Goal: Task Accomplishment & Management: Manage account settings

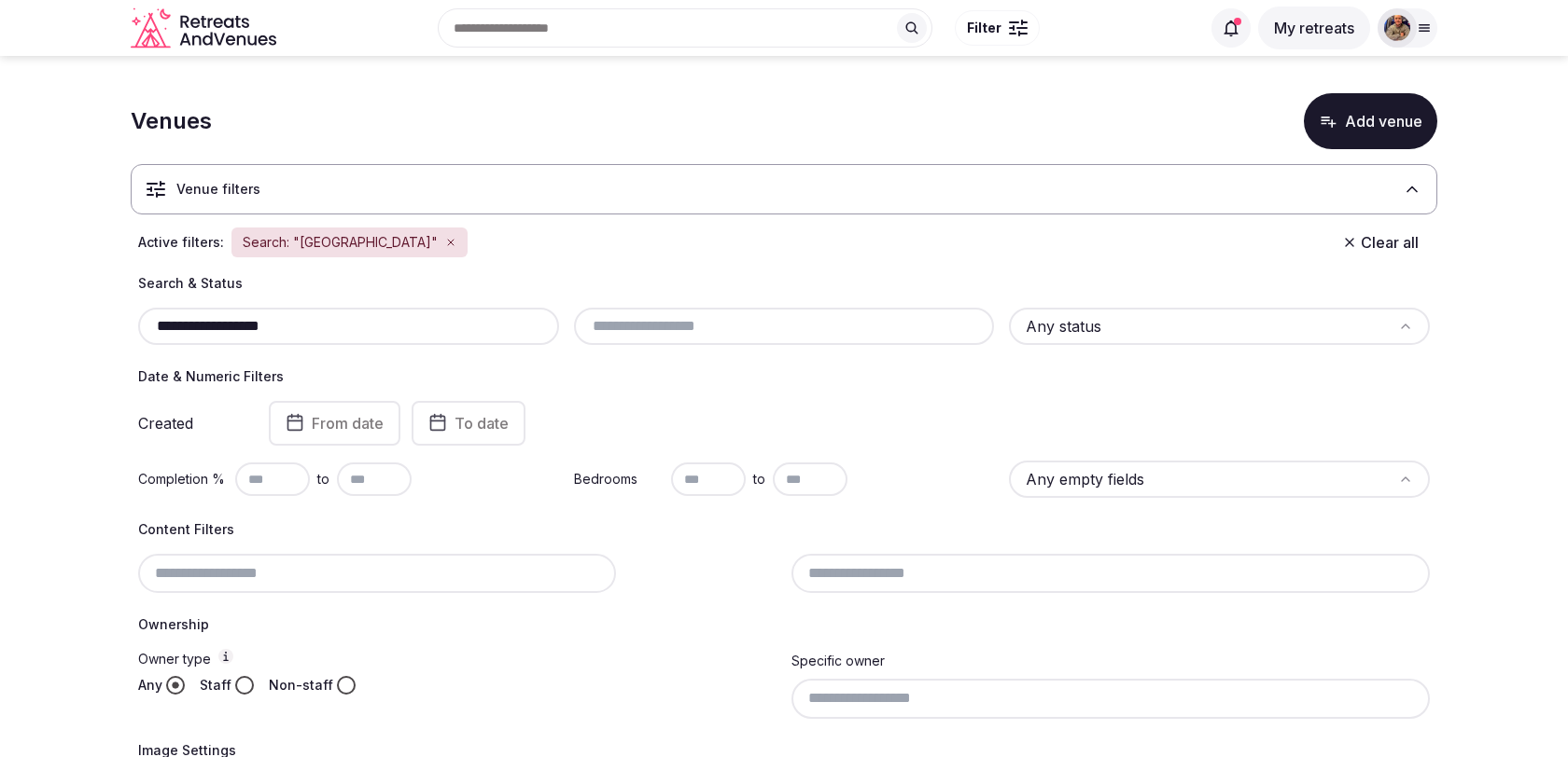
click at [273, 318] on input "**********" at bounding box center [349, 326] width 406 height 22
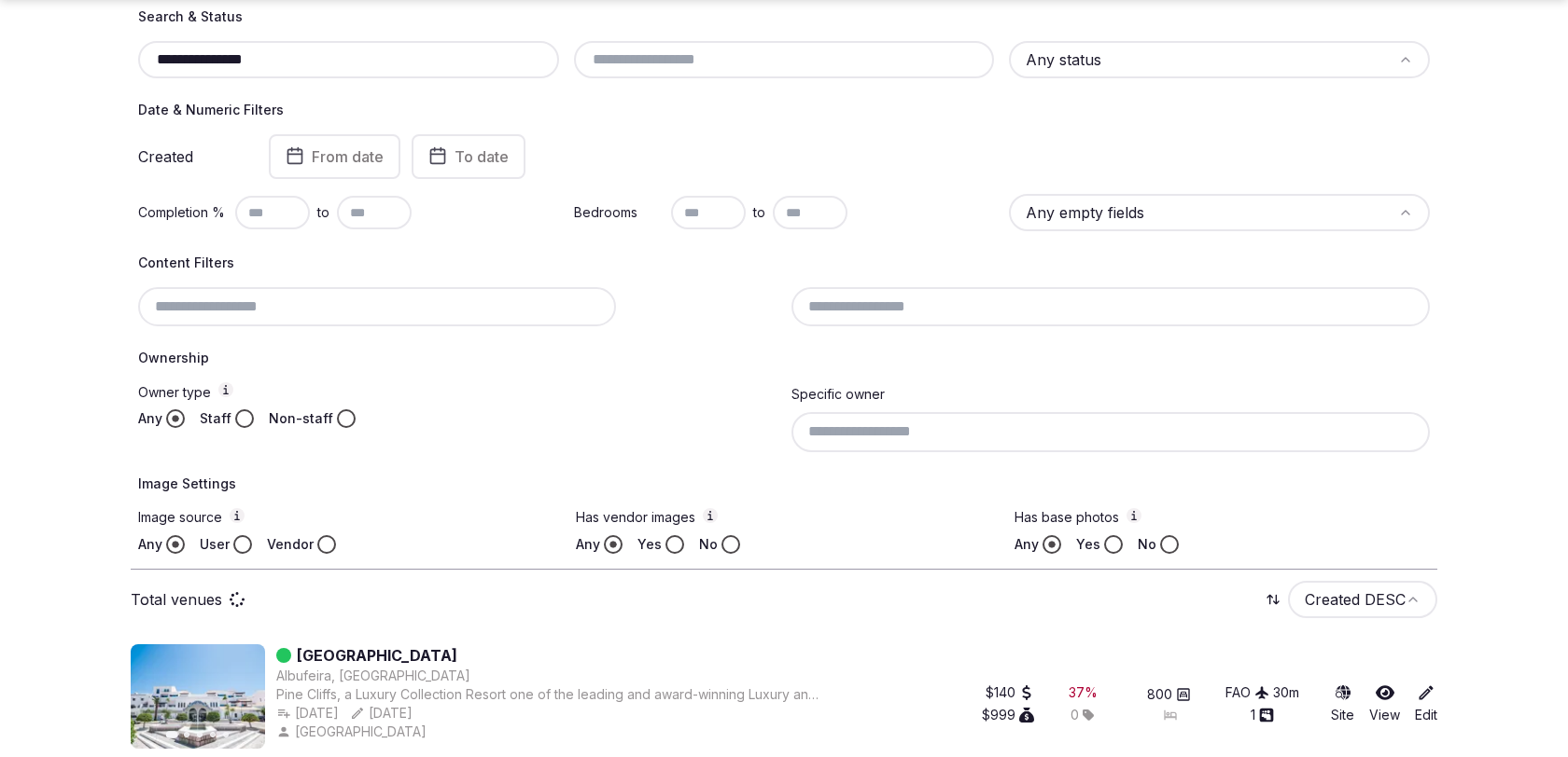
scroll to position [225, 0]
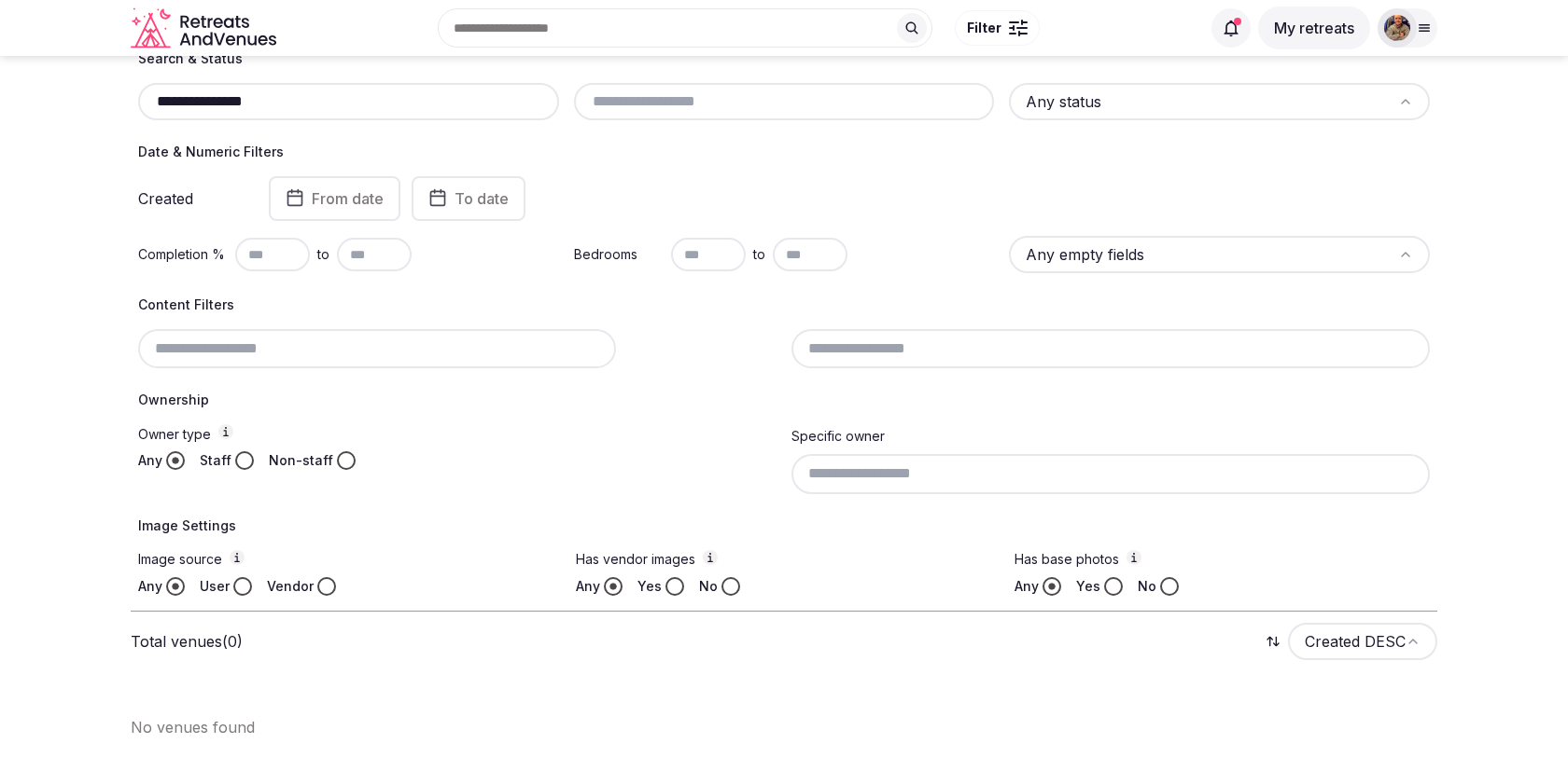
type input "**********"
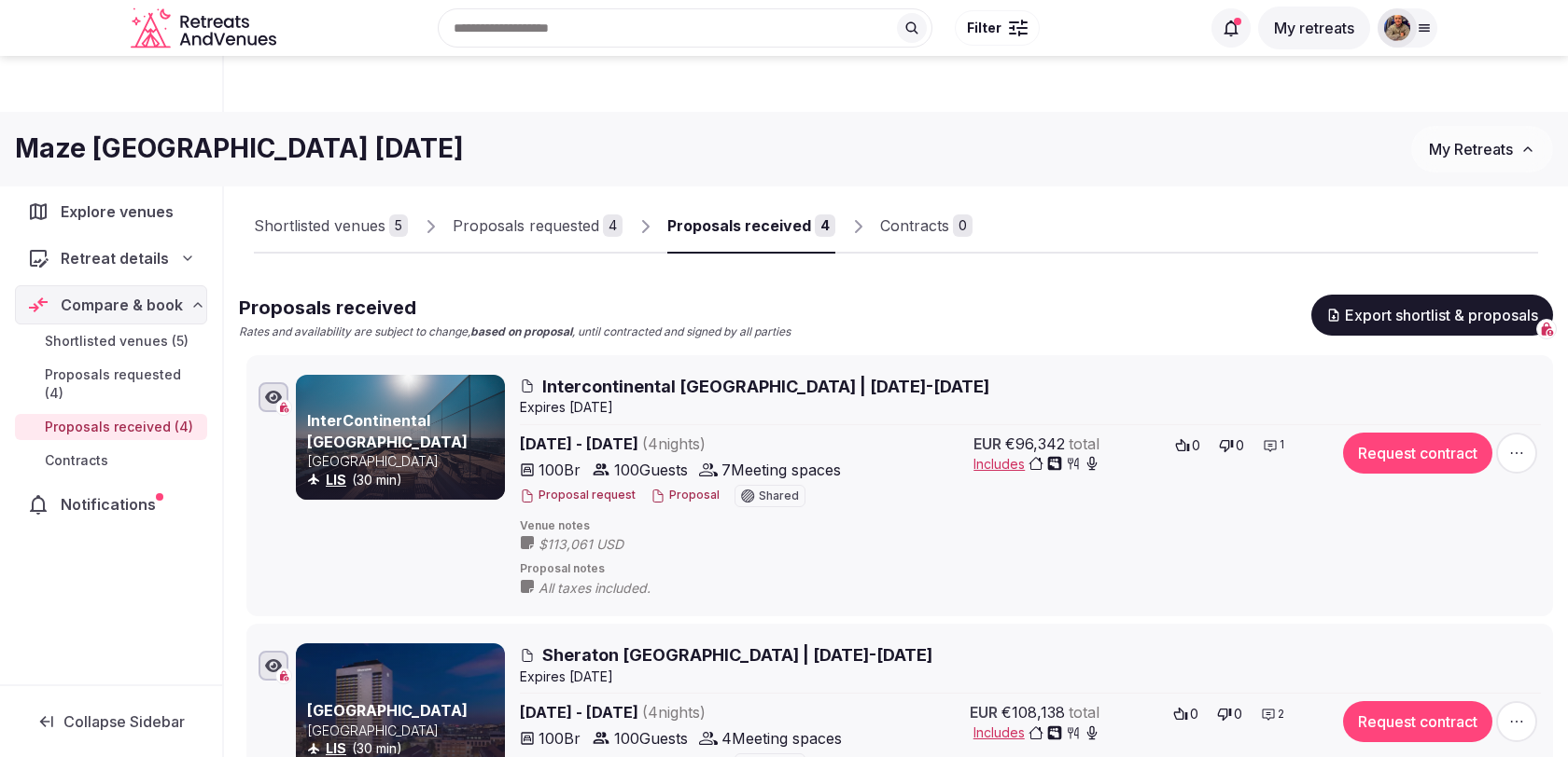
scroll to position [193, 0]
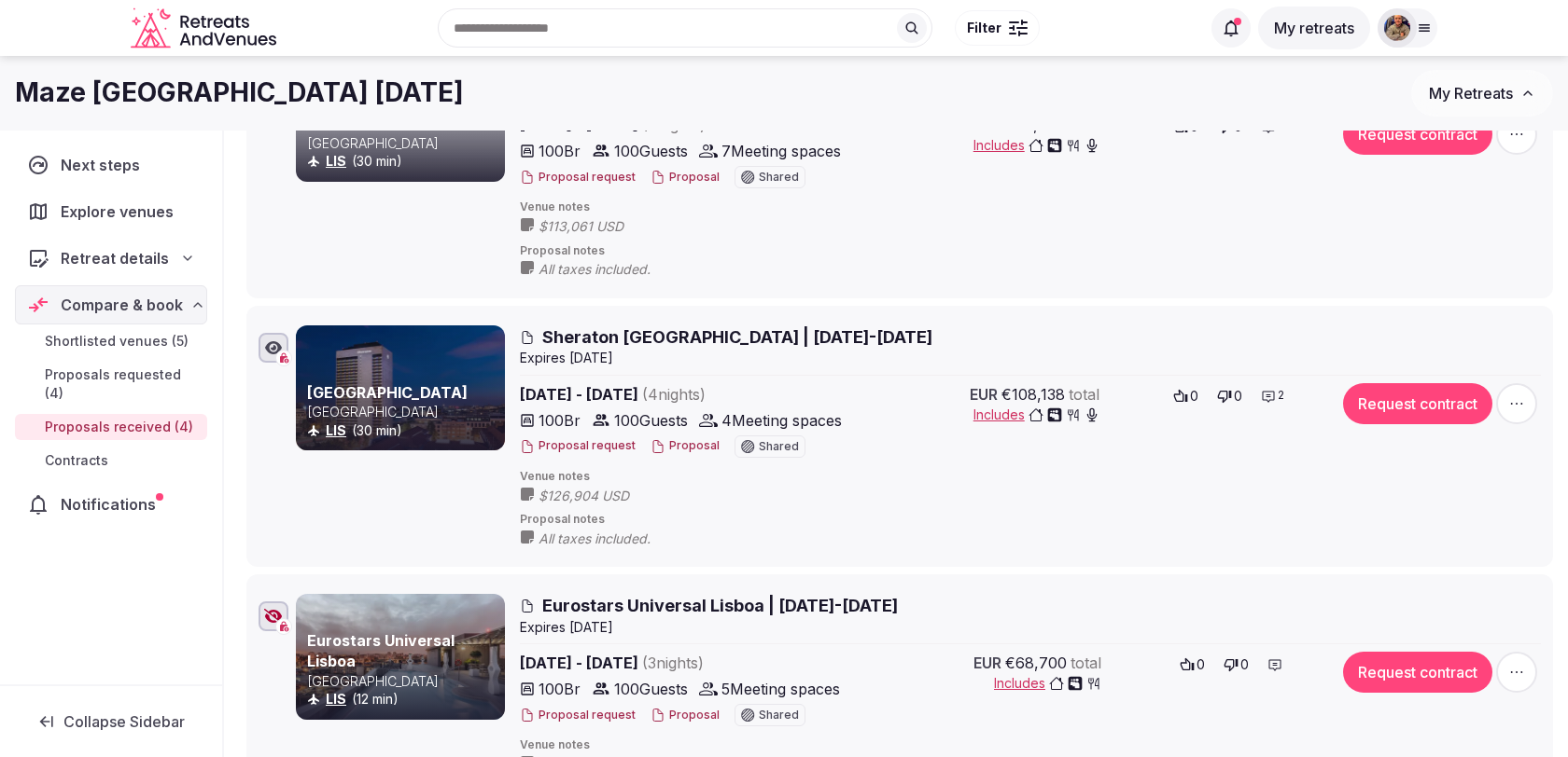
scroll to position [582, 0]
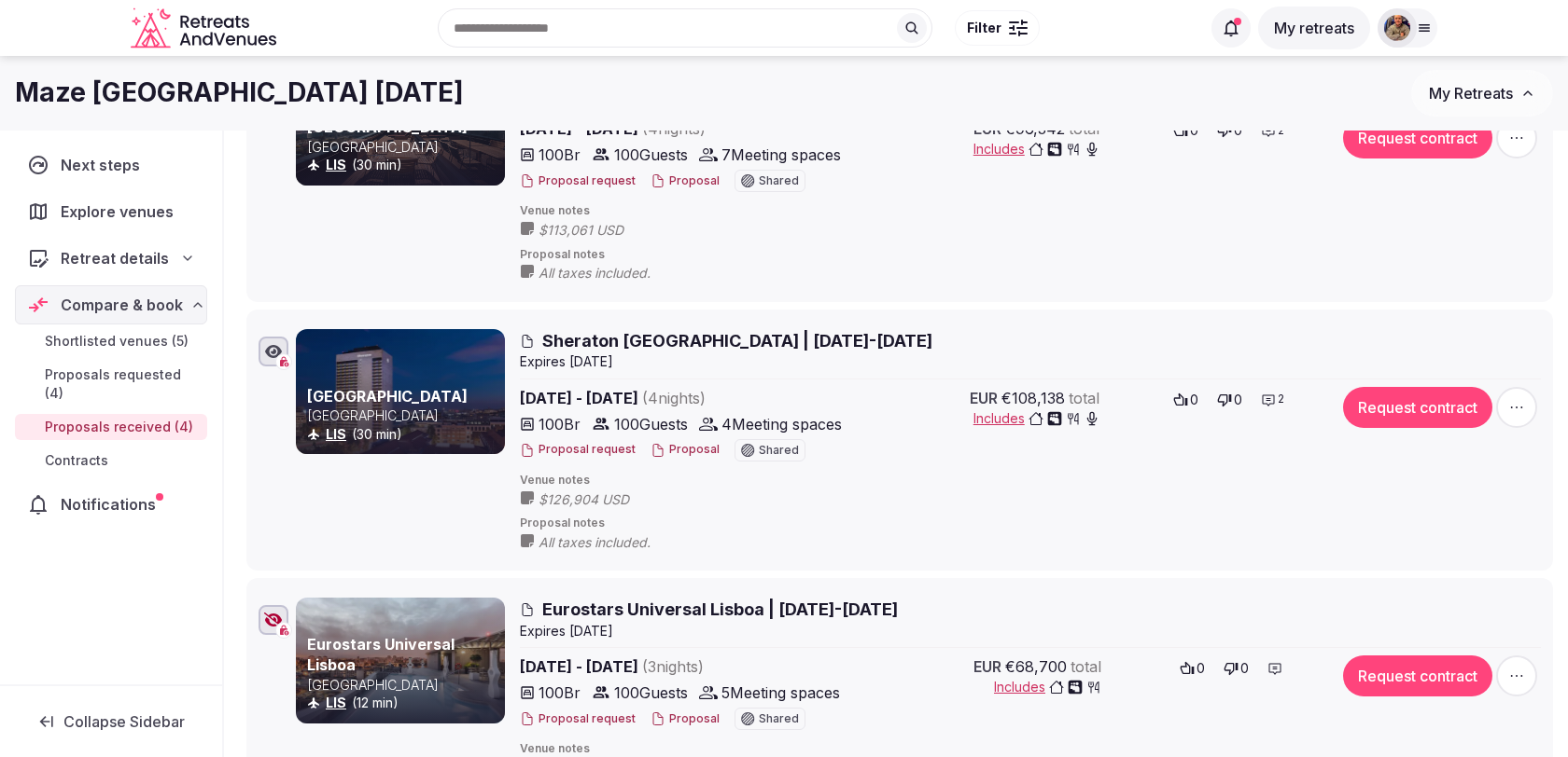
click at [776, 338] on span "Sheraton Lisboa | 16-20 Nov 2025" at bounding box center [736, 340] width 390 height 23
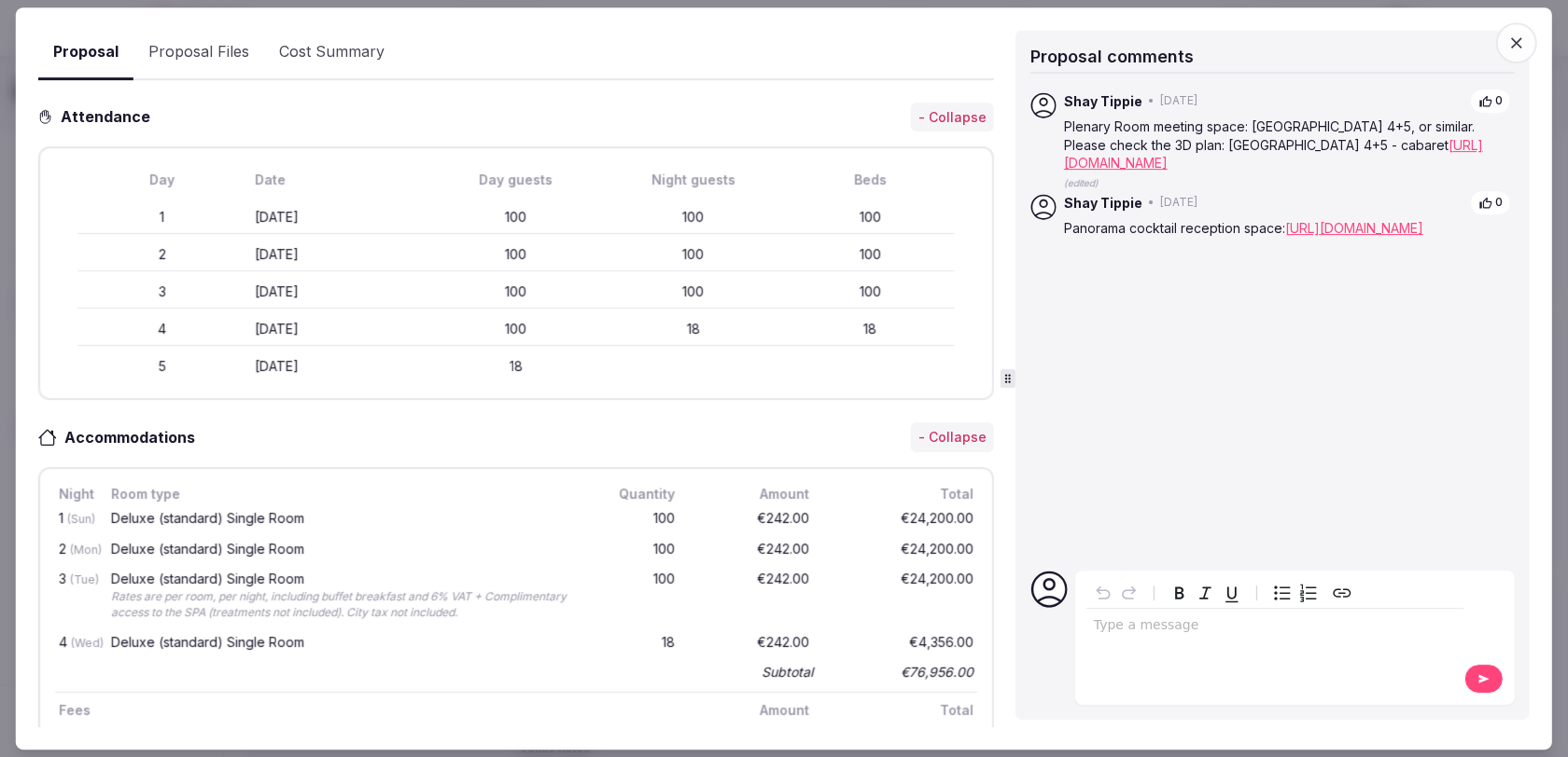
scroll to position [0, 0]
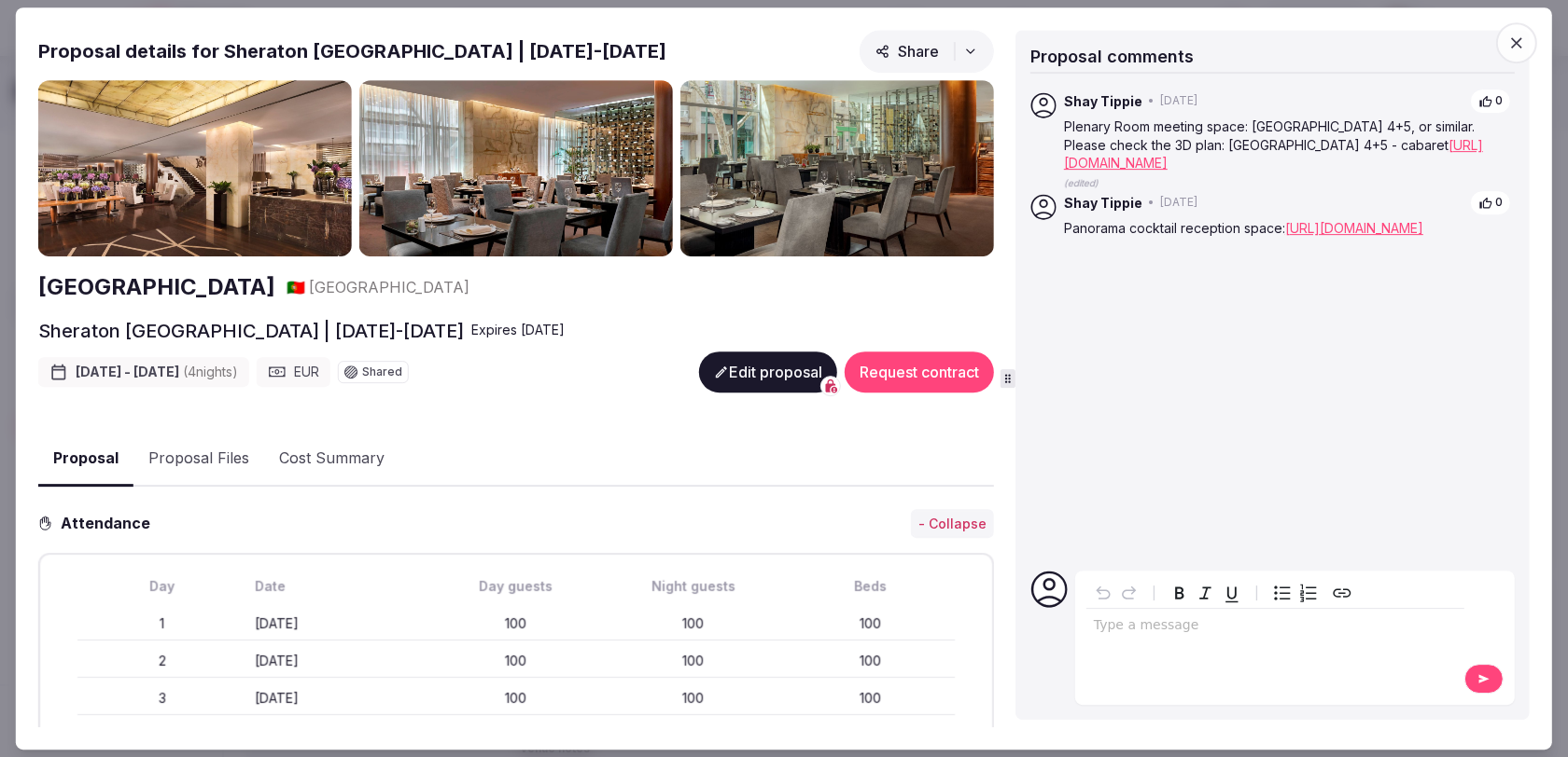
click at [1525, 42] on icon "button" at bounding box center [1516, 43] width 19 height 19
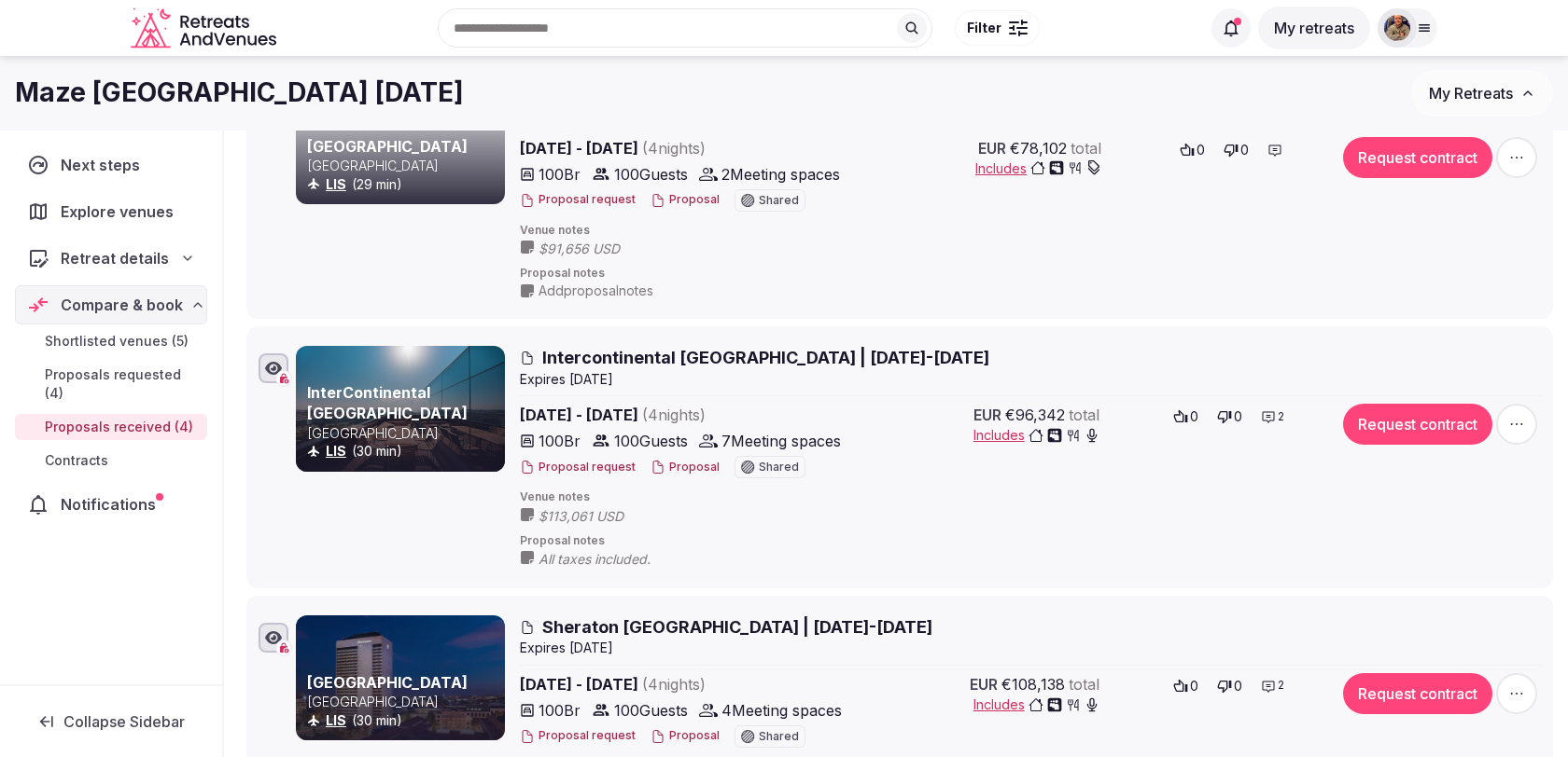
scroll to position [257, 0]
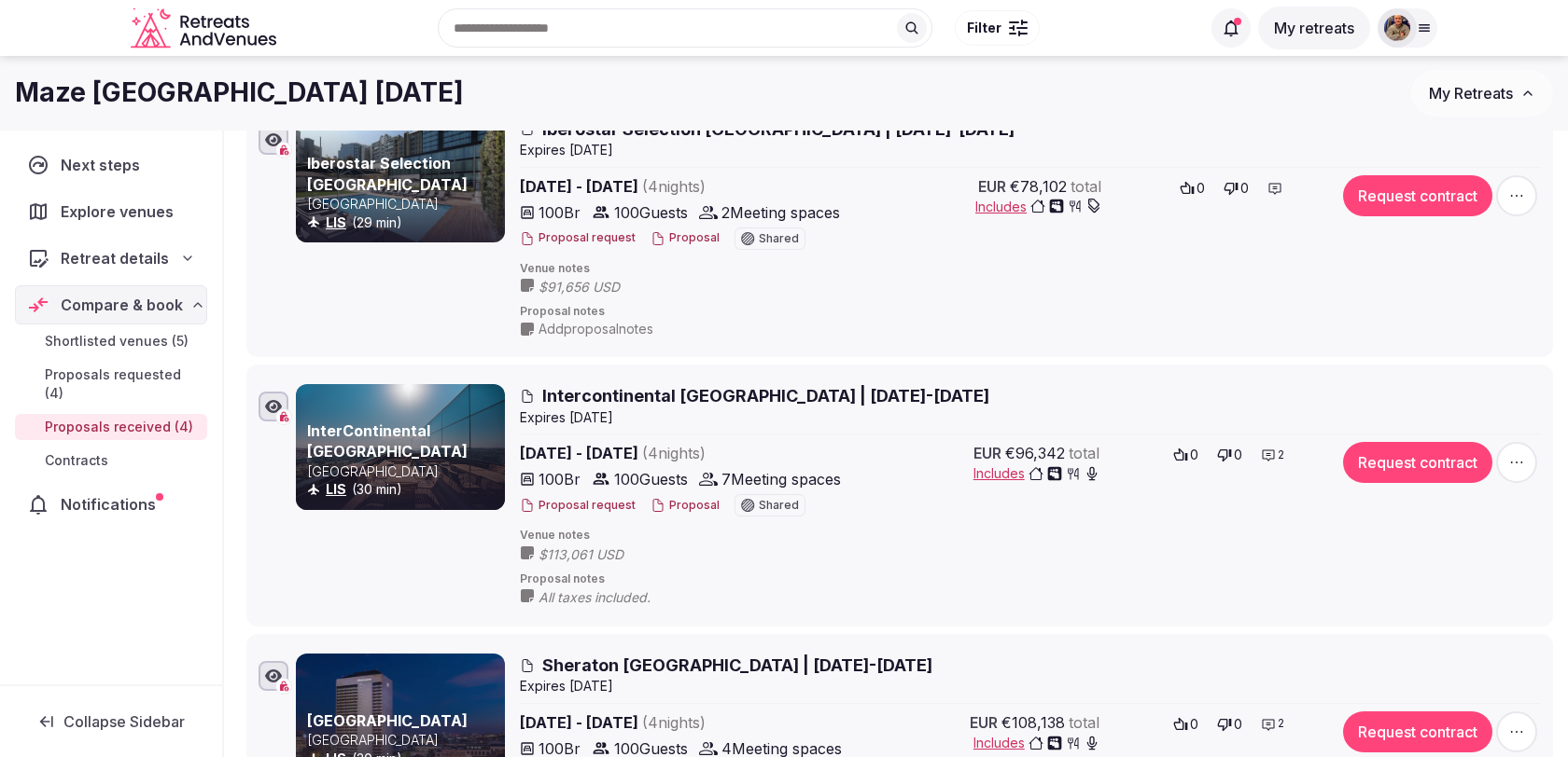
click at [783, 399] on span "Intercontinental [GEOGRAPHIC_DATA] | [DATE]-[DATE]" at bounding box center [765, 396] width 447 height 23
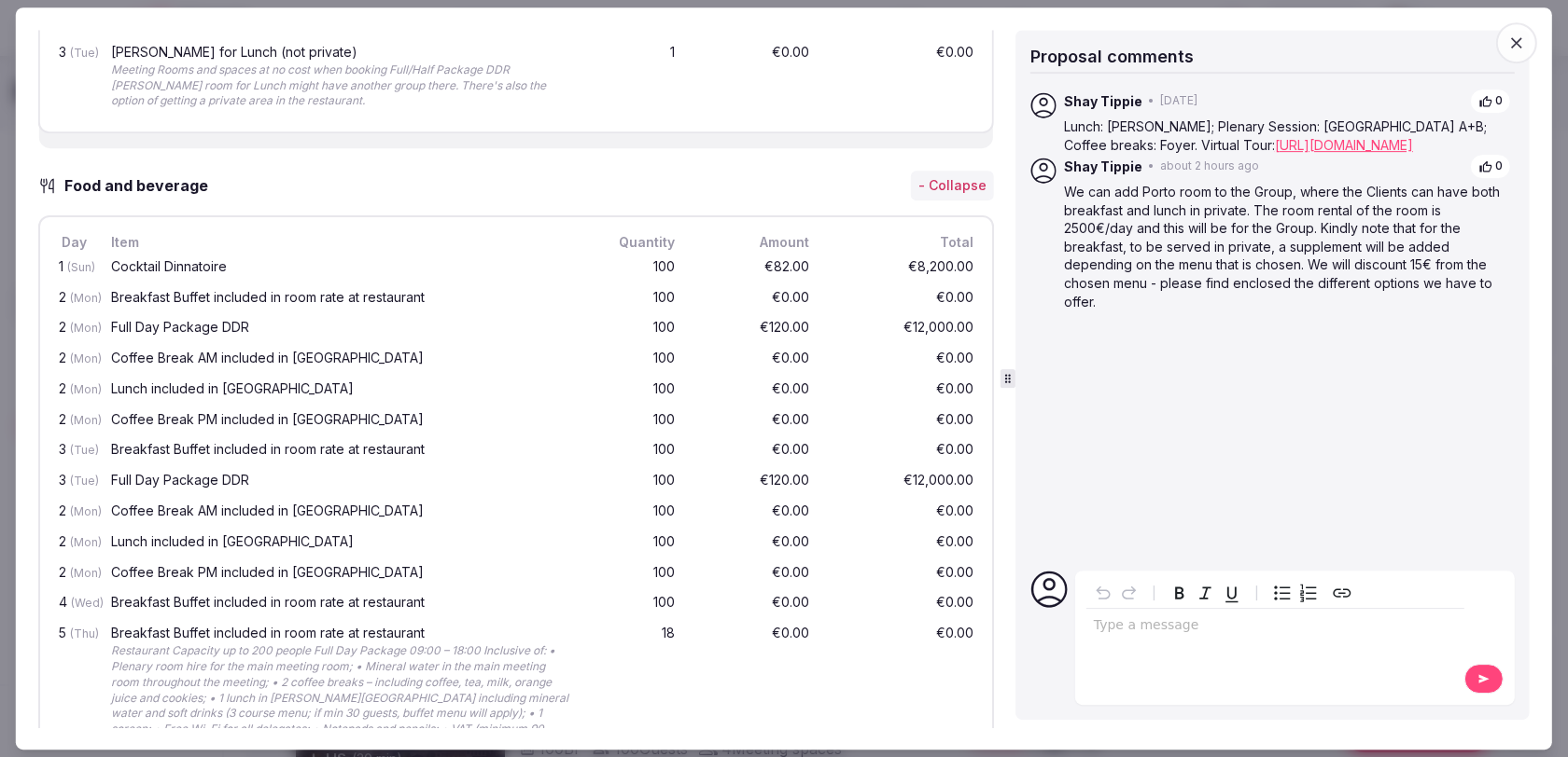
scroll to position [1506, 0]
click at [1526, 43] on icon "button" at bounding box center [1516, 43] width 19 height 19
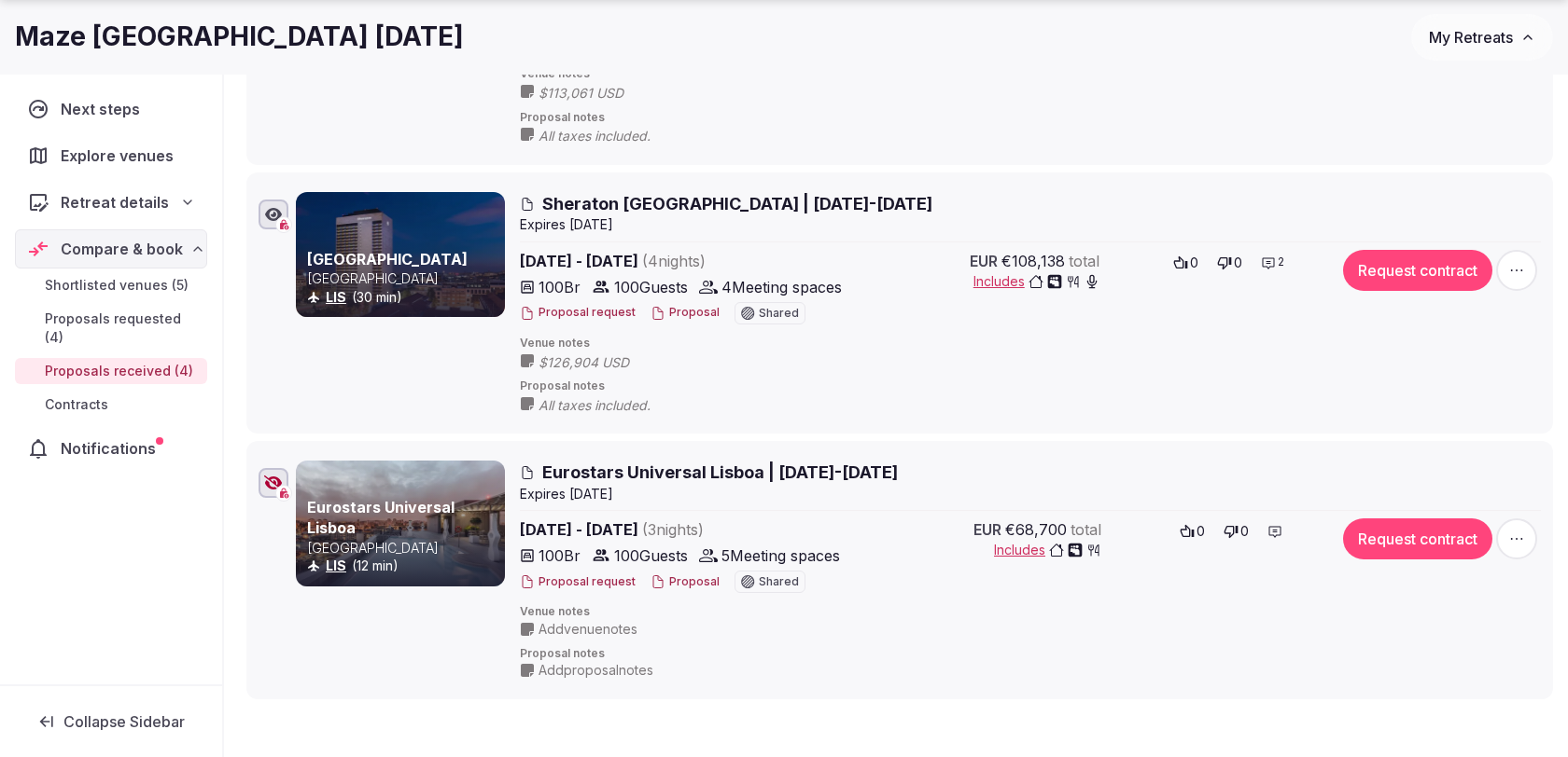
scroll to position [725, 0]
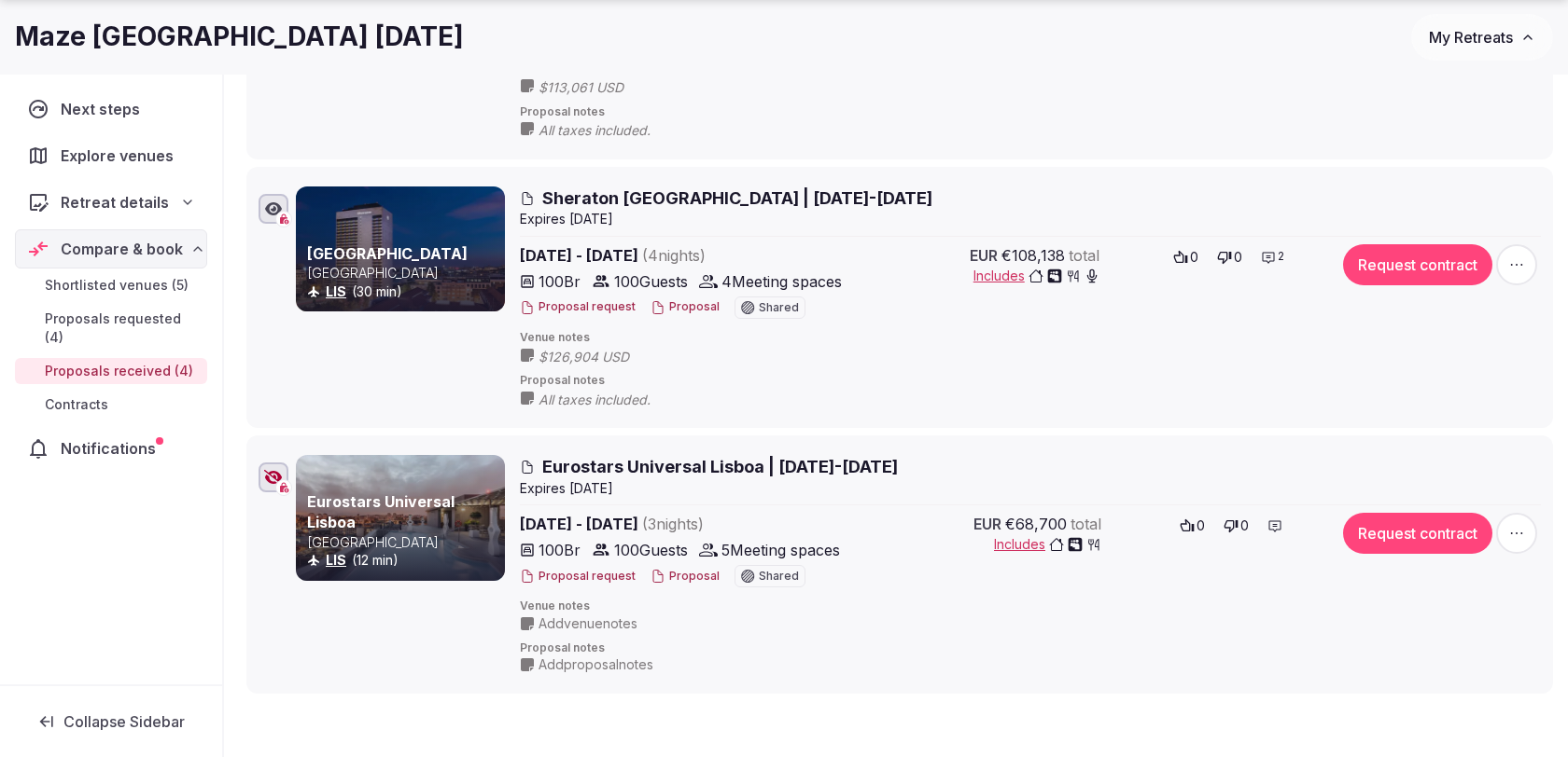
click at [710, 461] on span "Eurostars Universal Lisboa | 16-19 Nov 2025" at bounding box center [719, 466] width 356 height 23
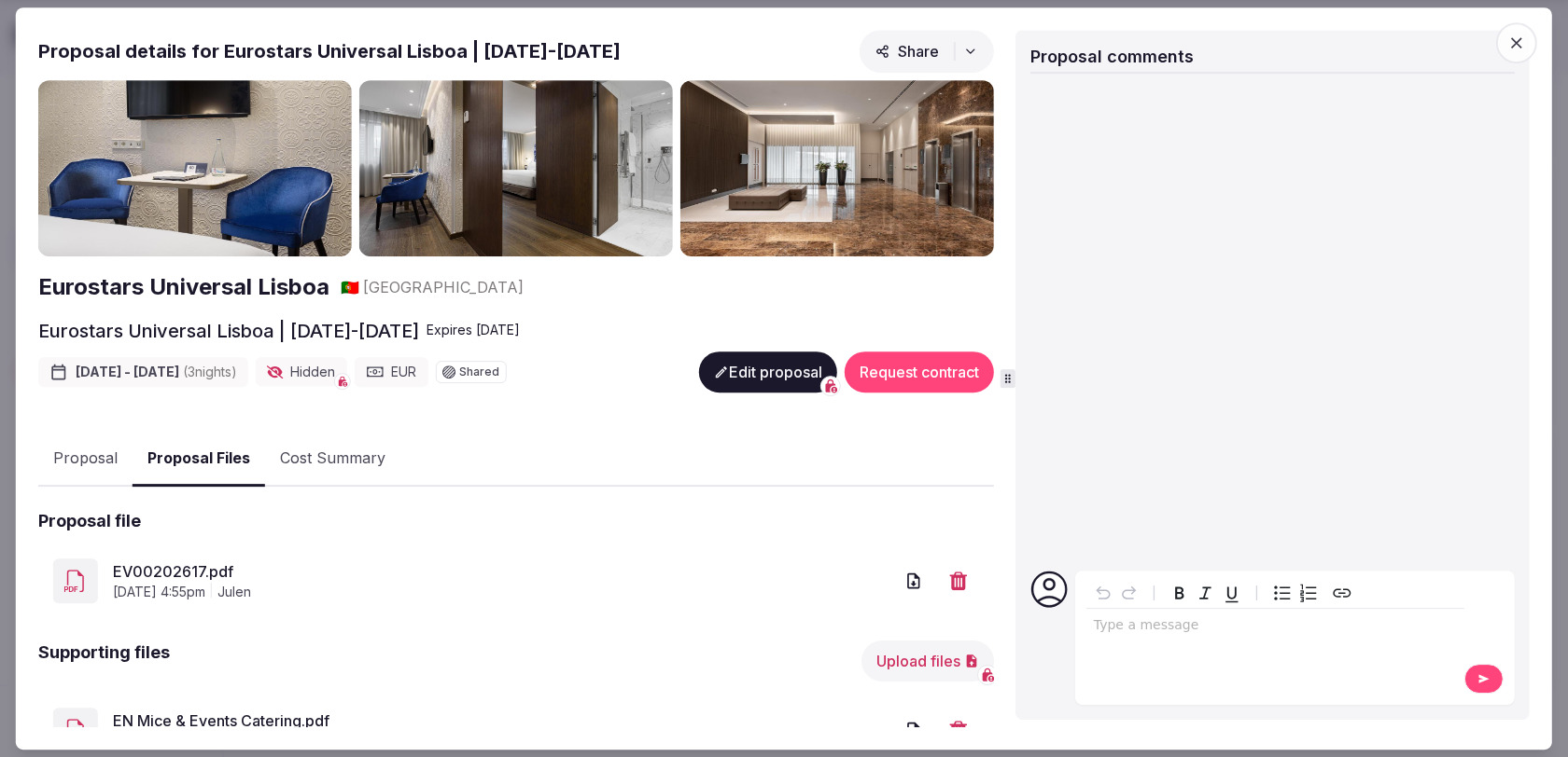
click at [205, 460] on button "Proposal Files" at bounding box center [198, 460] width 133 height 55
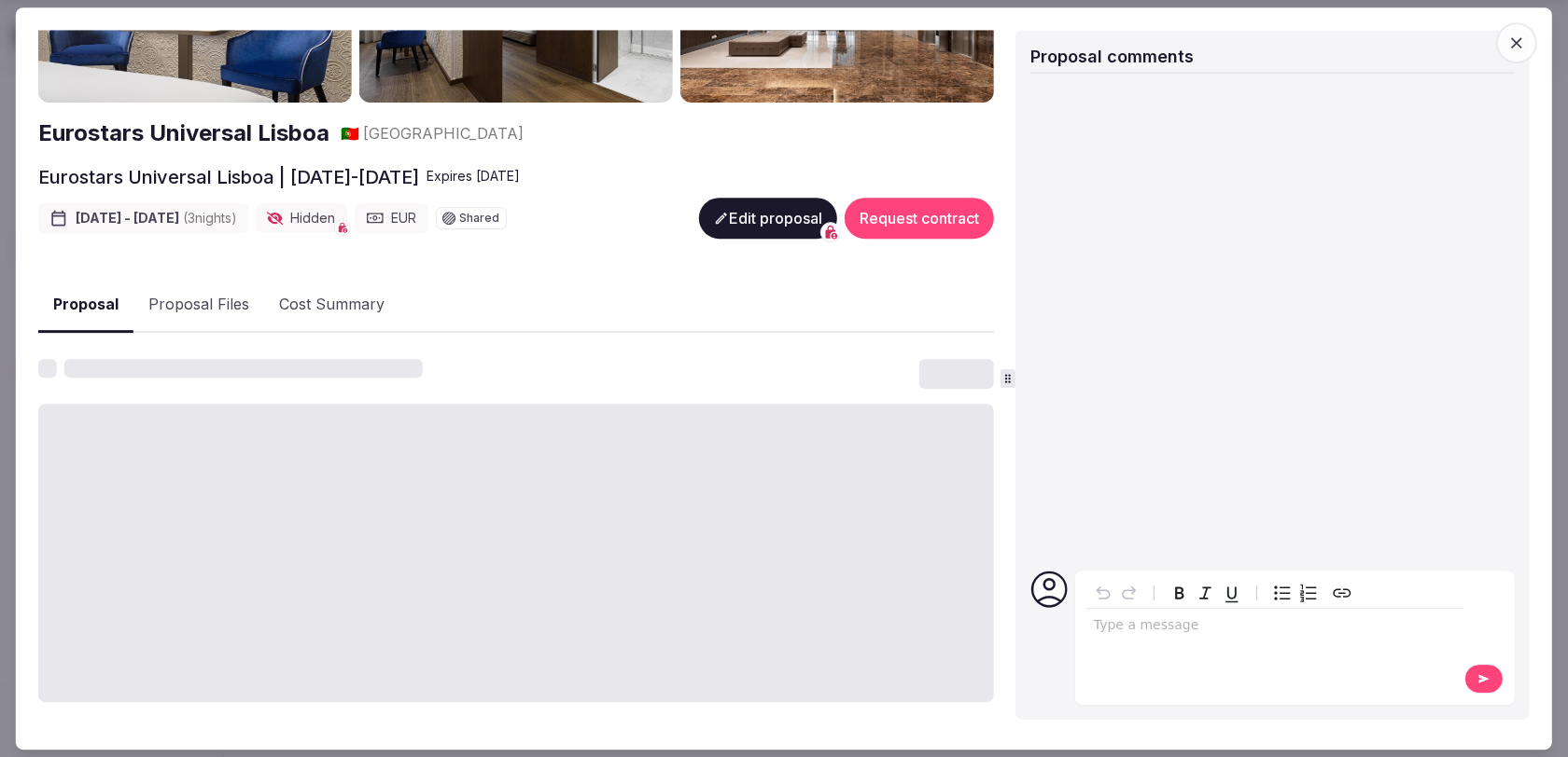
click at [102, 304] on button "Proposal" at bounding box center [86, 306] width 95 height 55
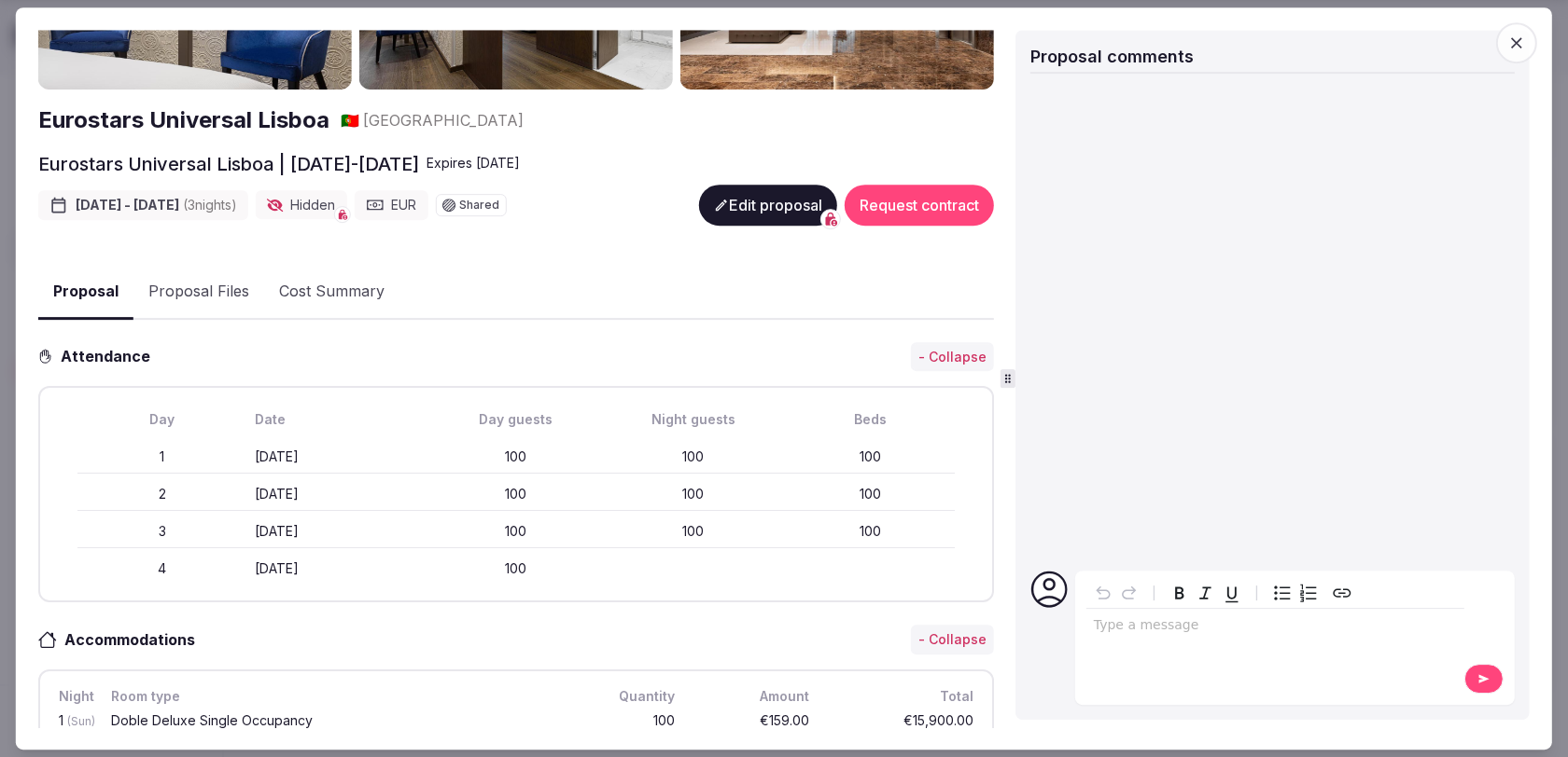
scroll to position [143, 0]
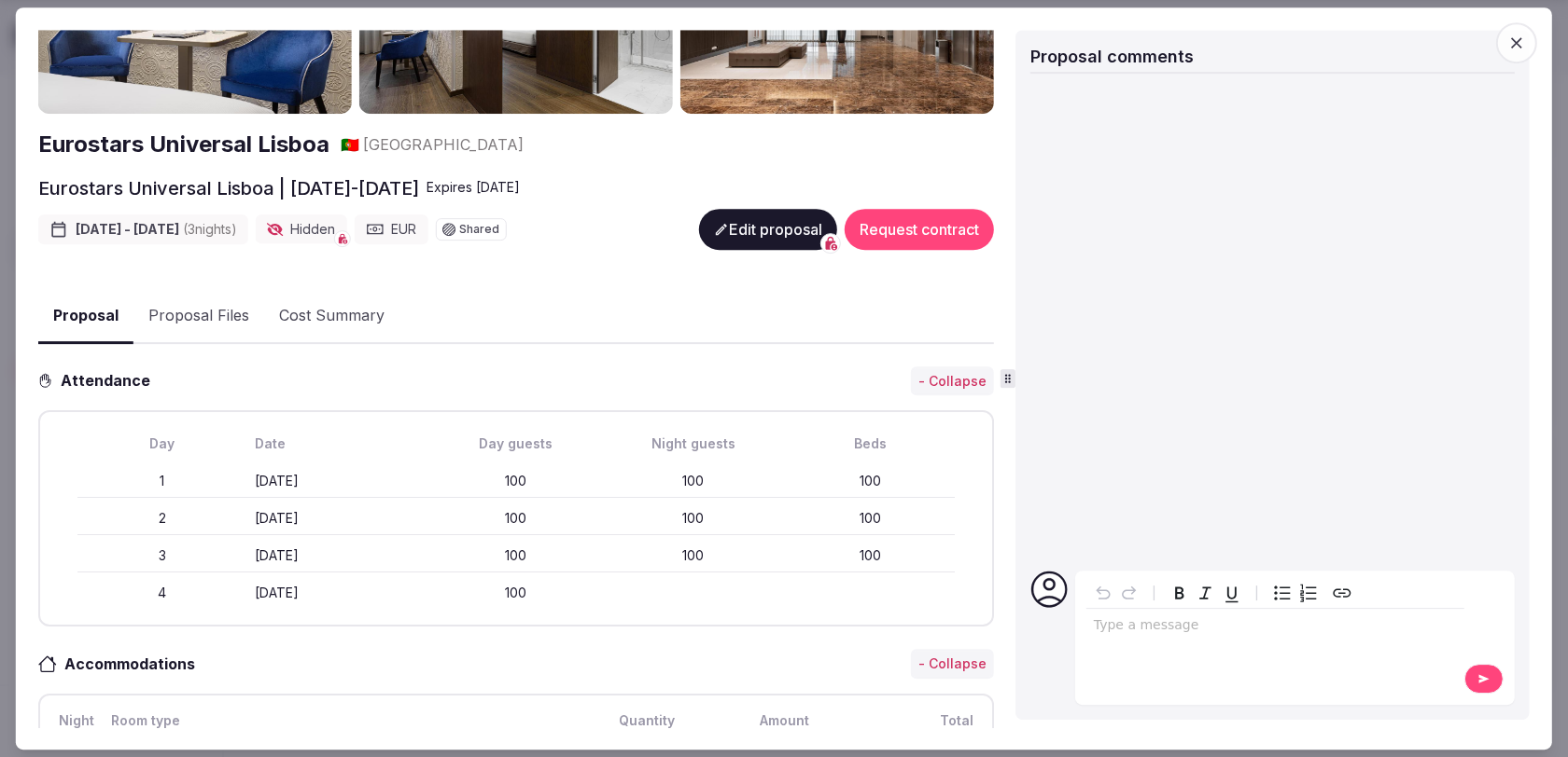
click at [752, 236] on button "Edit proposal" at bounding box center [768, 229] width 138 height 41
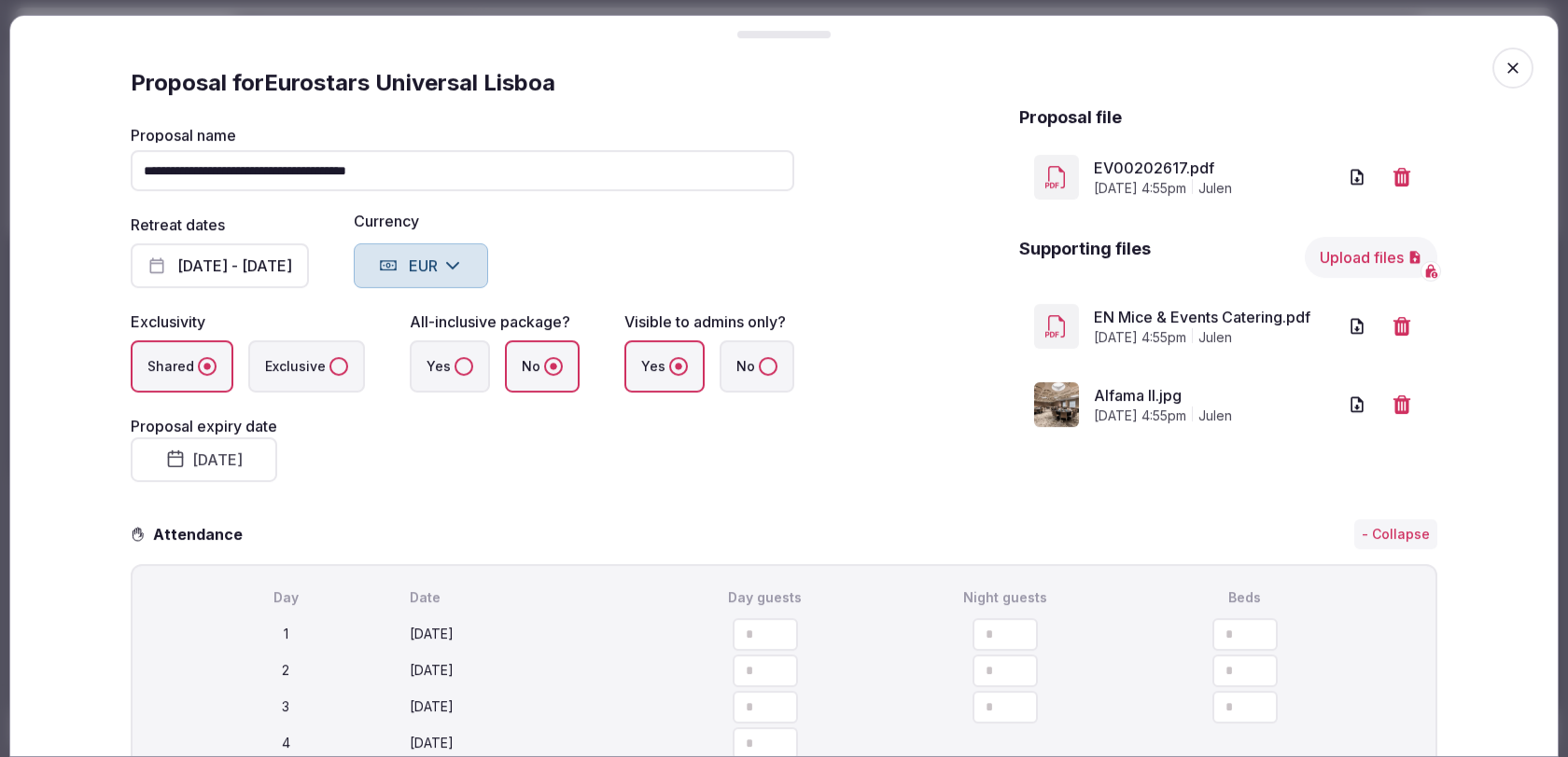
click at [1506, 53] on span "button" at bounding box center [1512, 68] width 41 height 41
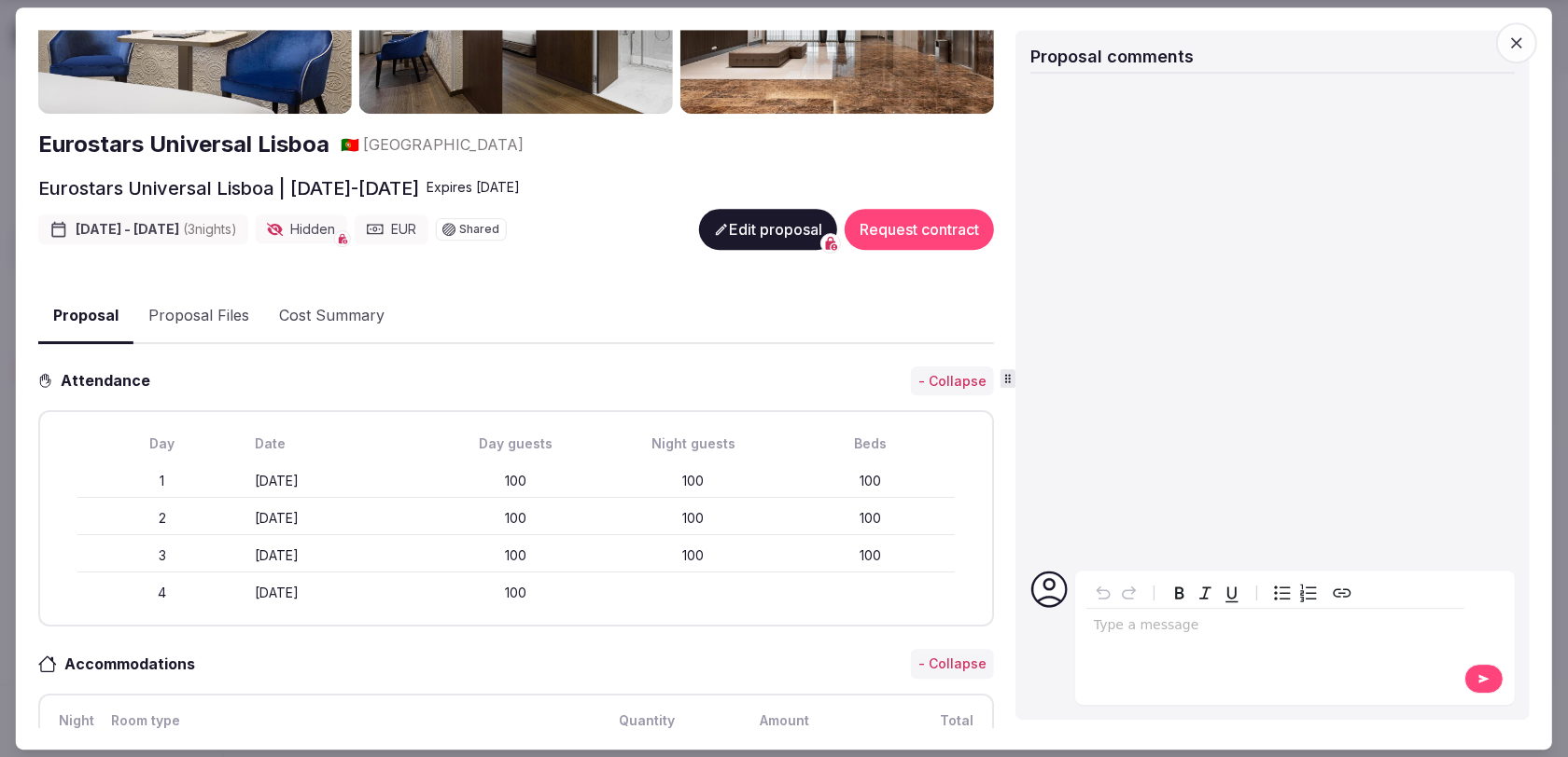
click at [1517, 58] on span "button" at bounding box center [1516, 42] width 41 height 41
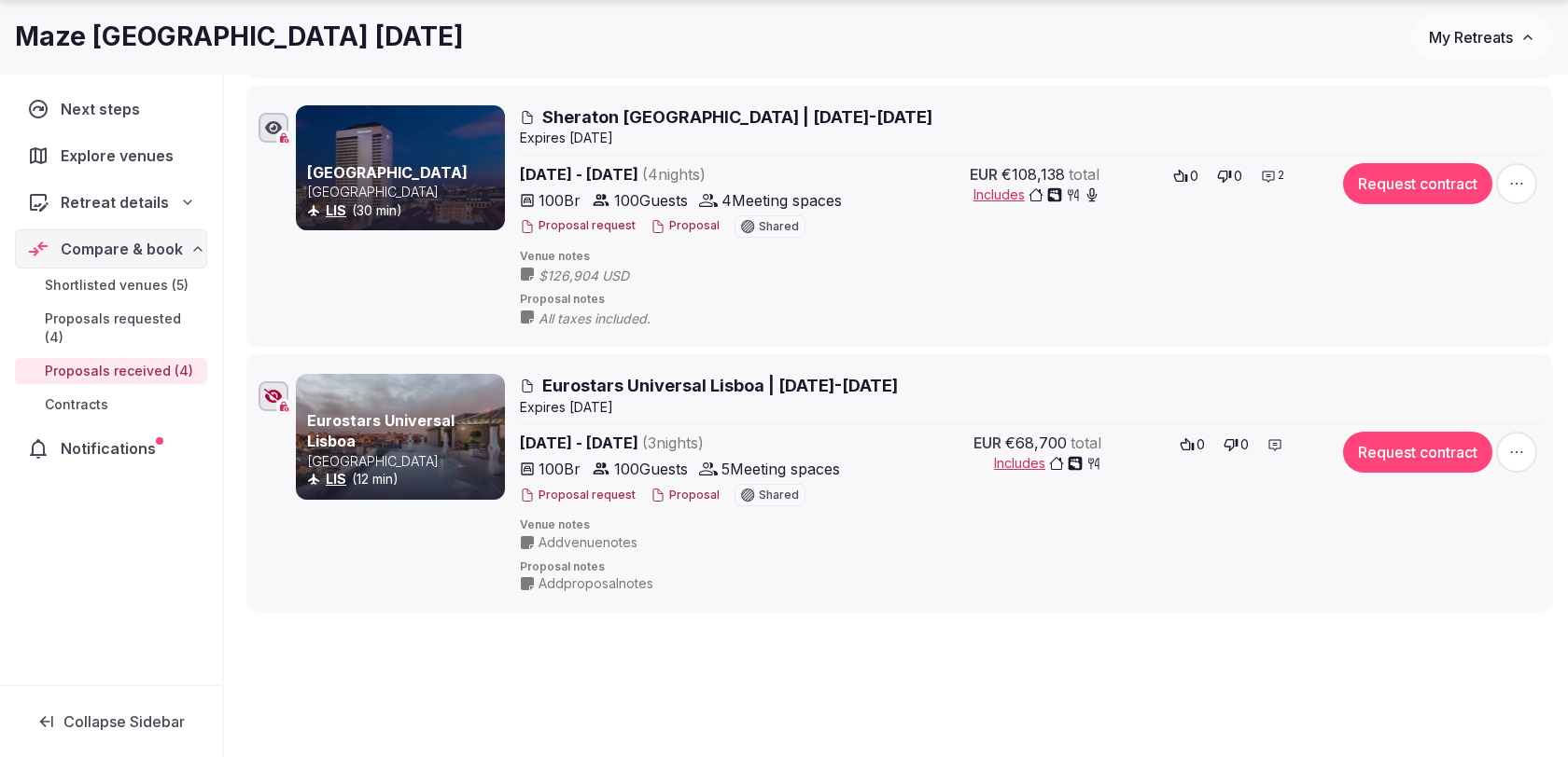
scroll to position [811, 0]
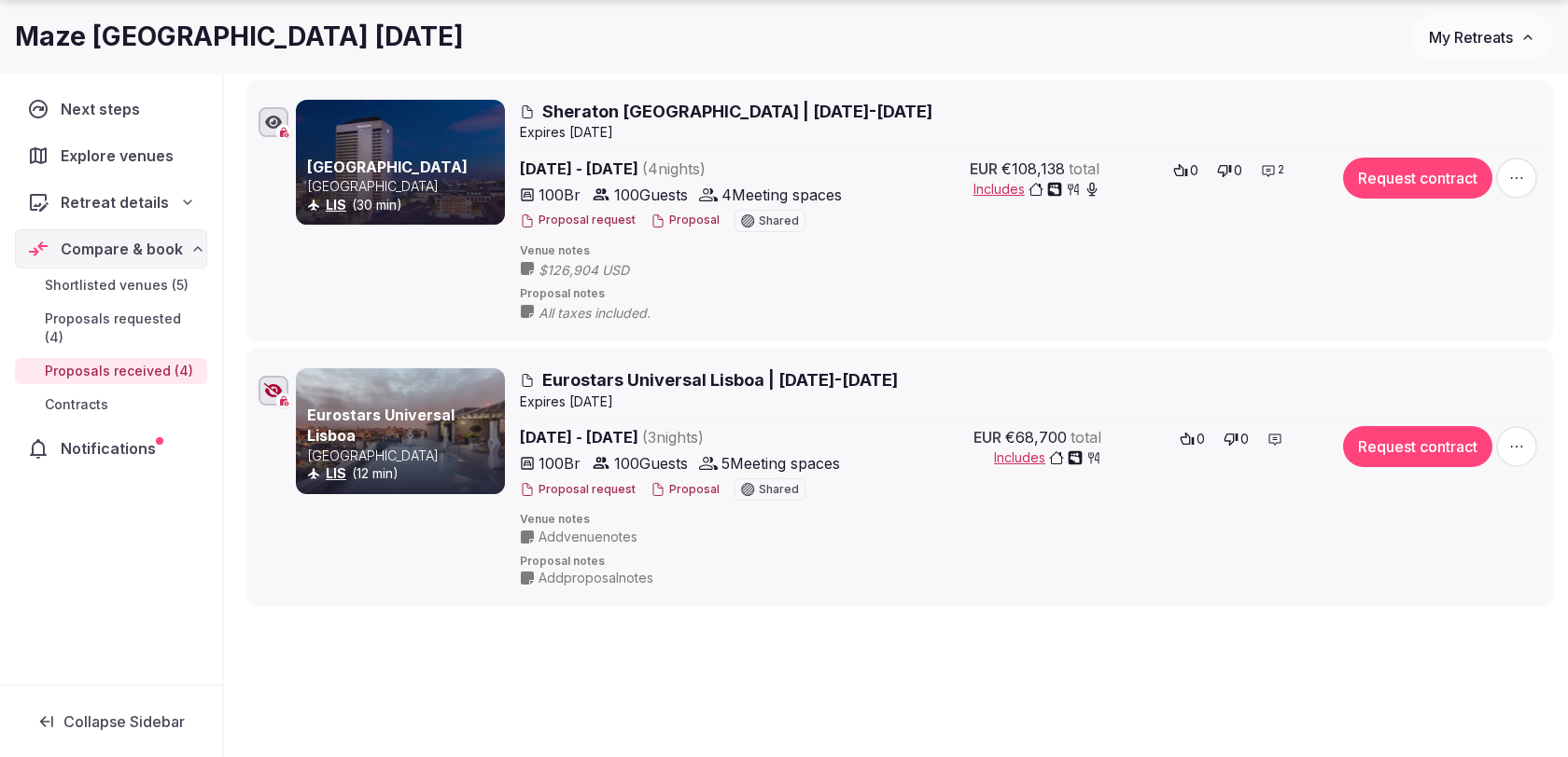
click at [797, 377] on span "Eurostars Universal Lisboa | 16-19 Nov 2025" at bounding box center [719, 379] width 356 height 23
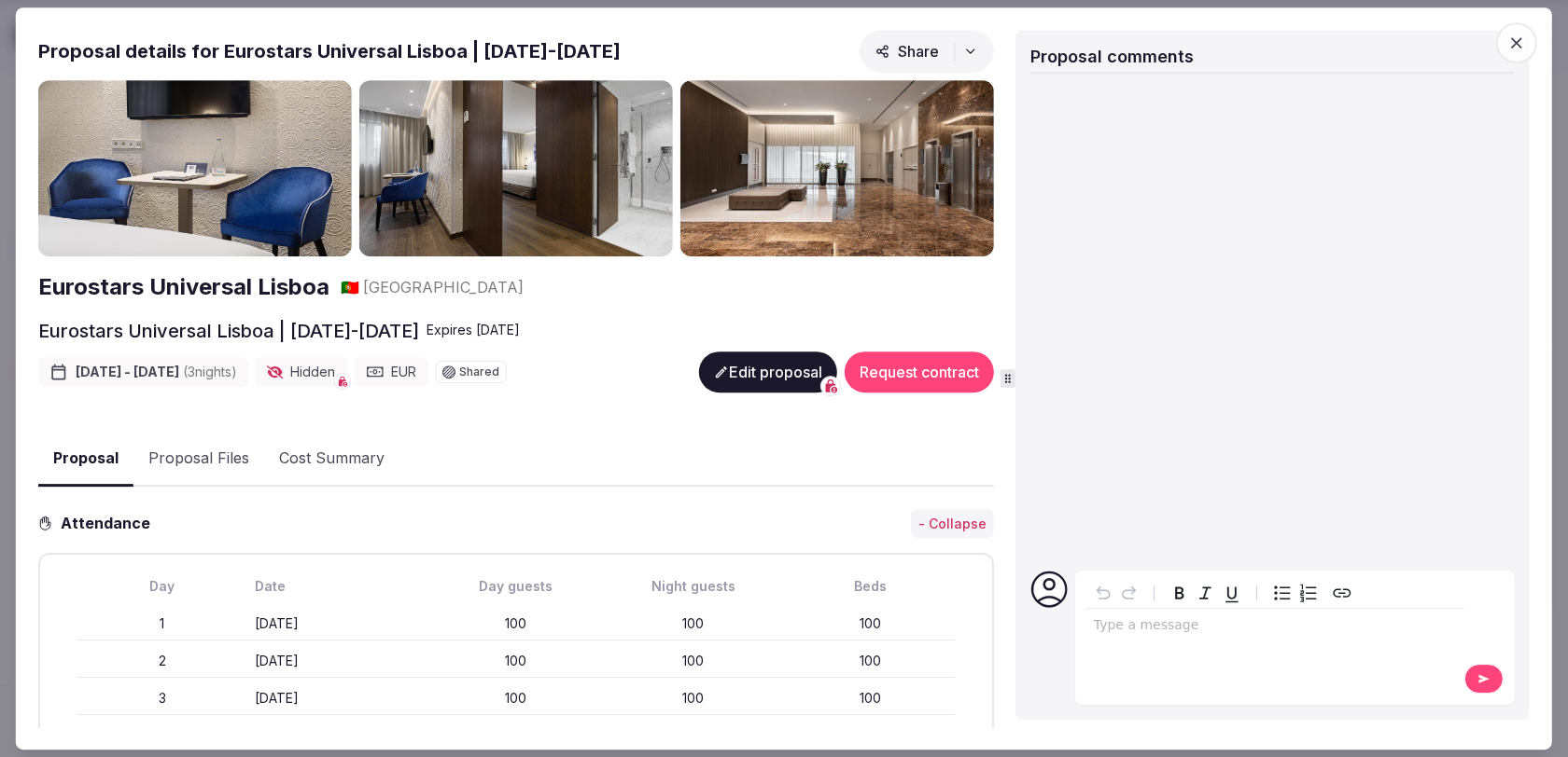
click at [753, 361] on button "Edit proposal" at bounding box center [768, 372] width 138 height 41
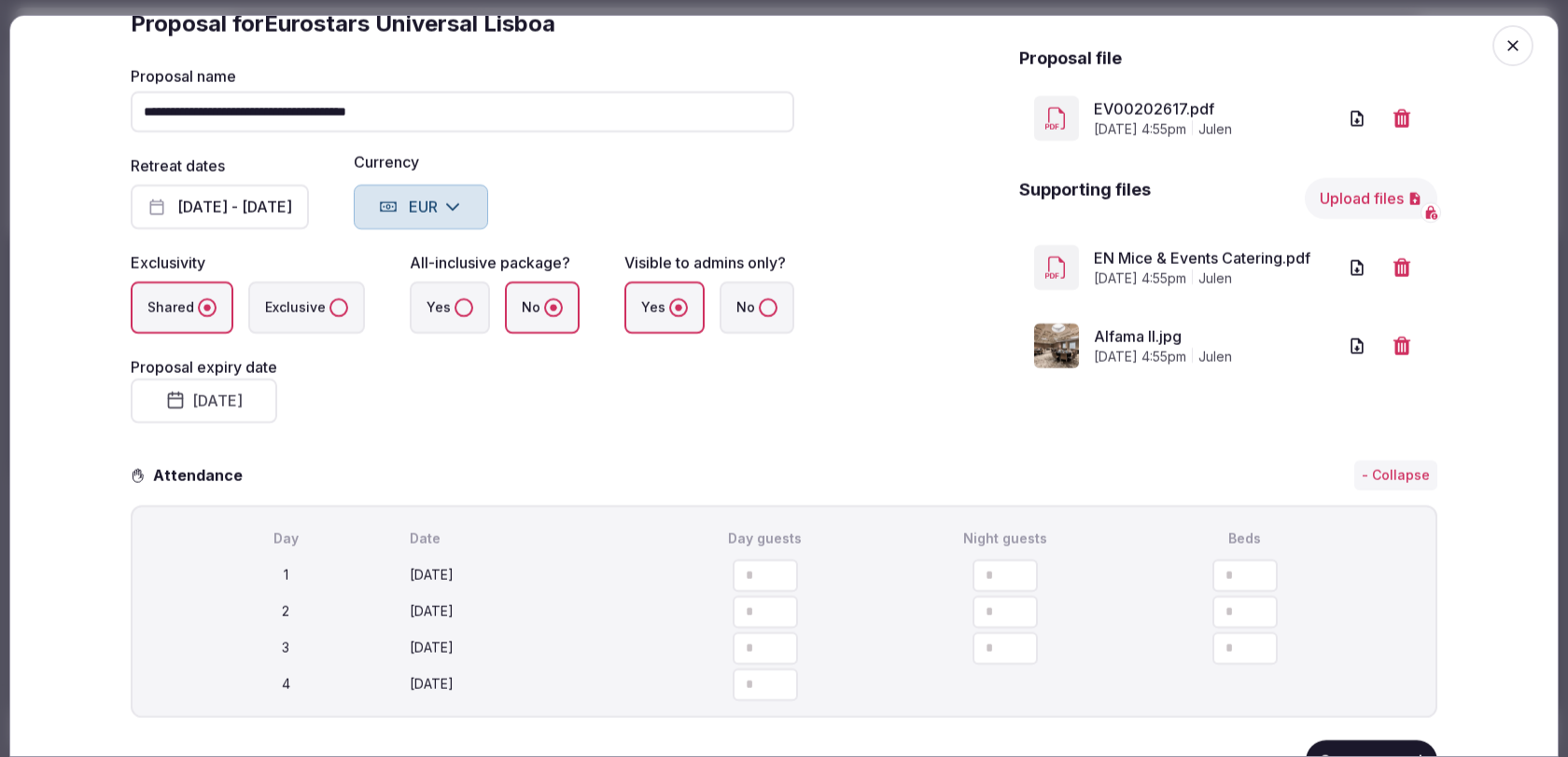
scroll to position [0, 0]
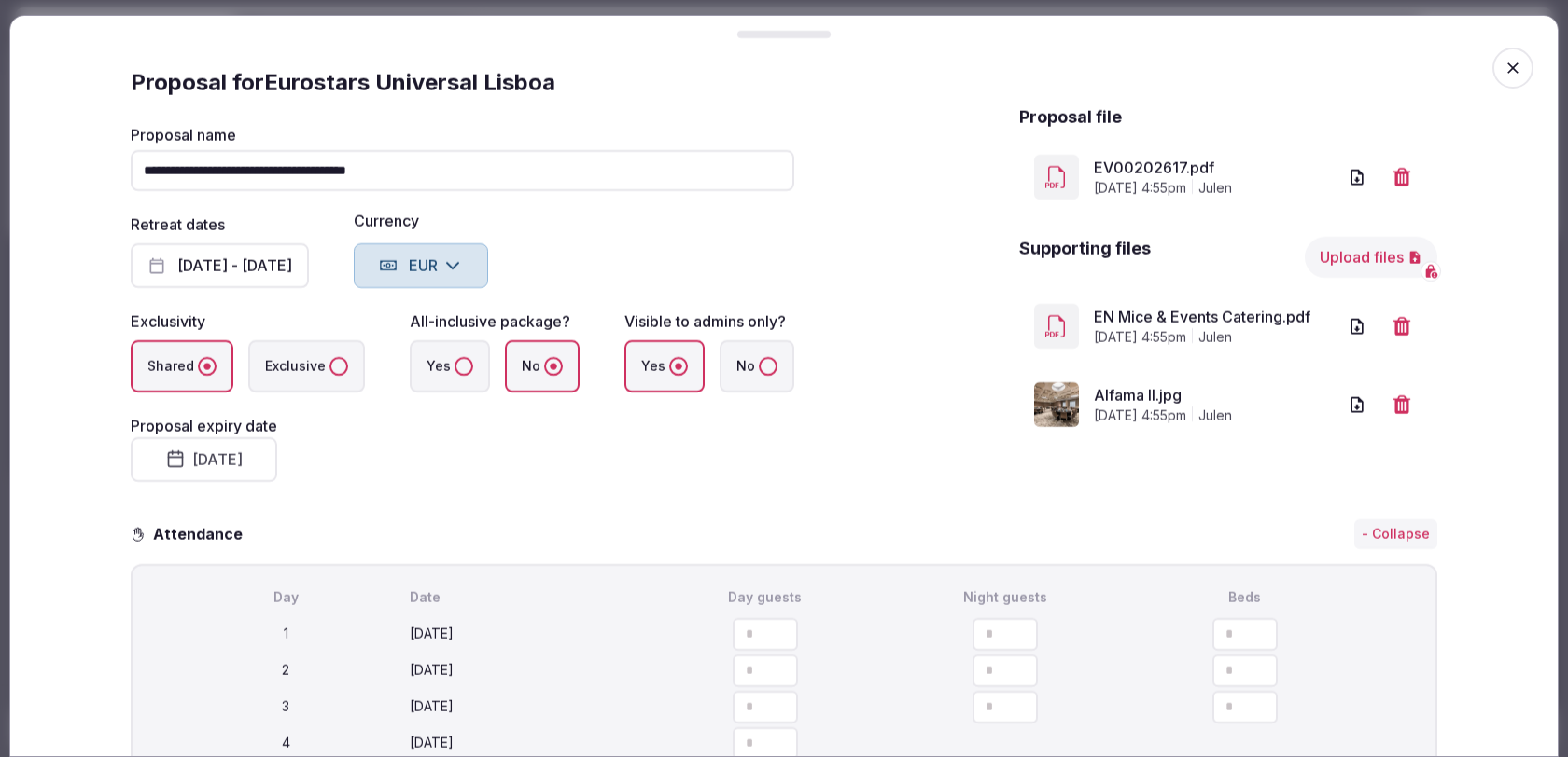
click at [351, 169] on input "**********" at bounding box center [463, 171] width 664 height 41
type input "**********"
click at [544, 522] on div "Attendance - Collapse" at bounding box center [784, 534] width 1307 height 30
click at [292, 270] on button "Nov 16th - 19th, 2025" at bounding box center [219, 265] width 178 height 45
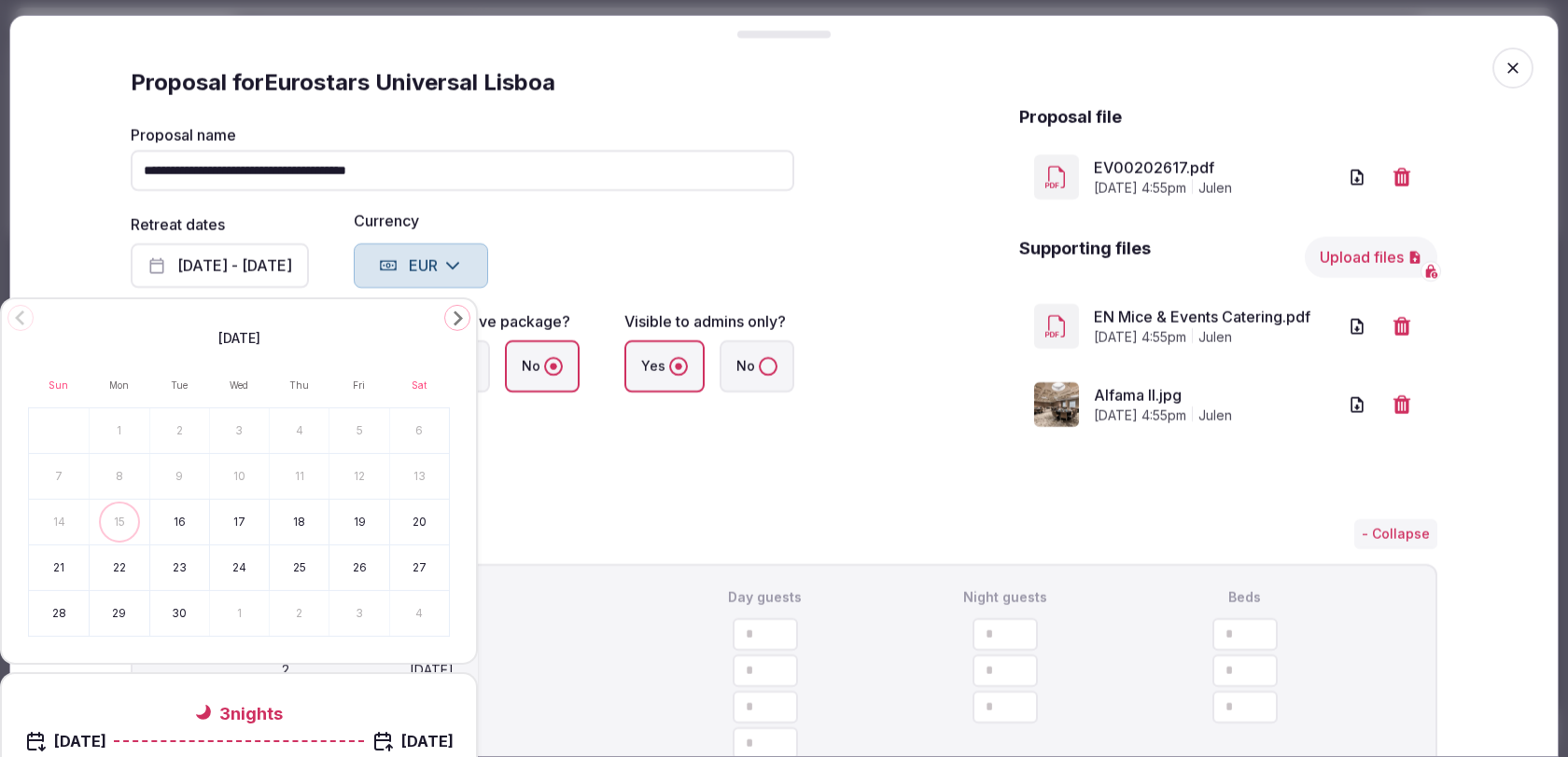
click at [458, 313] on icon "Go to the Next Month" at bounding box center [457, 317] width 22 height 22
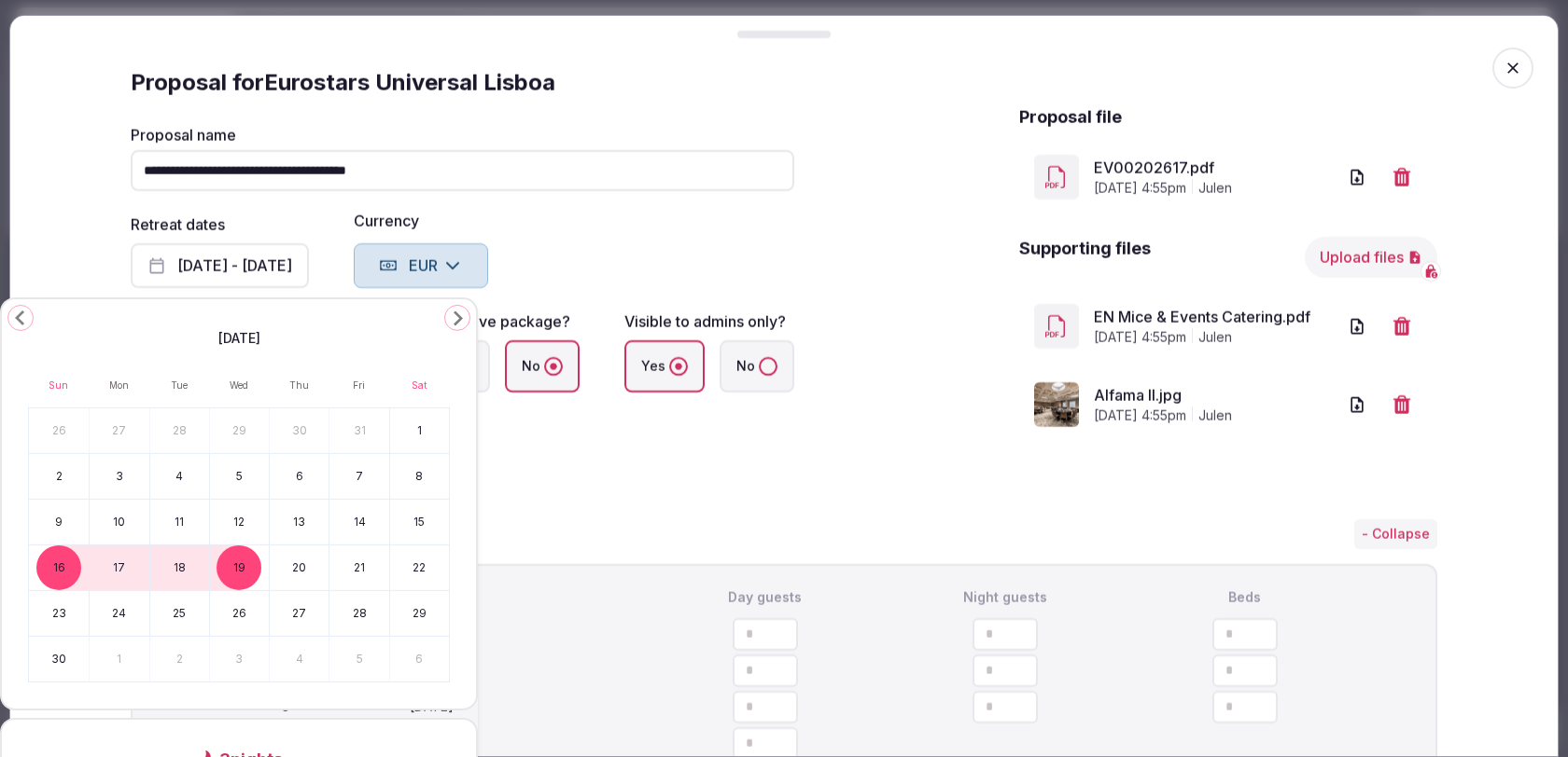
click at [64, 556] on button "16" at bounding box center [58, 567] width 60 height 45
click at [320, 557] on button "20" at bounding box center [299, 567] width 59 height 45
click at [659, 506] on div "**********" at bounding box center [784, 294] width 1307 height 452
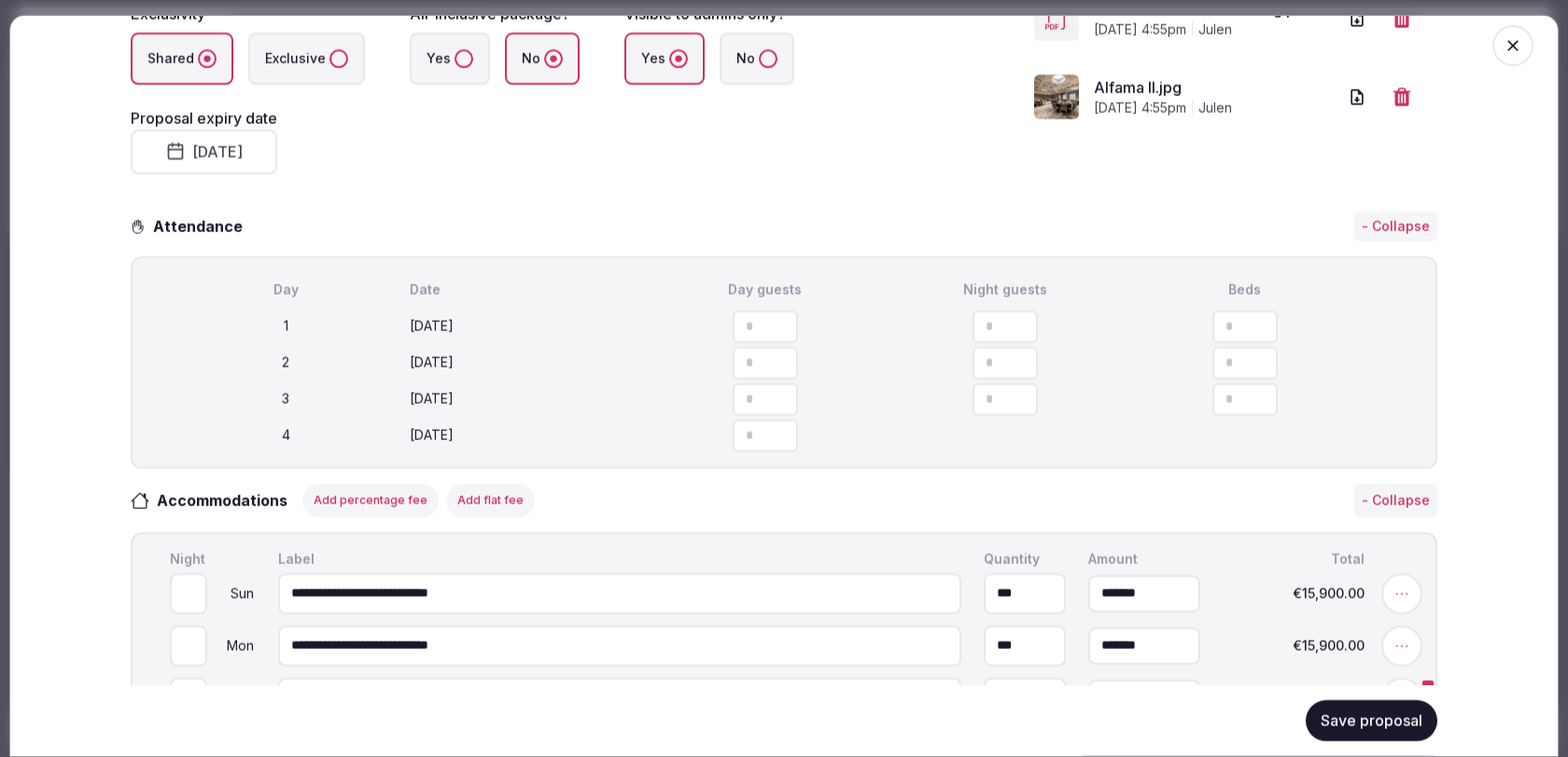
scroll to position [382, 0]
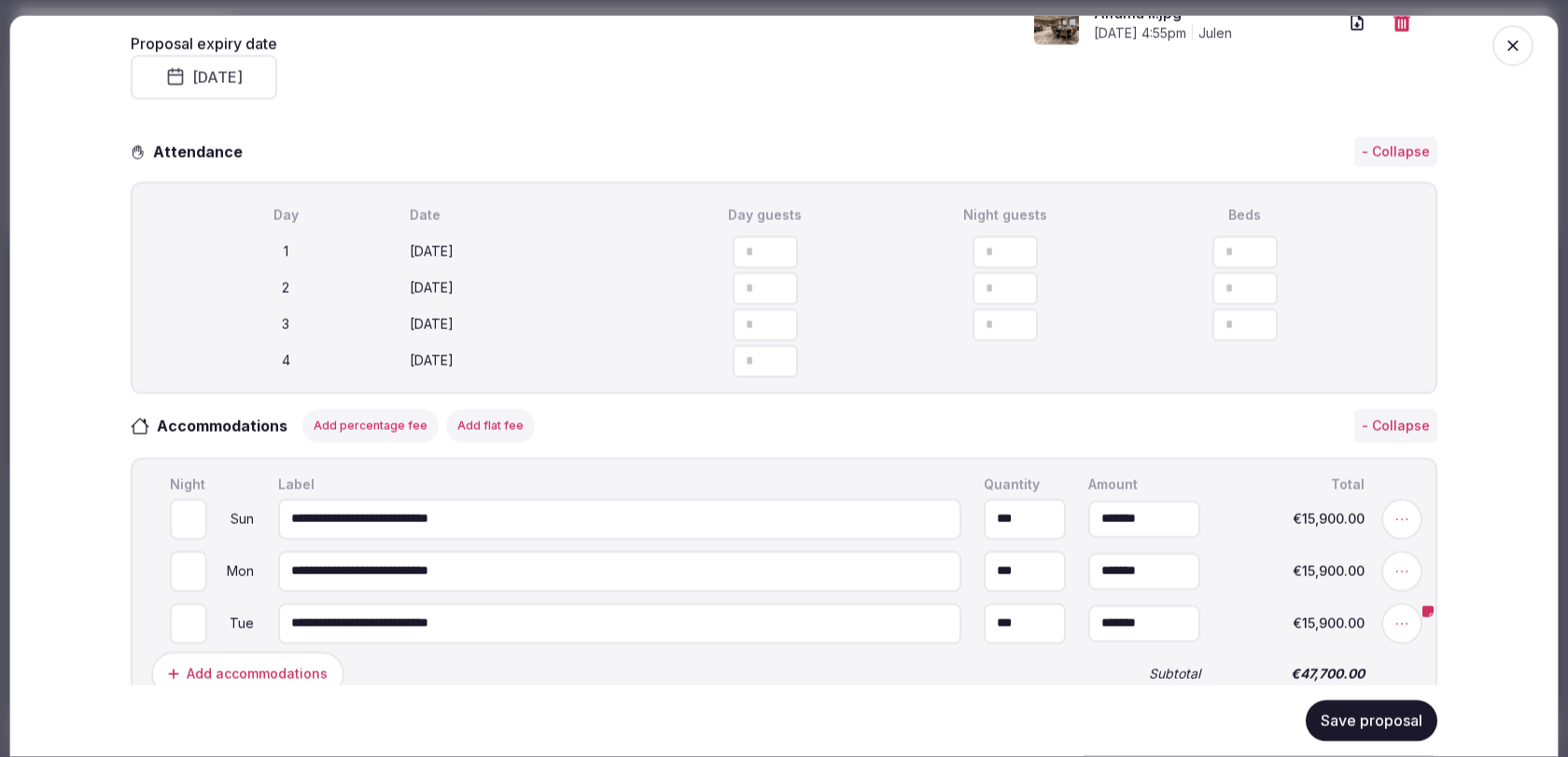
click at [1355, 728] on button "Save proposal" at bounding box center [1372, 721] width 132 height 41
click at [1517, 53] on icon "button" at bounding box center [1513, 46] width 19 height 19
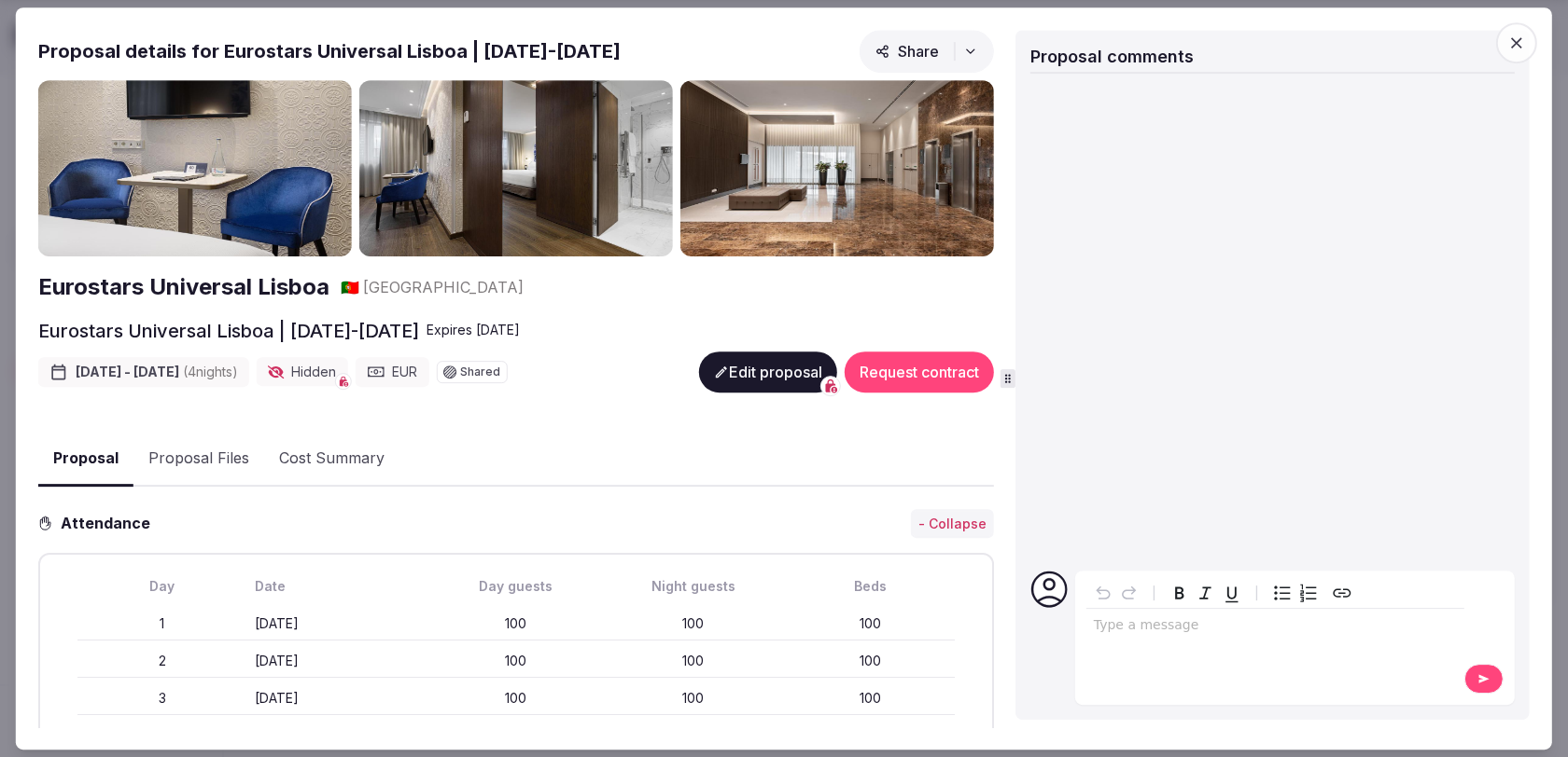
click at [792, 362] on button "Edit proposal" at bounding box center [768, 372] width 138 height 41
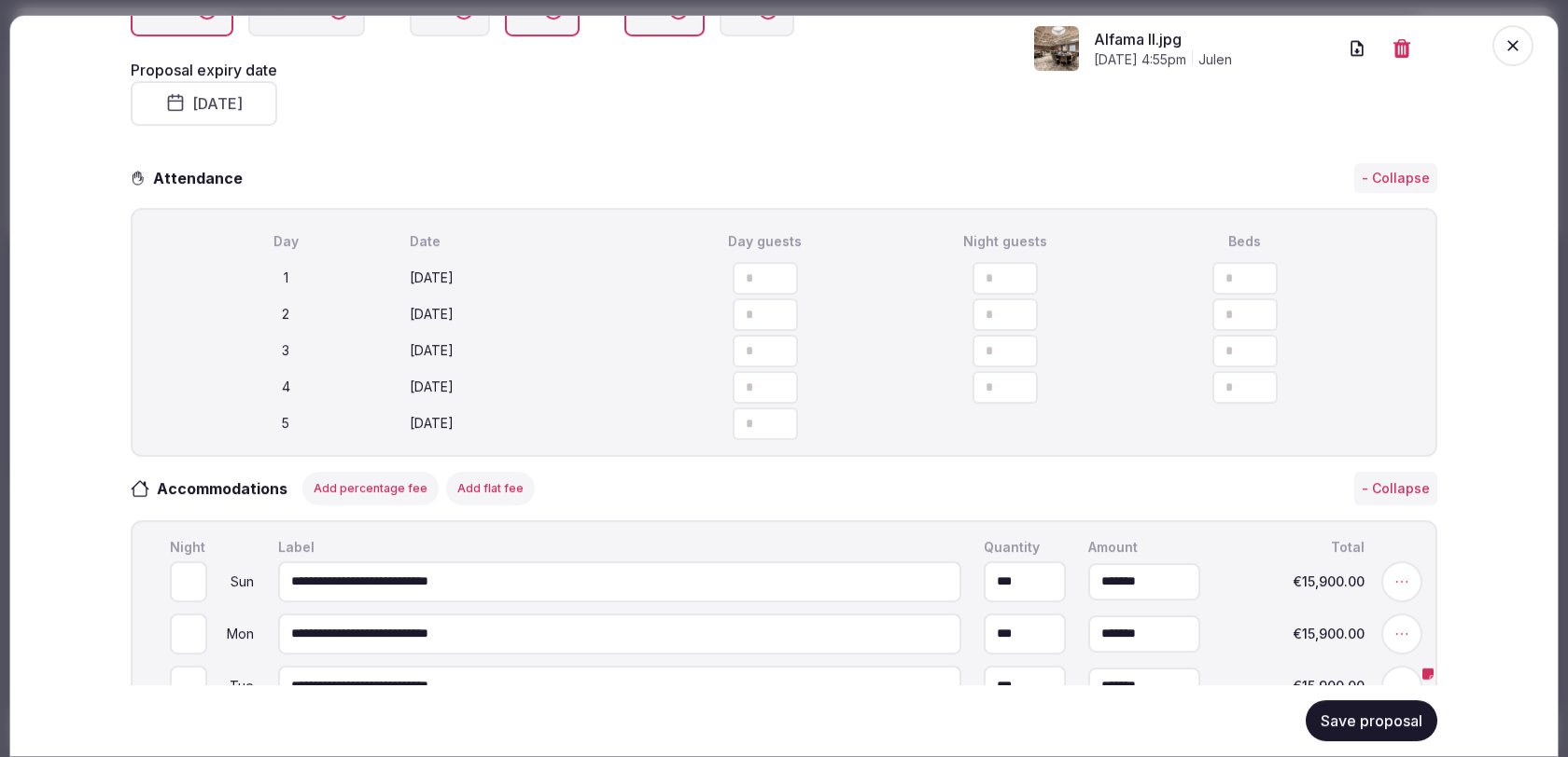
scroll to position [408, 0]
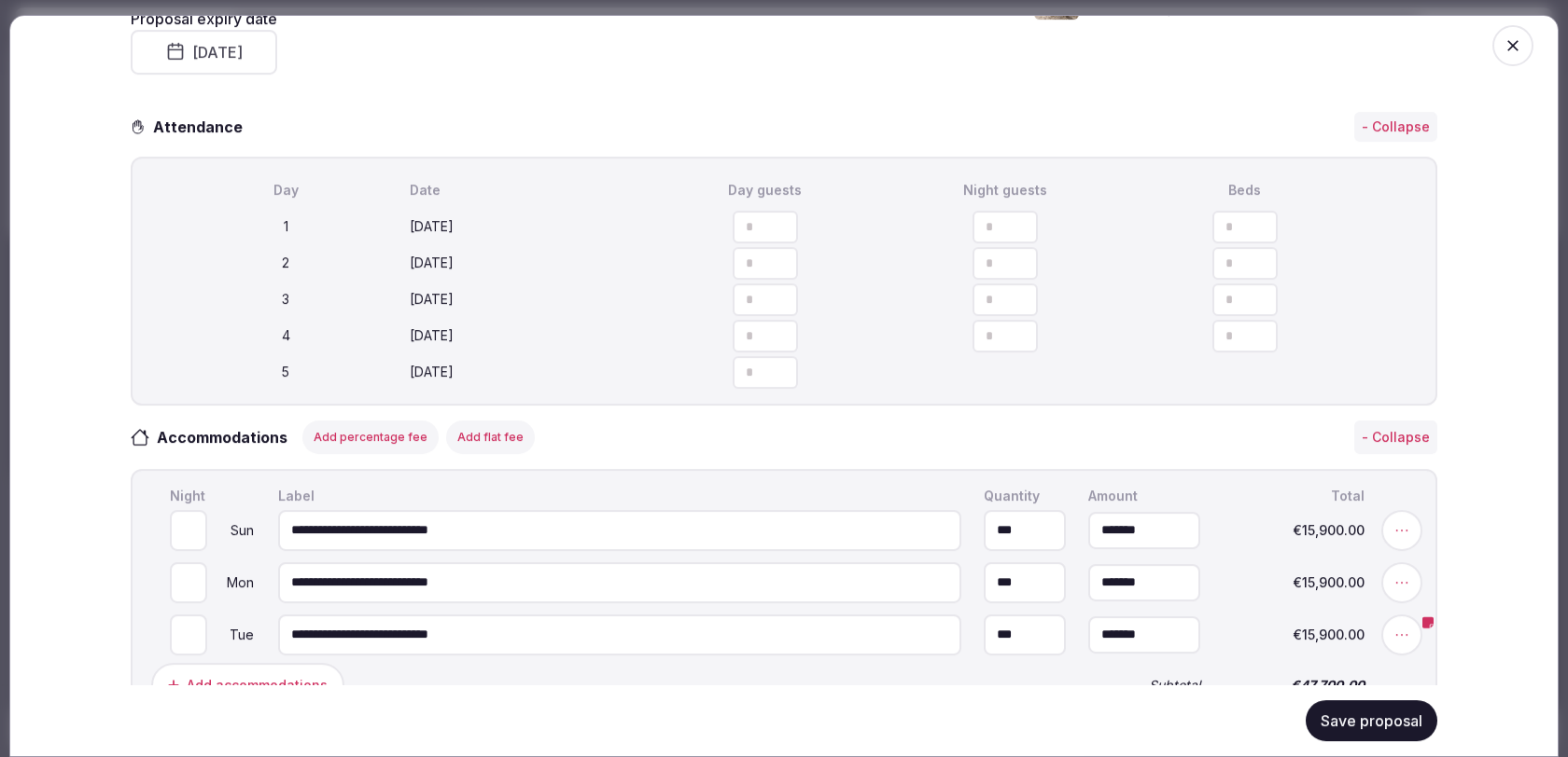
click at [1003, 343] on input "number" at bounding box center [1004, 337] width 65 height 32
type input "**"
type input "*"
type input "**"
click at [754, 379] on input "number" at bounding box center [765, 373] width 65 height 32
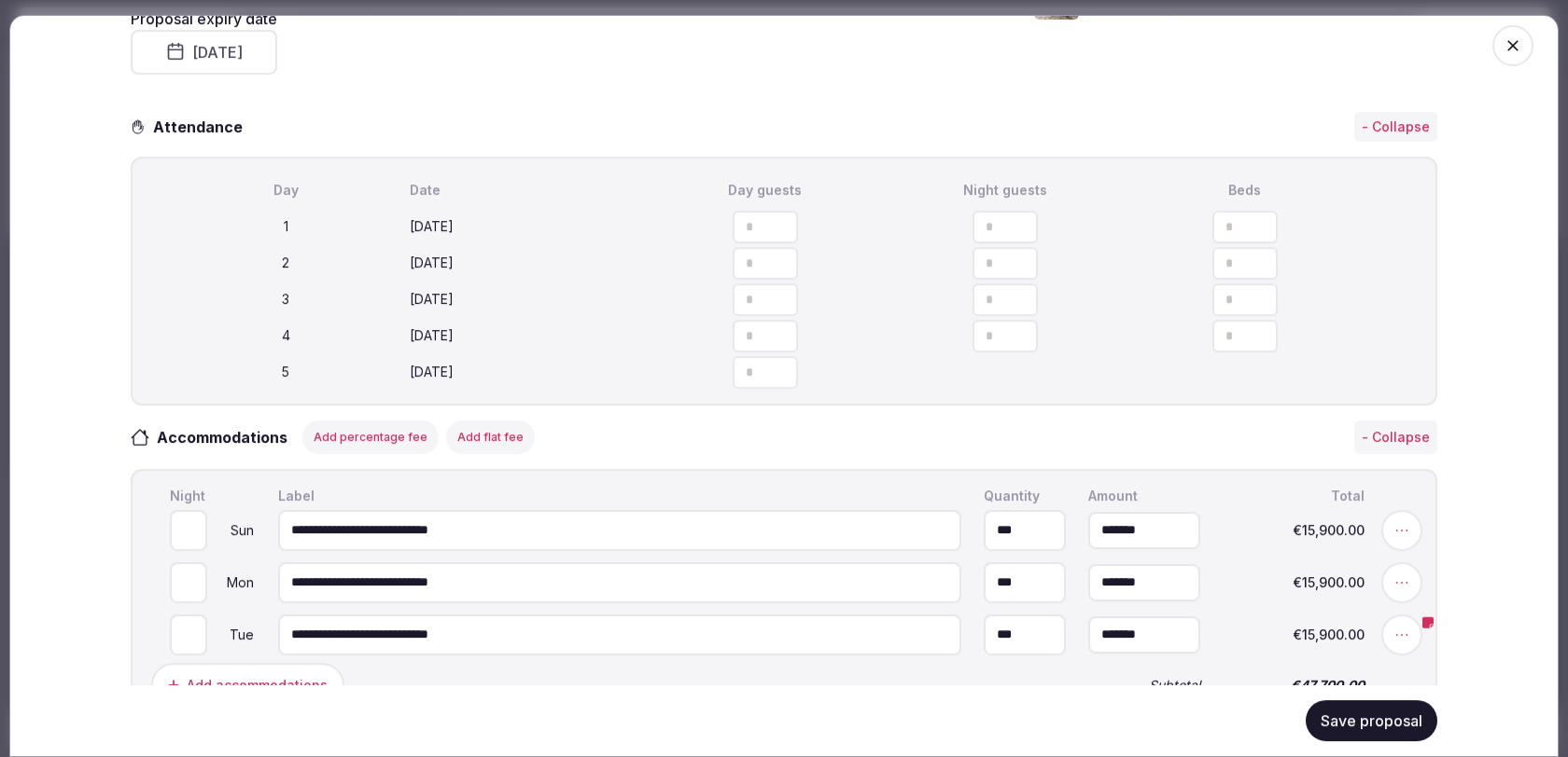
type input "**"
click at [855, 438] on div "Accommodations Add percentage fee Add flat fee - Collapse" at bounding box center [784, 437] width 1307 height 33
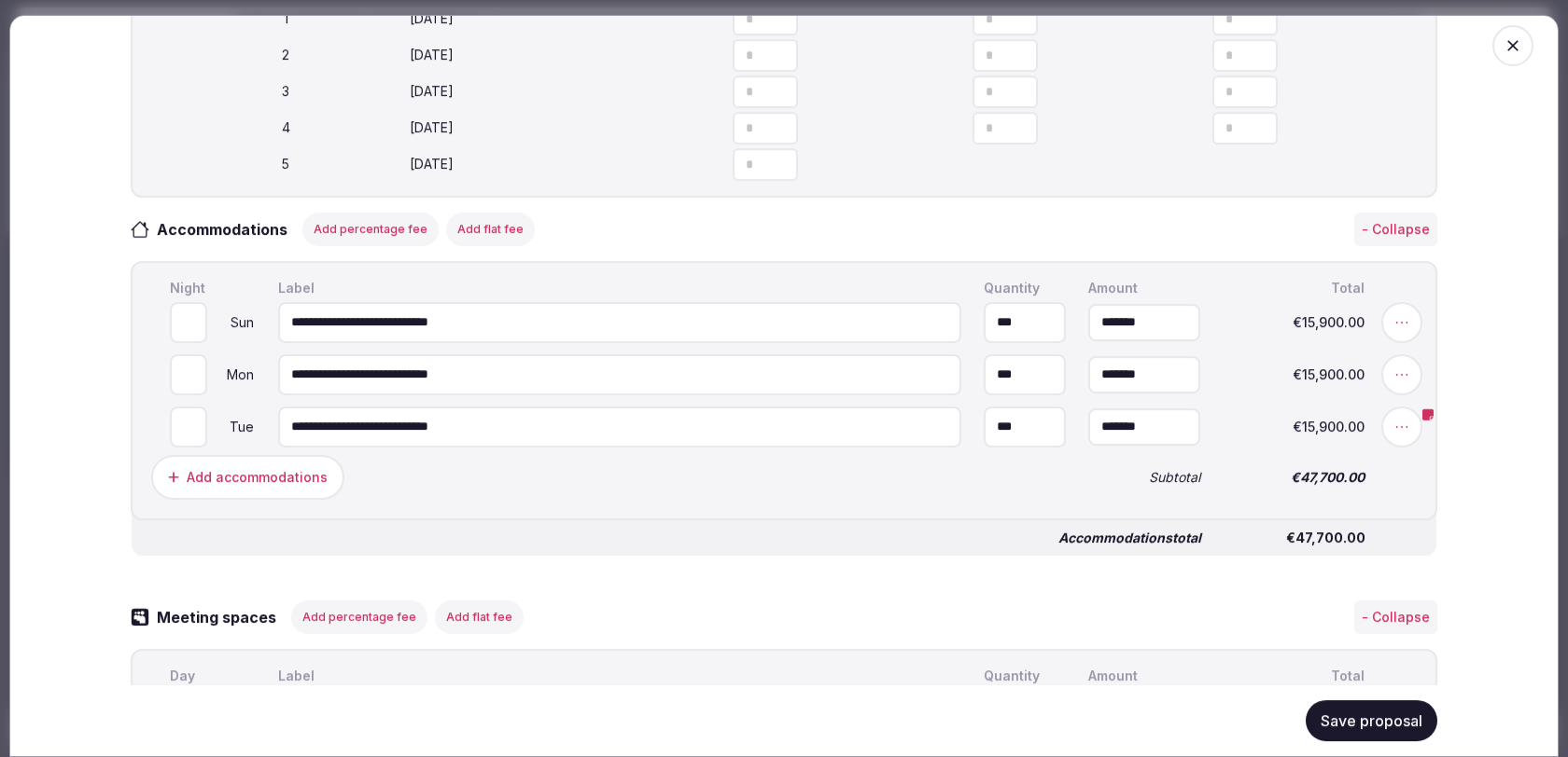
scroll to position [624, 0]
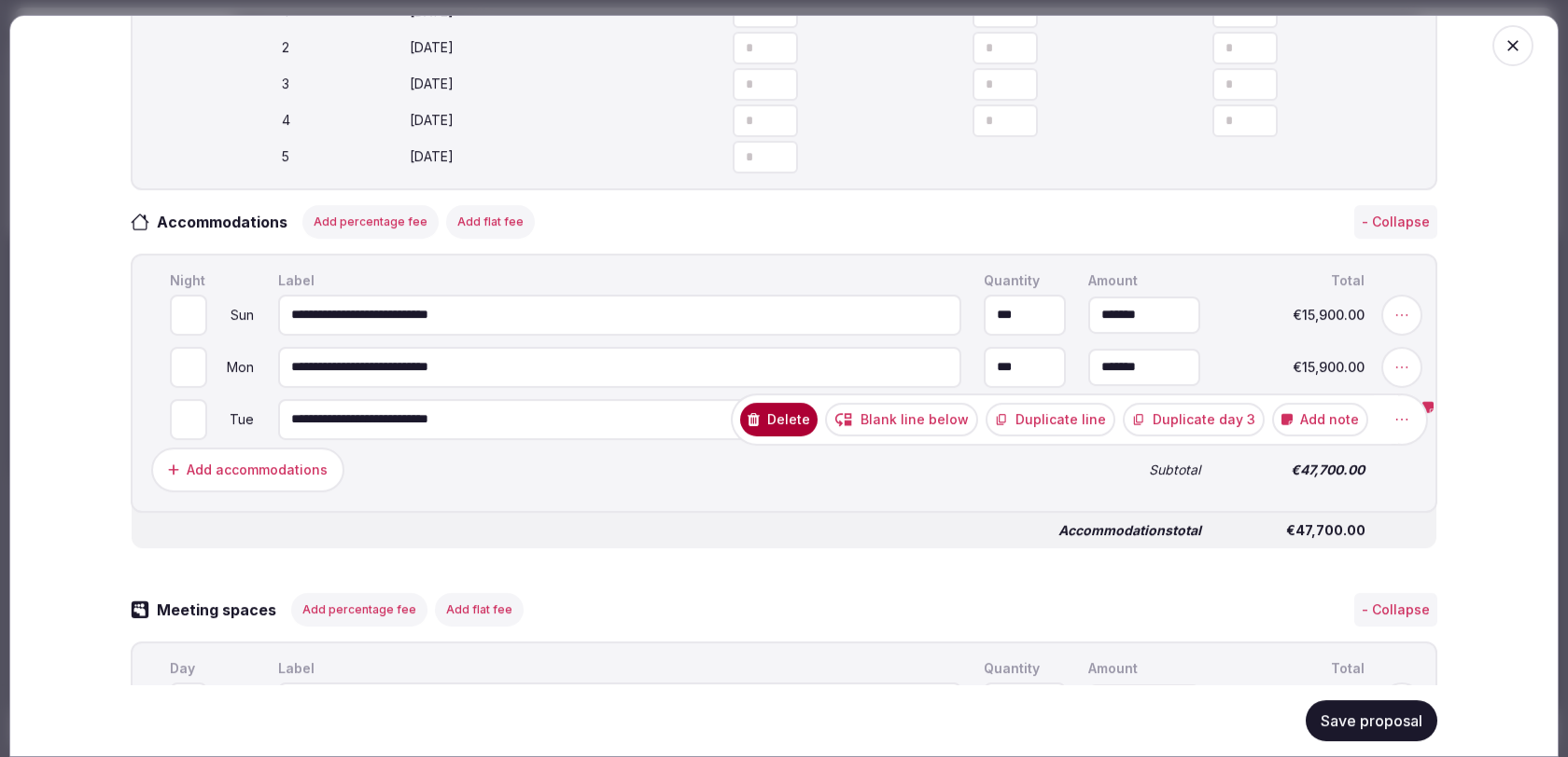
click at [1105, 423] on button "Duplicate line" at bounding box center [1050, 419] width 130 height 33
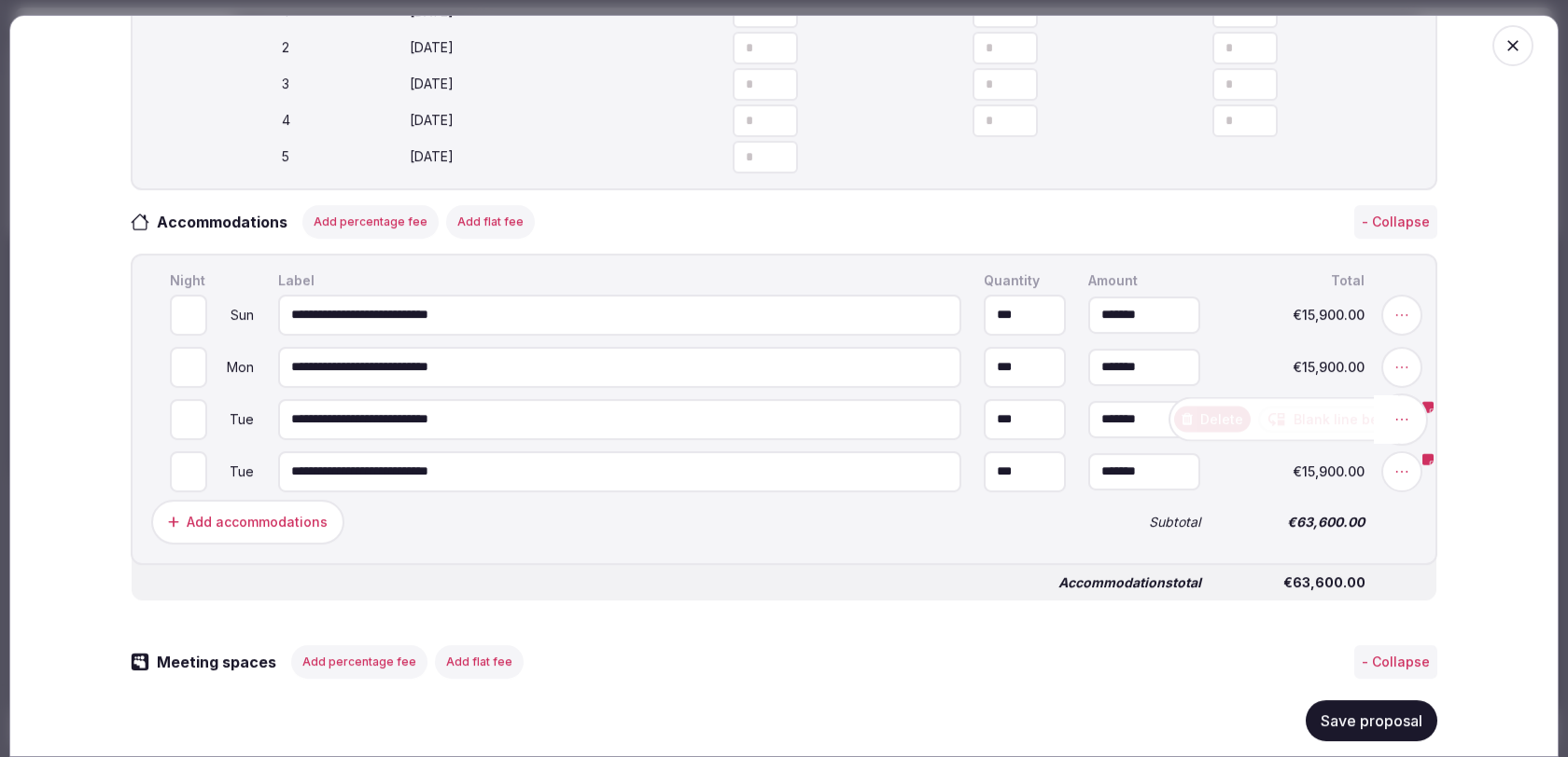
click at [1404, 426] on icon at bounding box center [1402, 419] width 19 height 19
click at [1313, 420] on button "Add note" at bounding box center [1348, 419] width 96 height 33
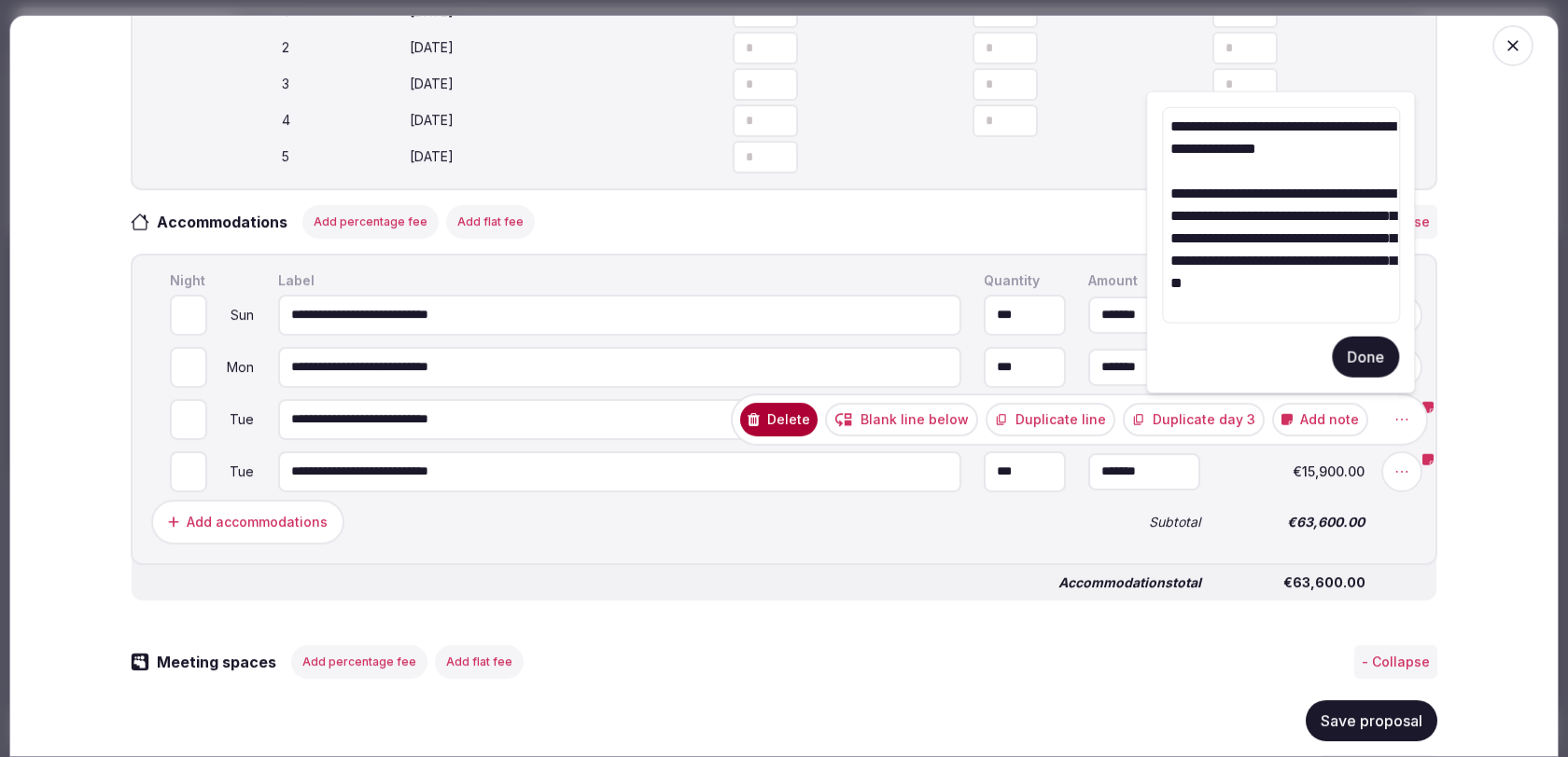
drag, startPoint x: 1312, startPoint y: 303, endPoint x: 1141, endPoint y: 109, distance: 258.6
click at [1259, 270] on textarea "**********" at bounding box center [1280, 215] width 237 height 216
drag, startPoint x: 1310, startPoint y: 304, endPoint x: 1166, endPoint y: 131, distance: 225.1
click at [1166, 131] on textarea "**********" at bounding box center [1280, 215] width 237 height 216
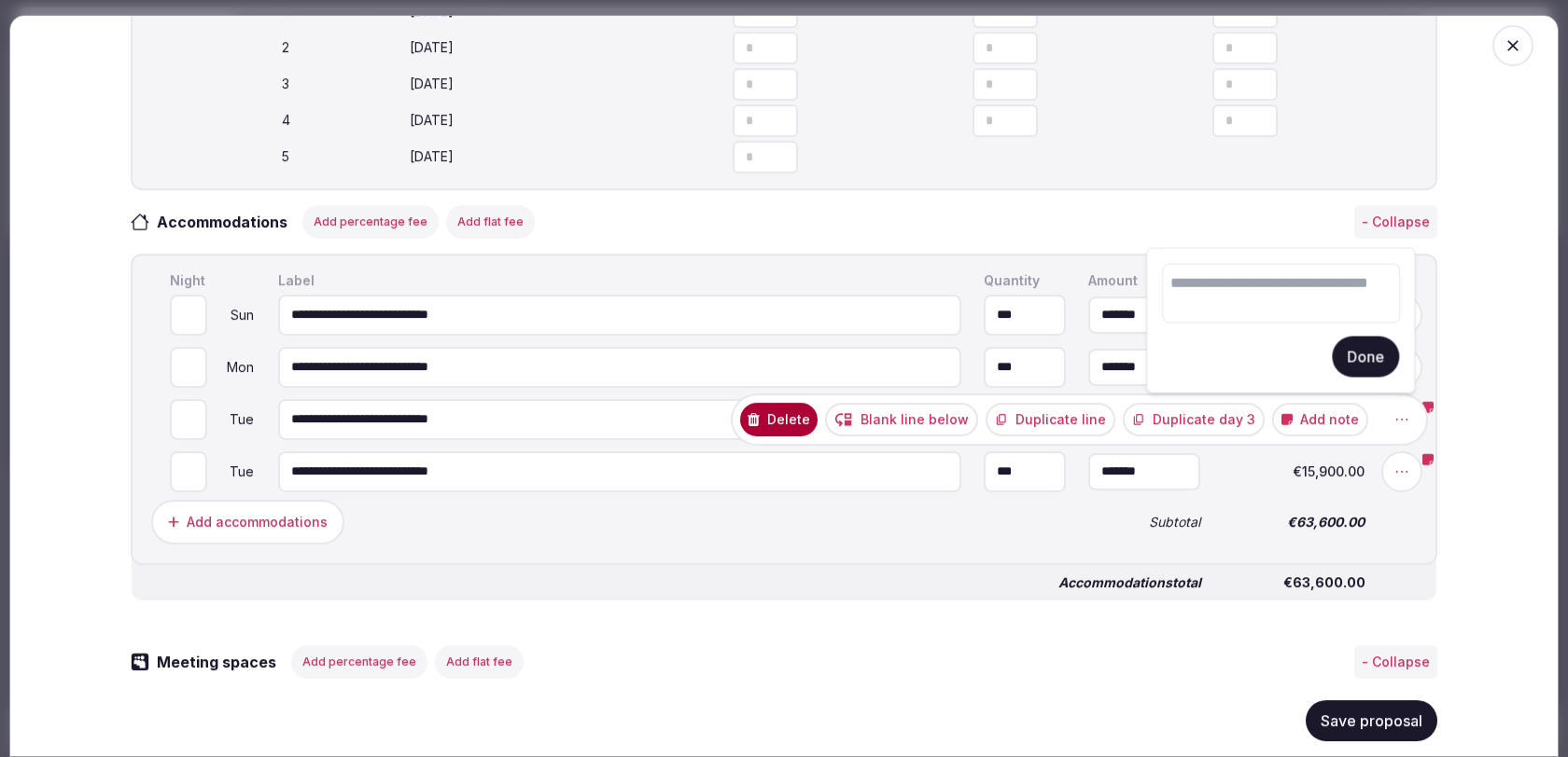
click at [1356, 360] on button "Done" at bounding box center [1365, 356] width 67 height 41
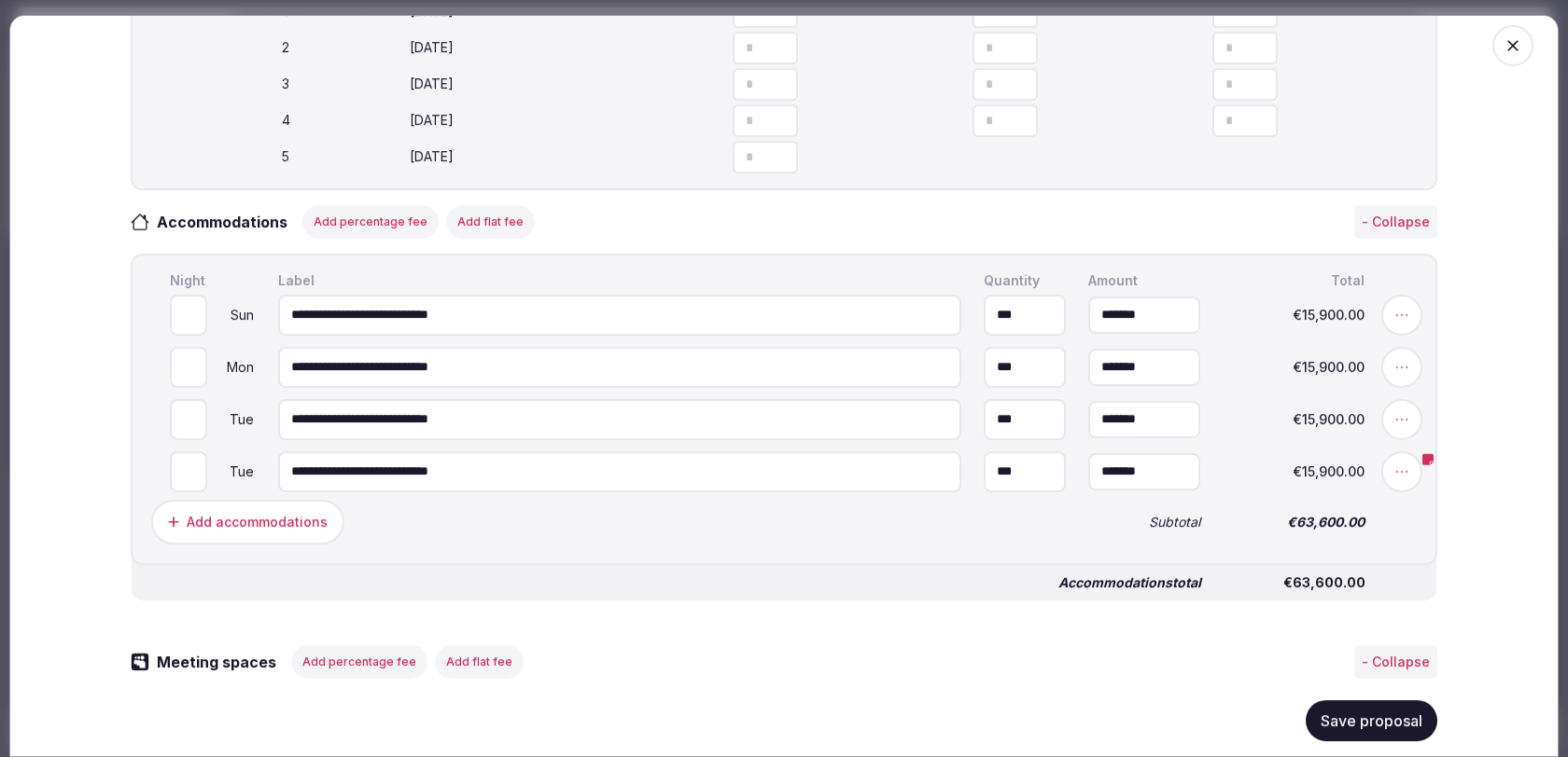
click at [1021, 480] on input "***" at bounding box center [1024, 472] width 82 height 41
type input "**"
click at [909, 525] on div "Add accommodations" at bounding box center [609, 522] width 922 height 52
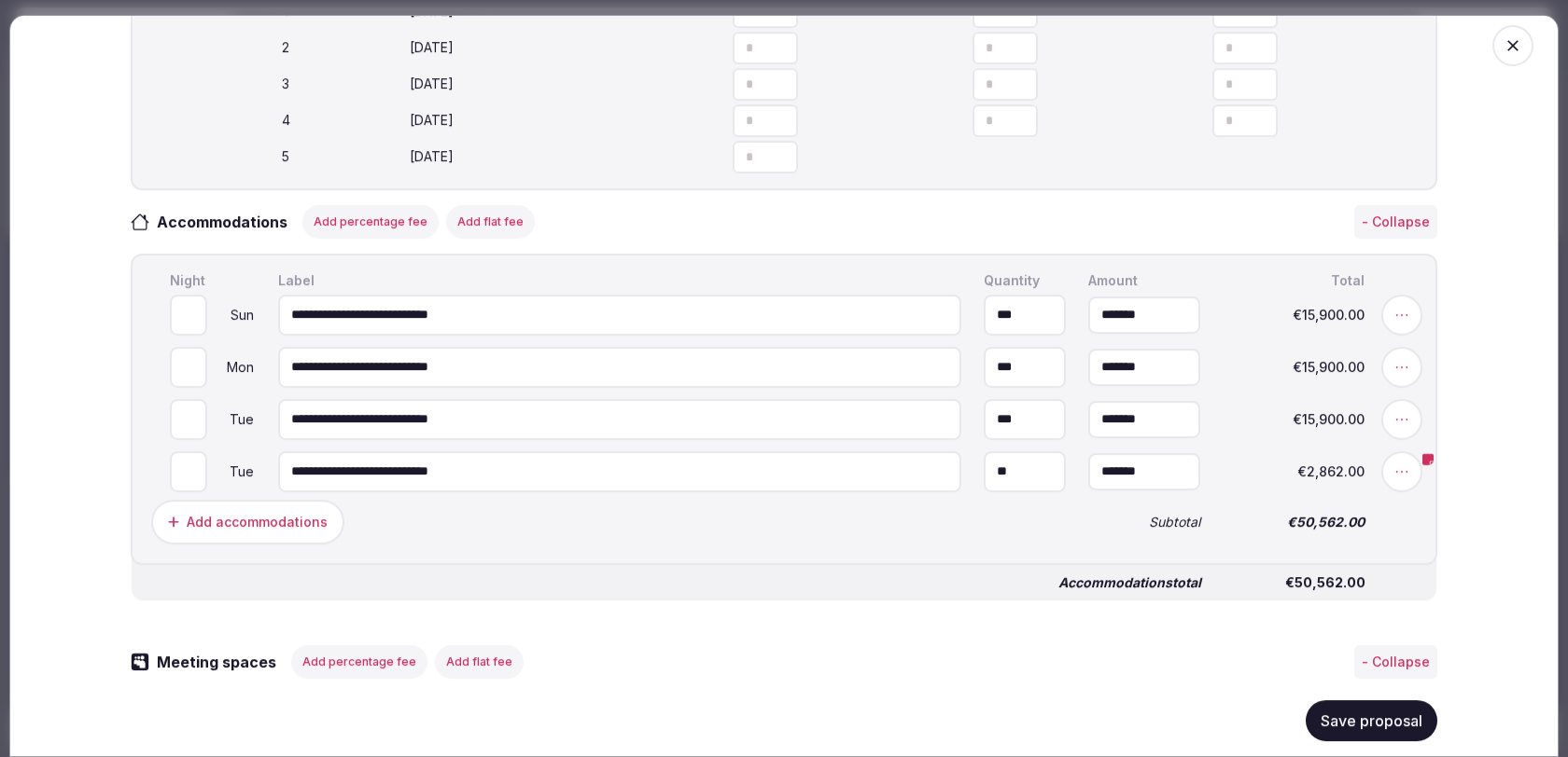
click at [1366, 726] on button "Save proposal" at bounding box center [1372, 721] width 132 height 41
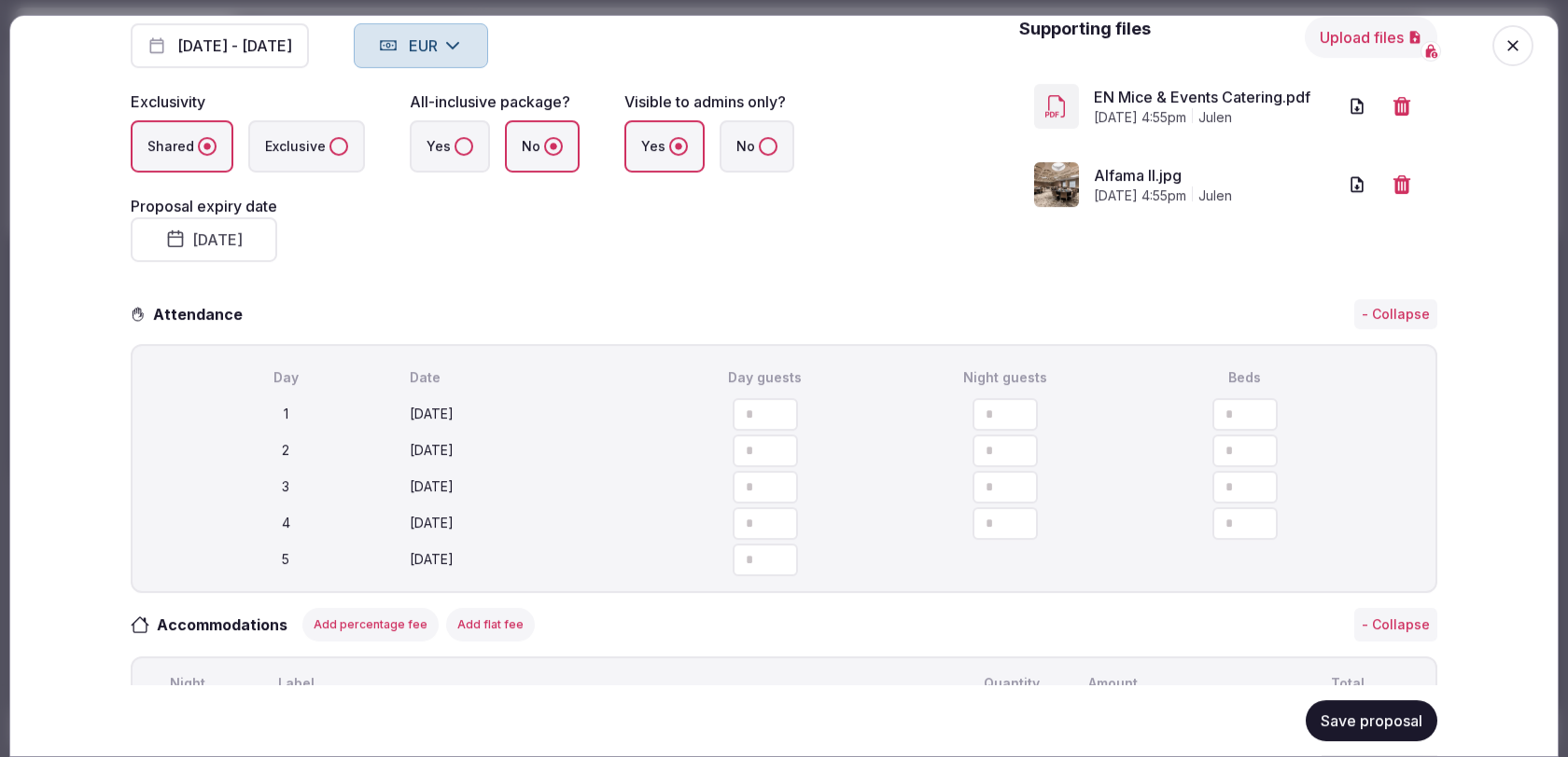
scroll to position [0, 0]
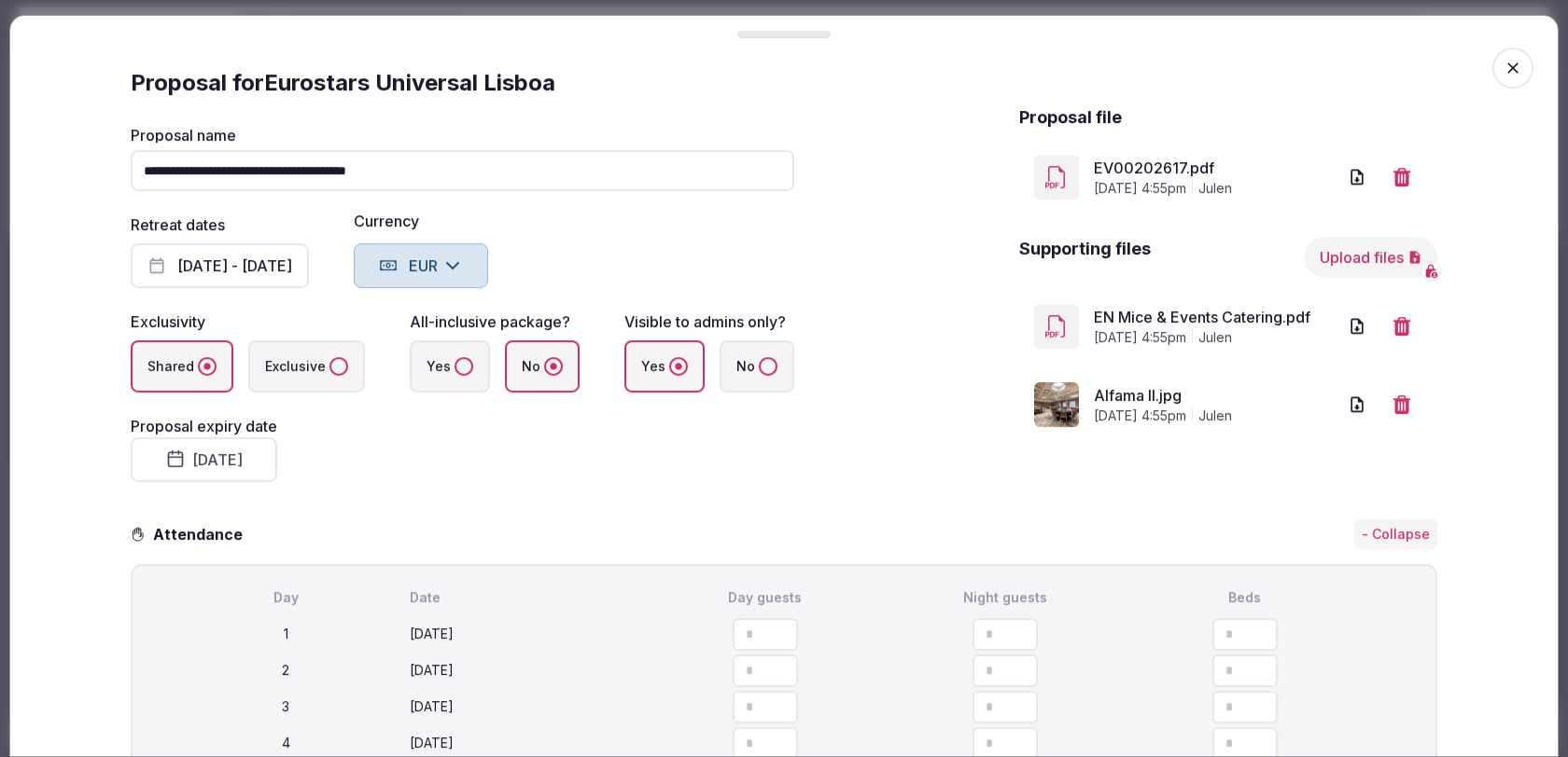
click at [1367, 258] on button "Upload files" at bounding box center [1371, 256] width 133 height 41
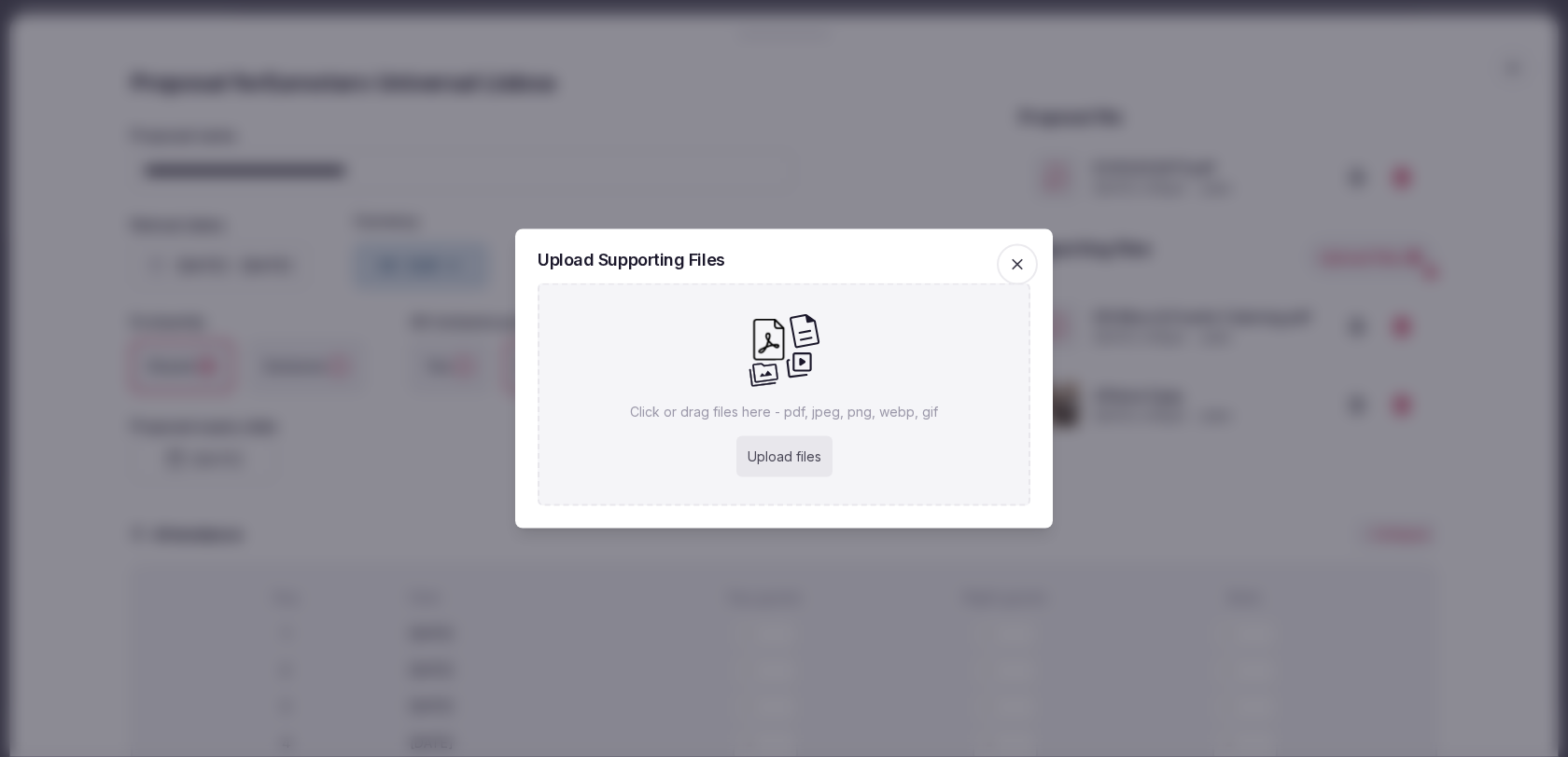
click at [796, 445] on div "Upload files" at bounding box center [784, 457] width 96 height 41
type input "**********"
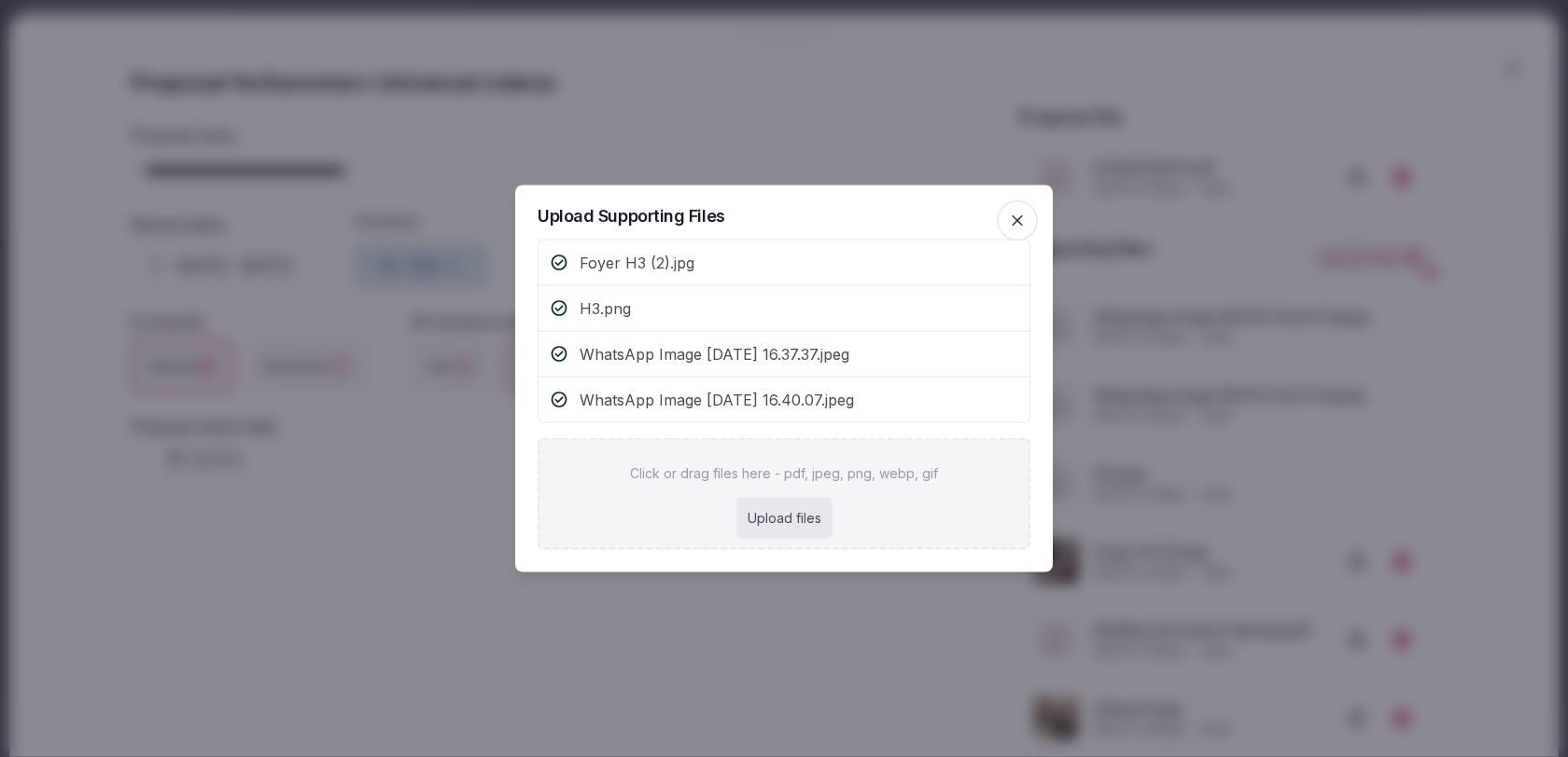
click at [1020, 218] on icon "button" at bounding box center [1018, 221] width 11 height 11
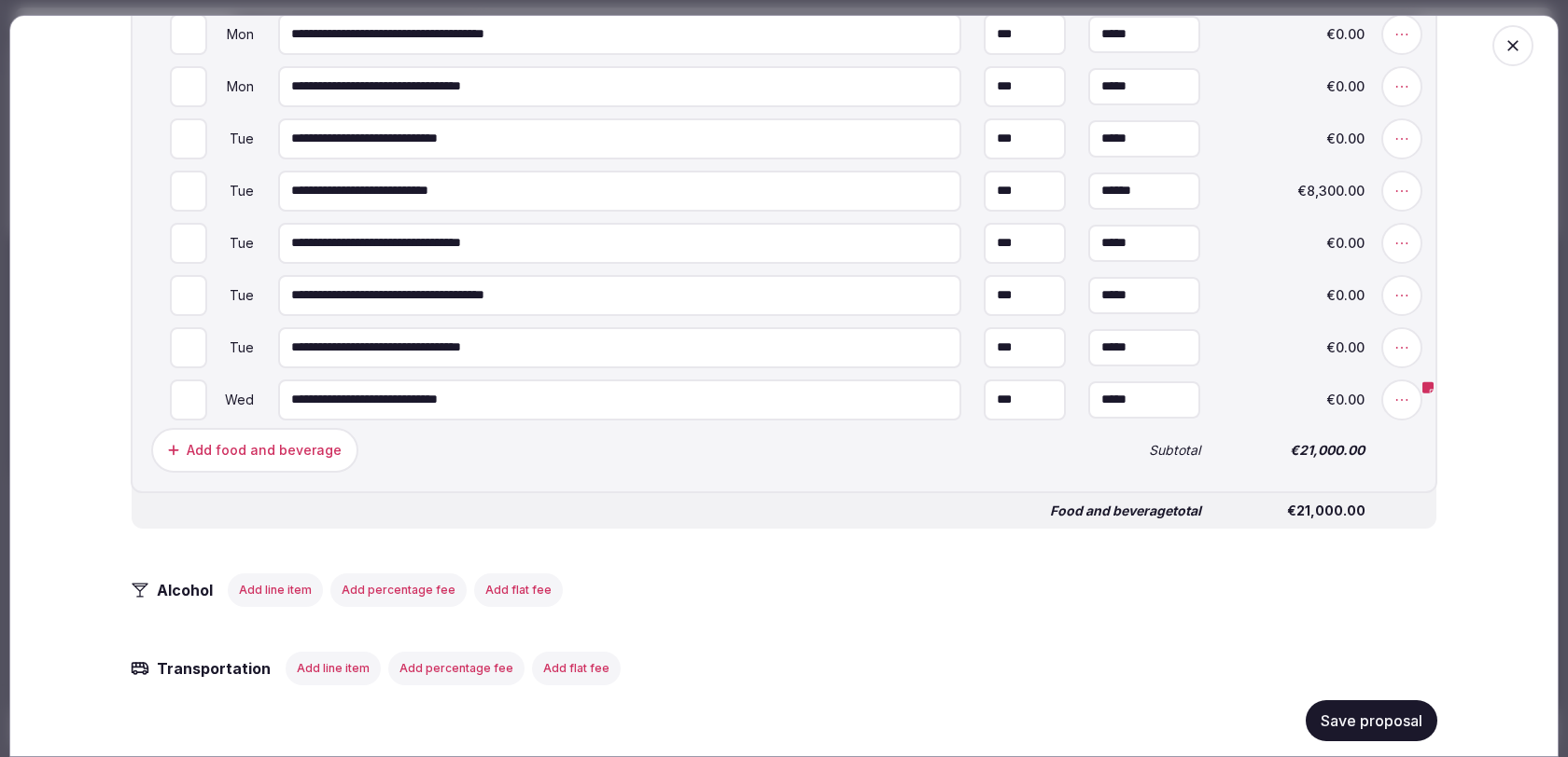
scroll to position [2296, 0]
click at [1341, 706] on button "Save proposal" at bounding box center [1372, 721] width 132 height 41
click at [1336, 400] on button "Add note" at bounding box center [1319, 400] width 96 height 33
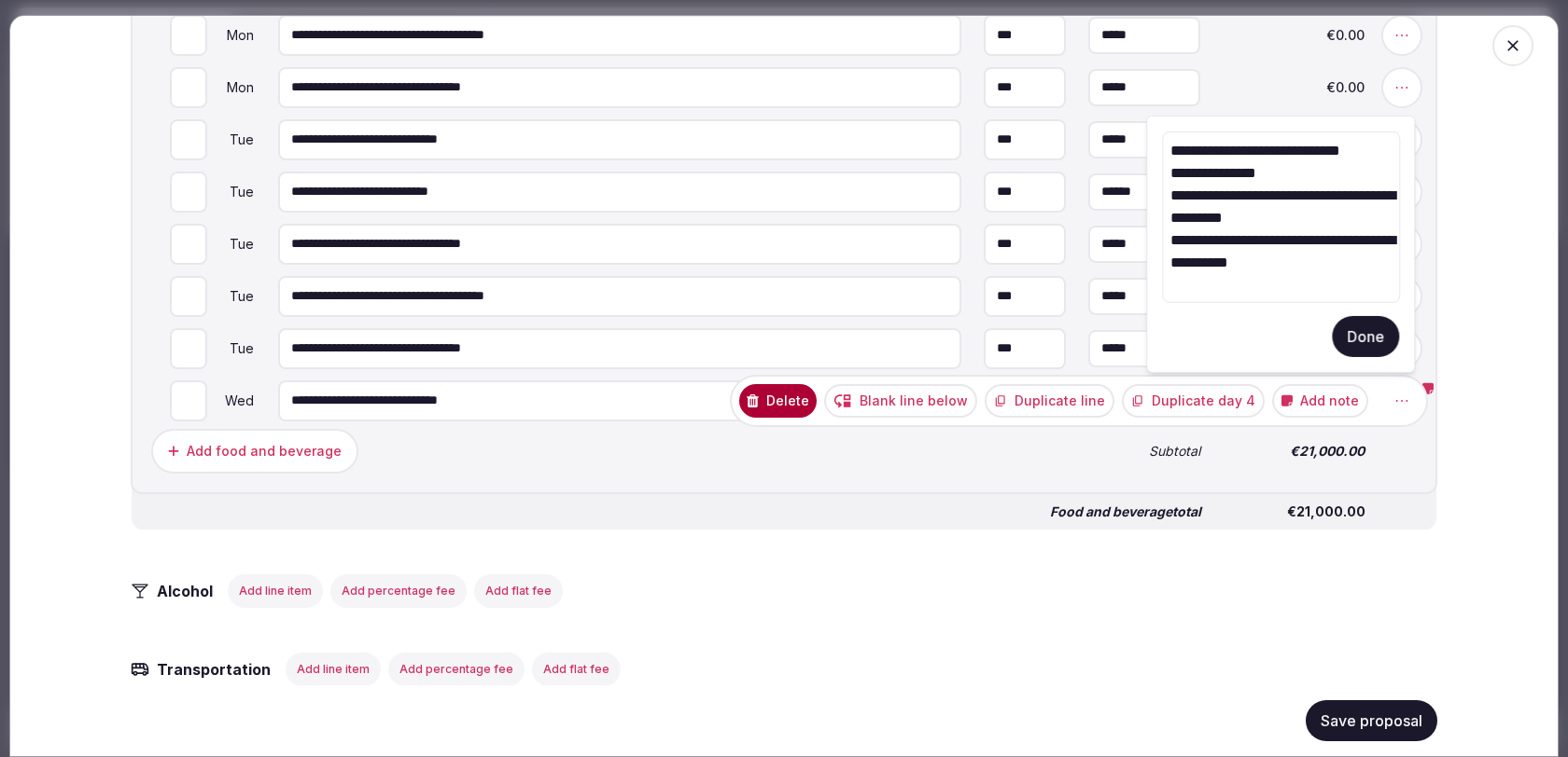
click at [1307, 282] on textarea "**********" at bounding box center [1280, 217] width 237 height 172
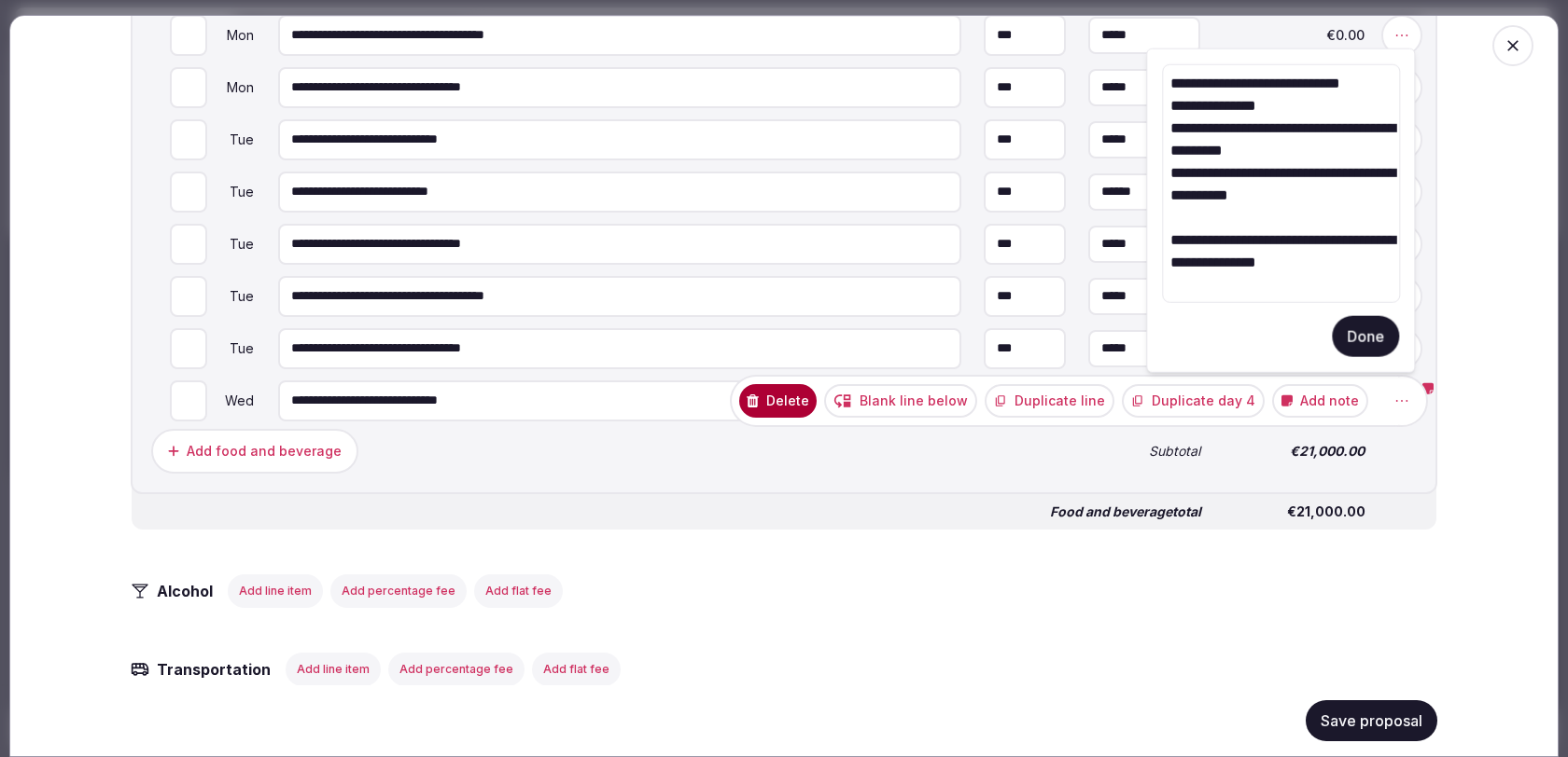
type textarea "**********"
click at [1372, 341] on button "Done" at bounding box center [1365, 337] width 67 height 41
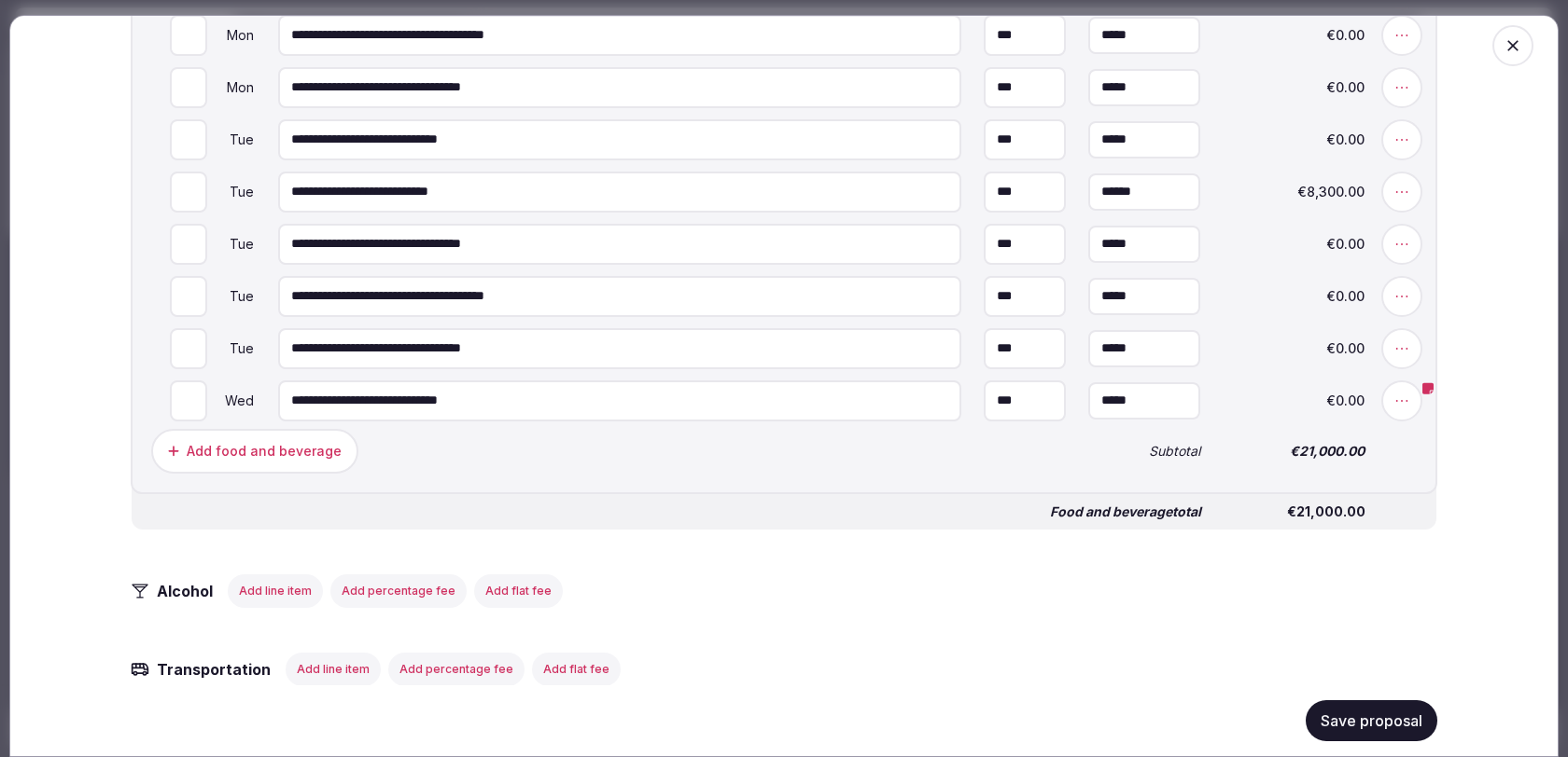
click at [1356, 742] on div "Save proposal" at bounding box center [784, 721] width 1307 height 71
click at [1356, 731] on button "Save proposal" at bounding box center [1372, 721] width 132 height 41
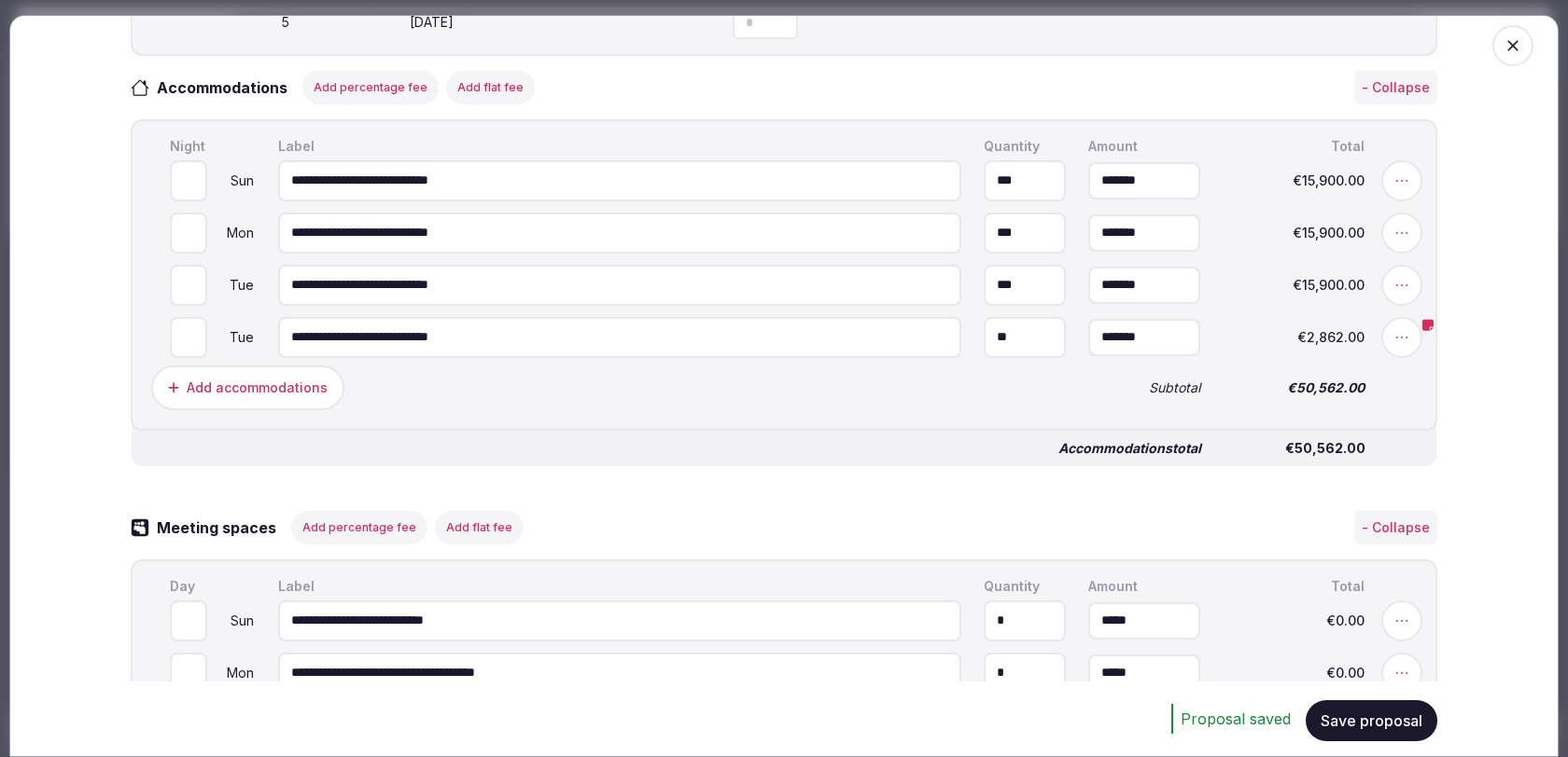
scroll to position [979, 0]
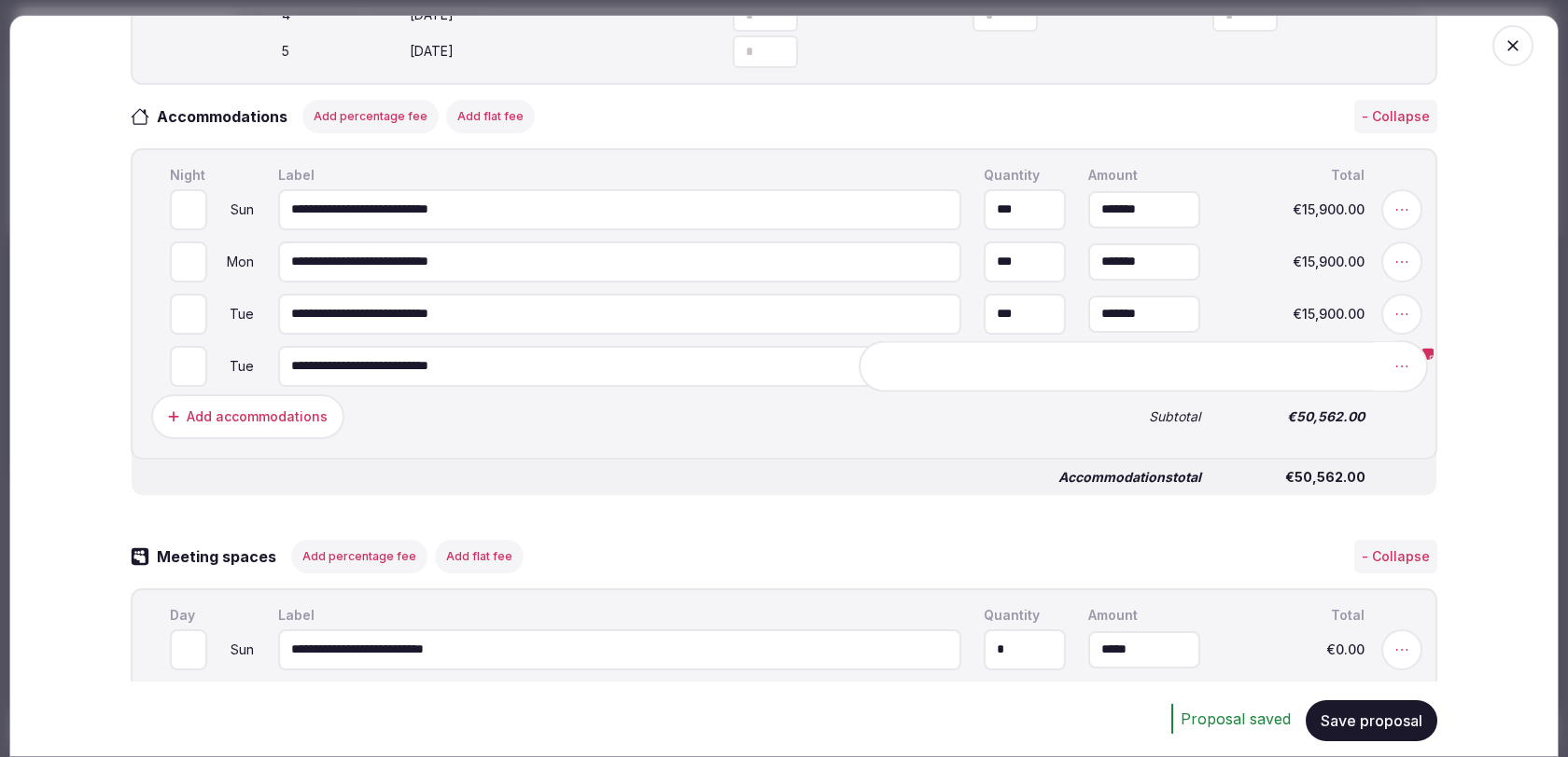
click at [1404, 371] on icon at bounding box center [1402, 367] width 19 height 19
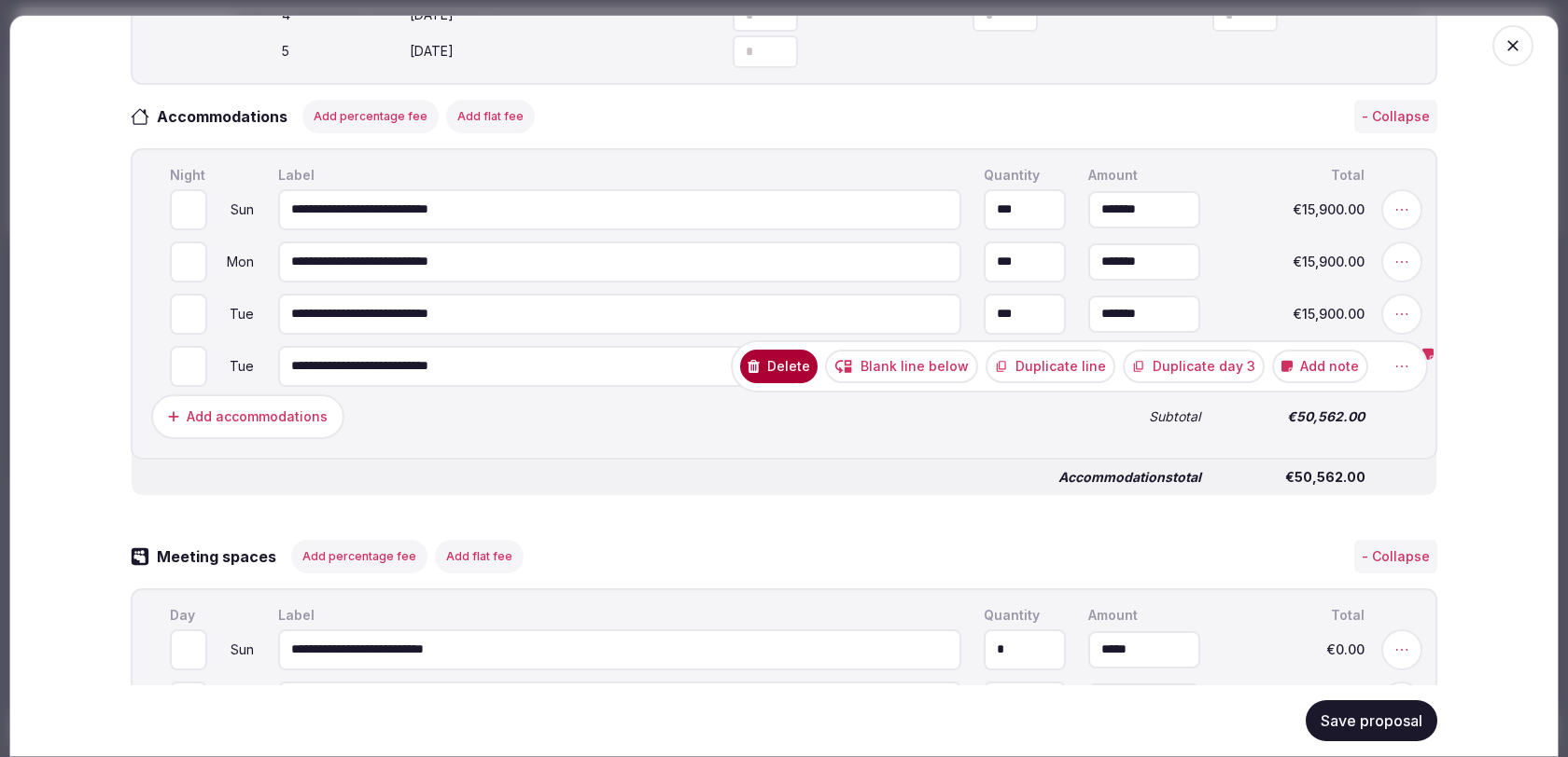
click at [1344, 368] on button "Add note" at bounding box center [1319, 366] width 96 height 33
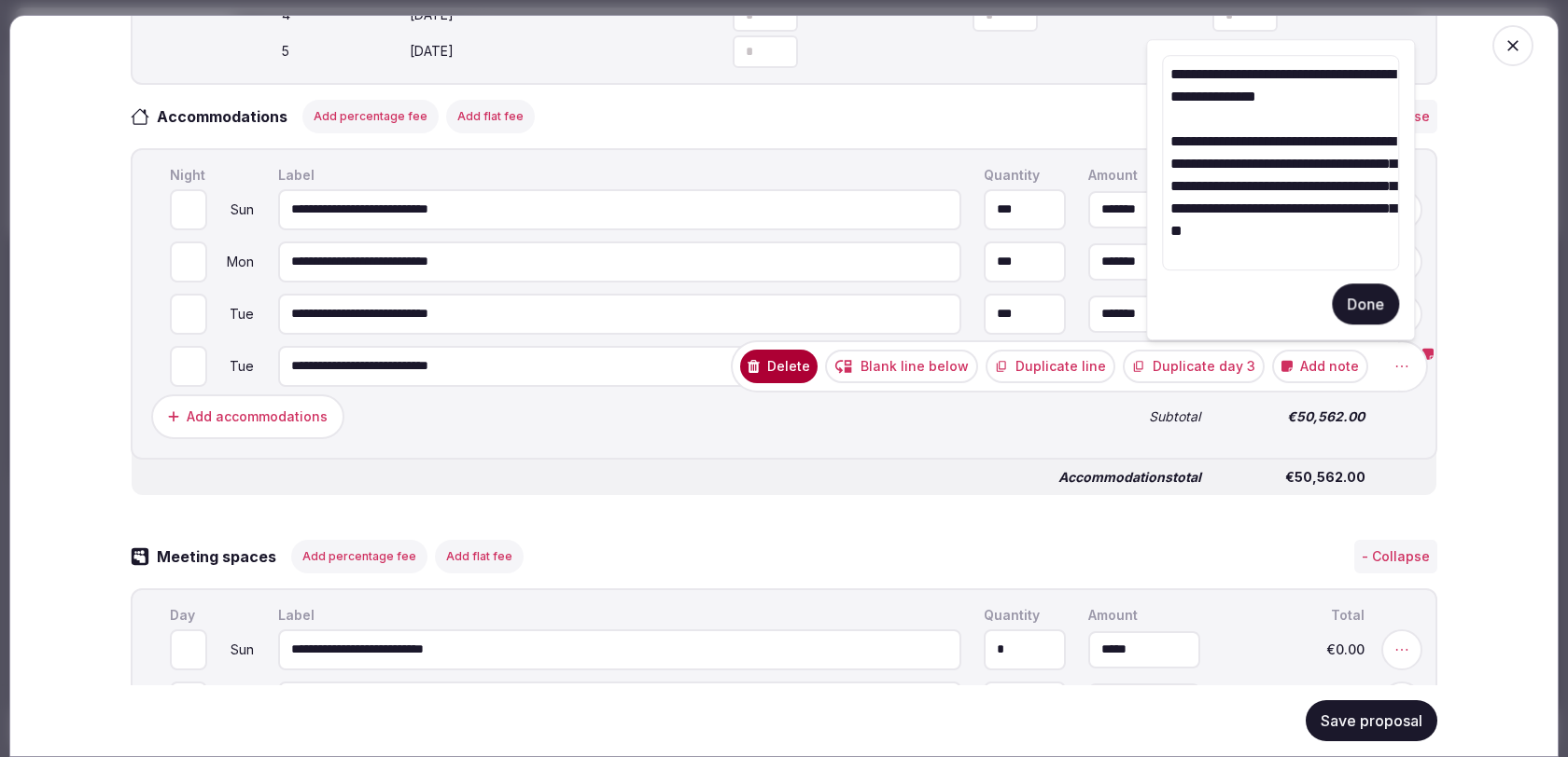
click at [1319, 262] on textarea "**********" at bounding box center [1280, 163] width 237 height 215
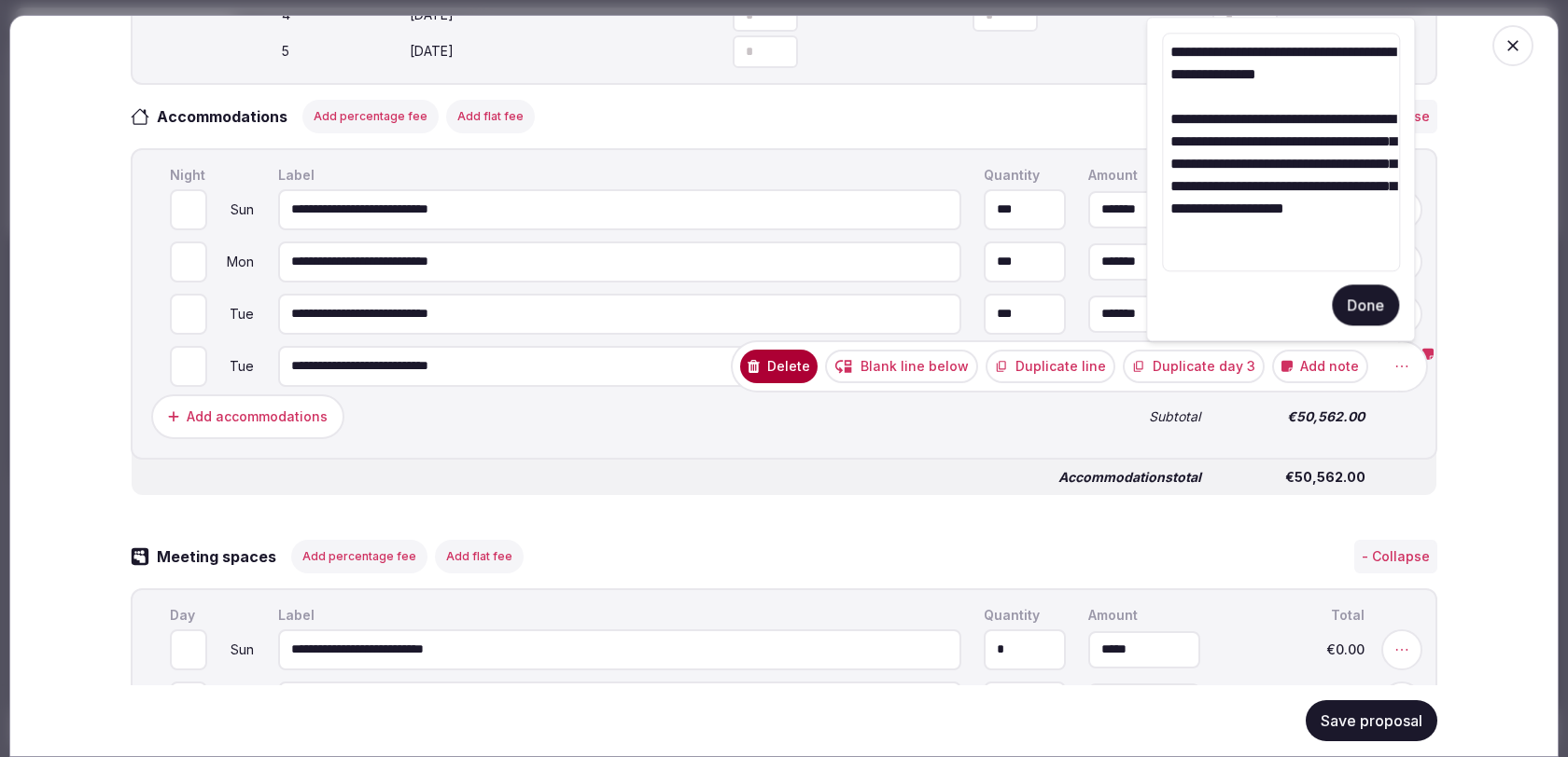
click at [1334, 261] on textarea "**********" at bounding box center [1280, 152] width 237 height 238
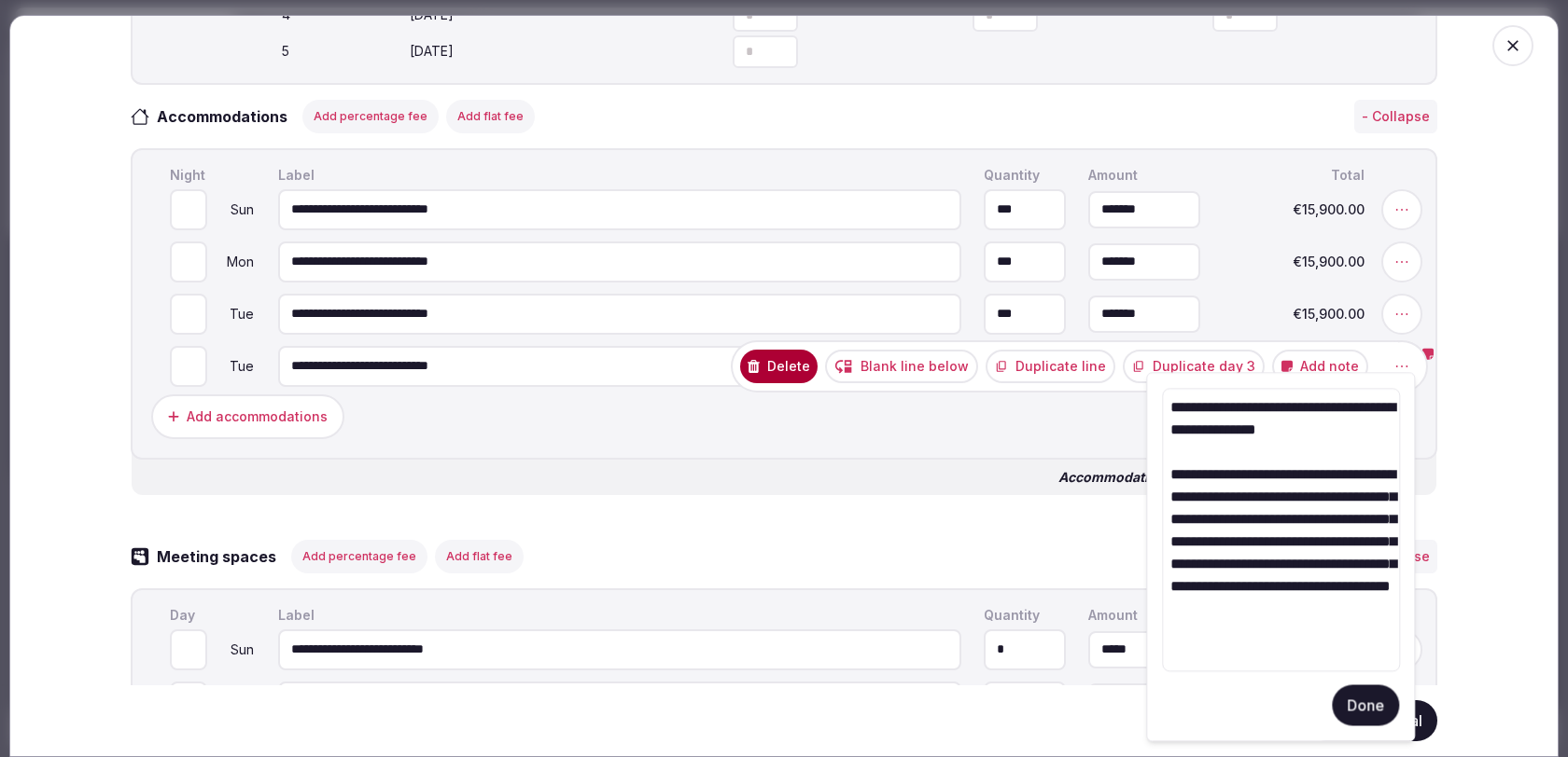
type textarea "**********"
click at [1370, 707] on button "Done" at bounding box center [1365, 705] width 67 height 41
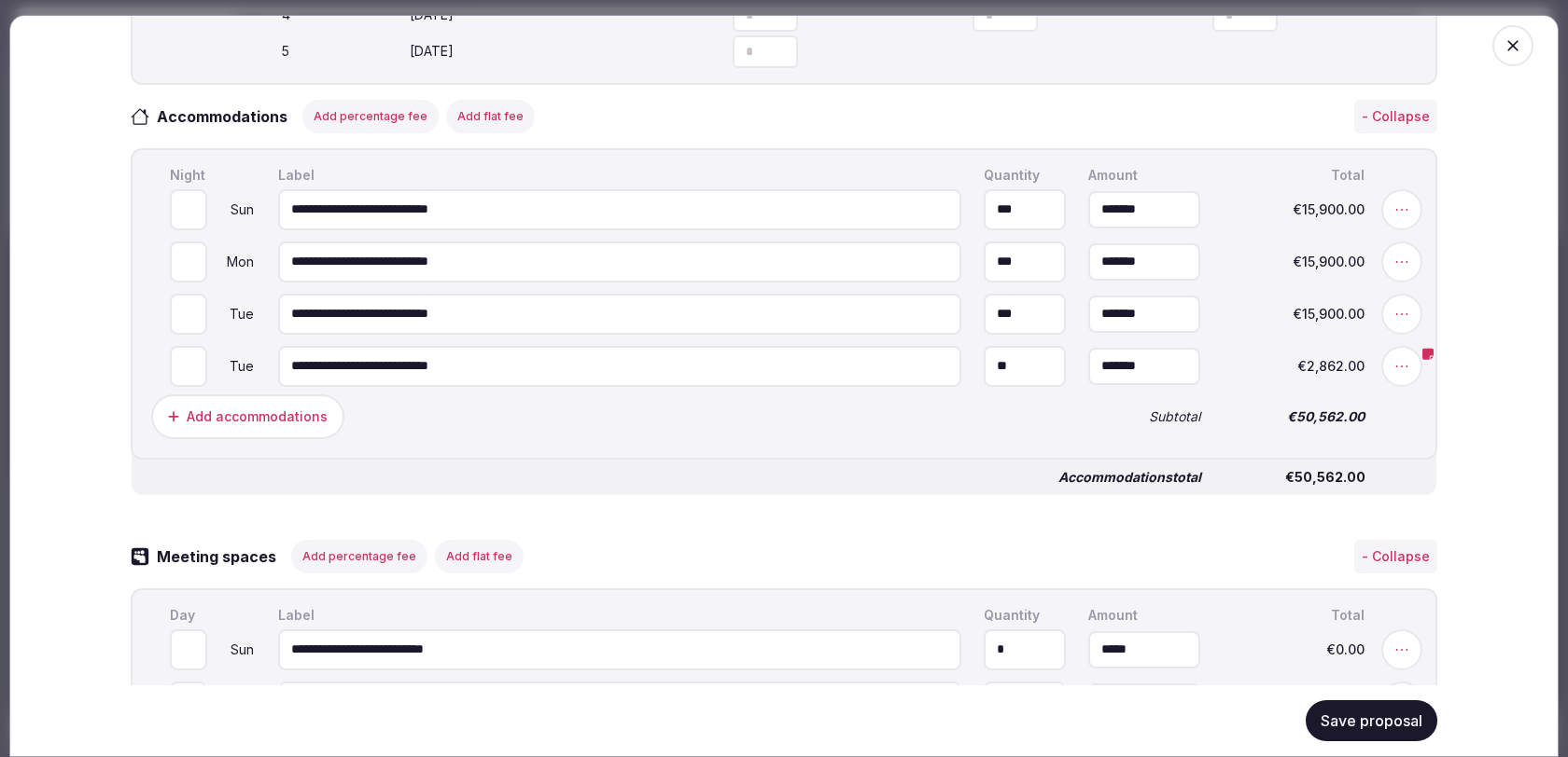
click at [1370, 718] on button "Save proposal" at bounding box center [1372, 721] width 132 height 41
click at [1327, 711] on button "Save proposal" at bounding box center [1372, 721] width 132 height 41
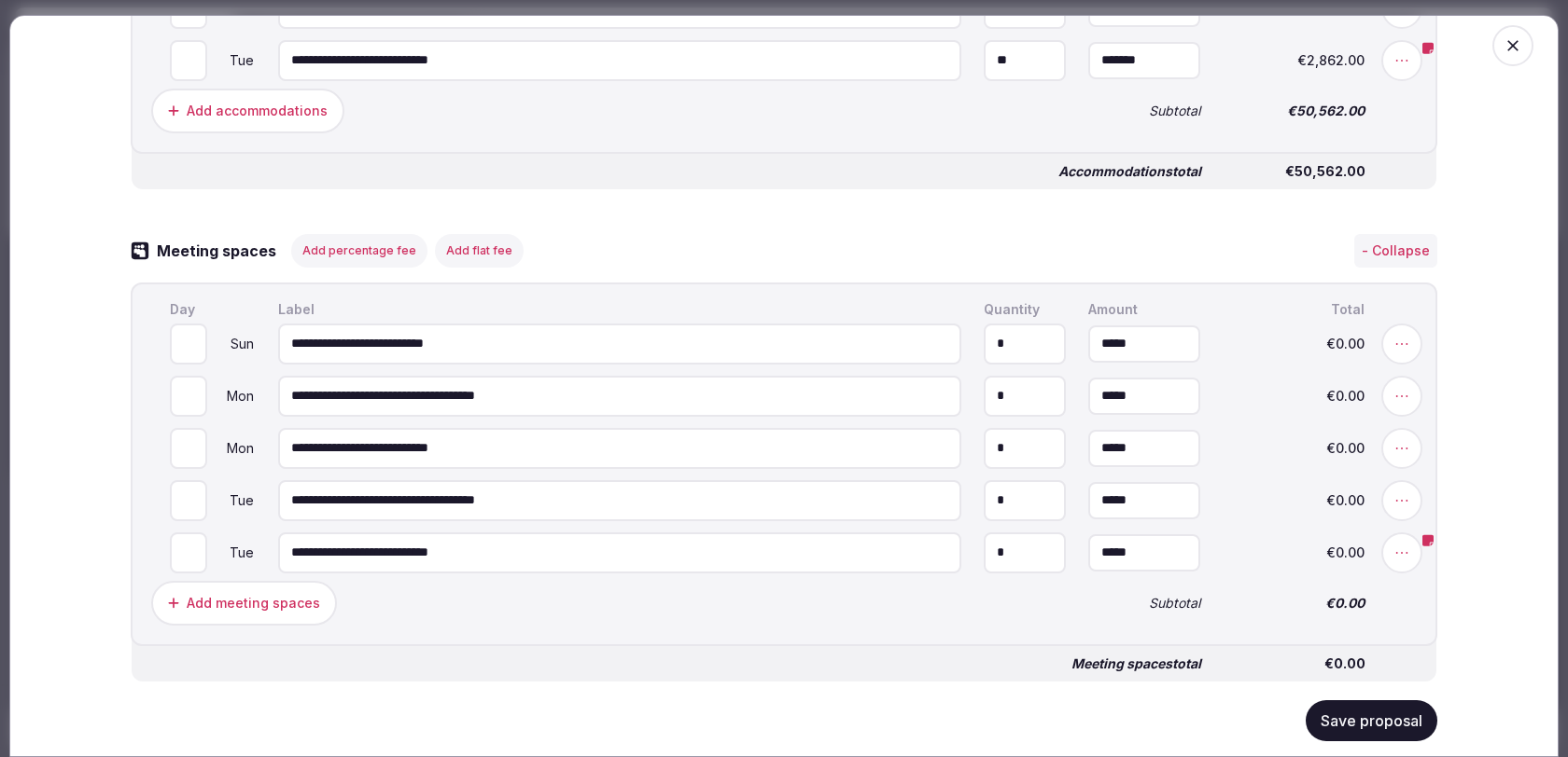
scroll to position [1279, 0]
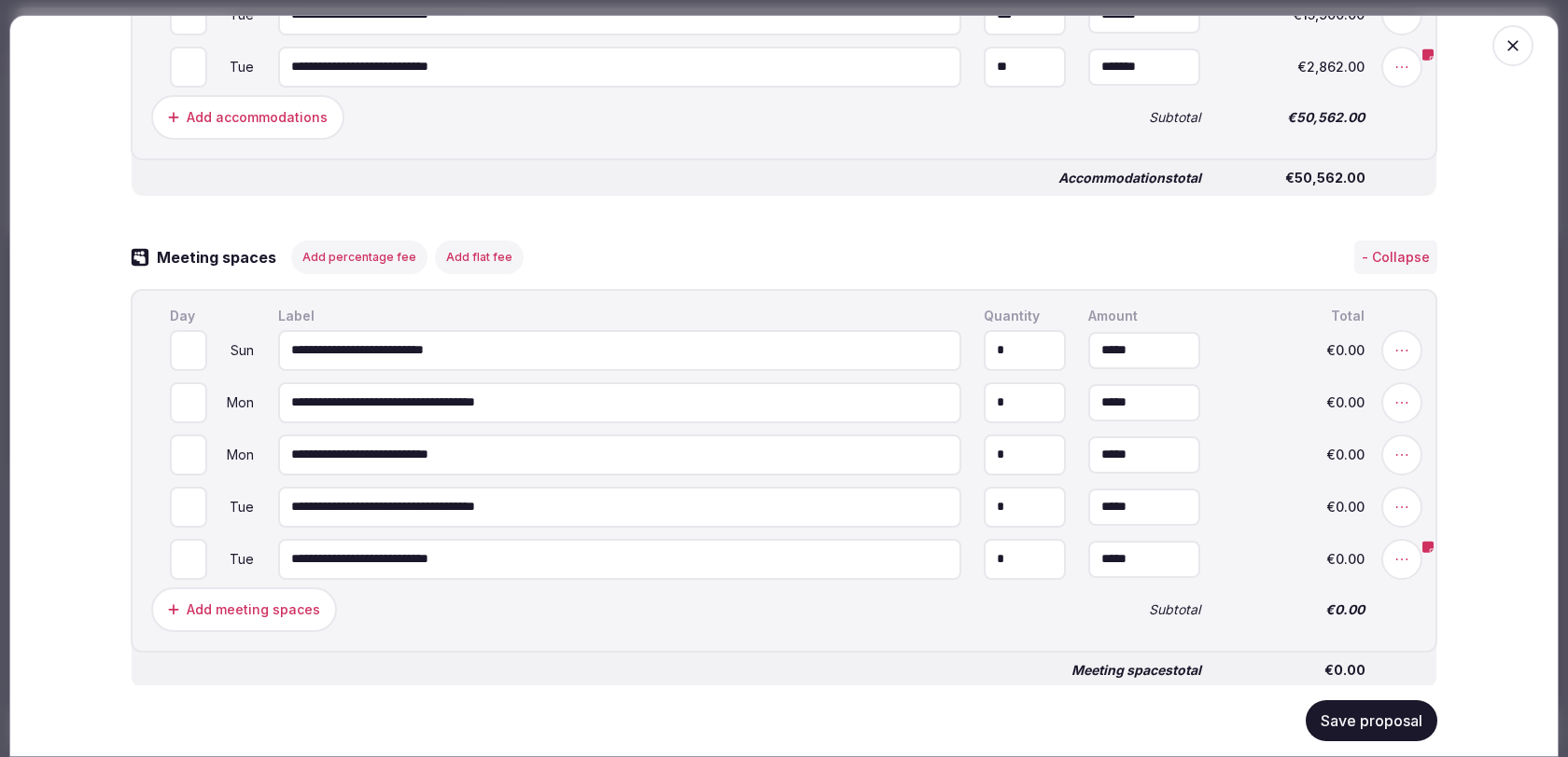
click at [1354, 728] on button "Save proposal" at bounding box center [1372, 721] width 132 height 41
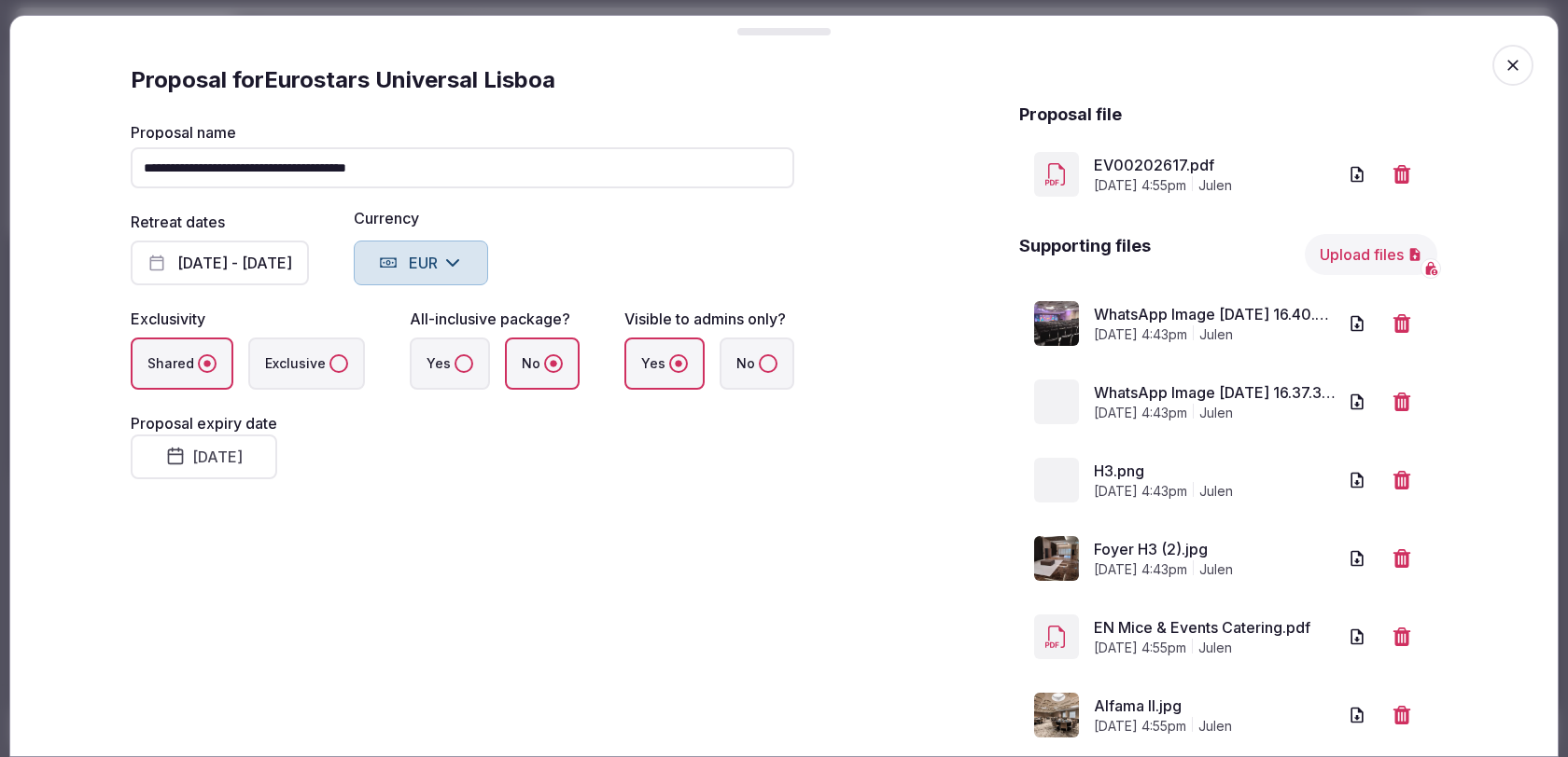
scroll to position [0, 0]
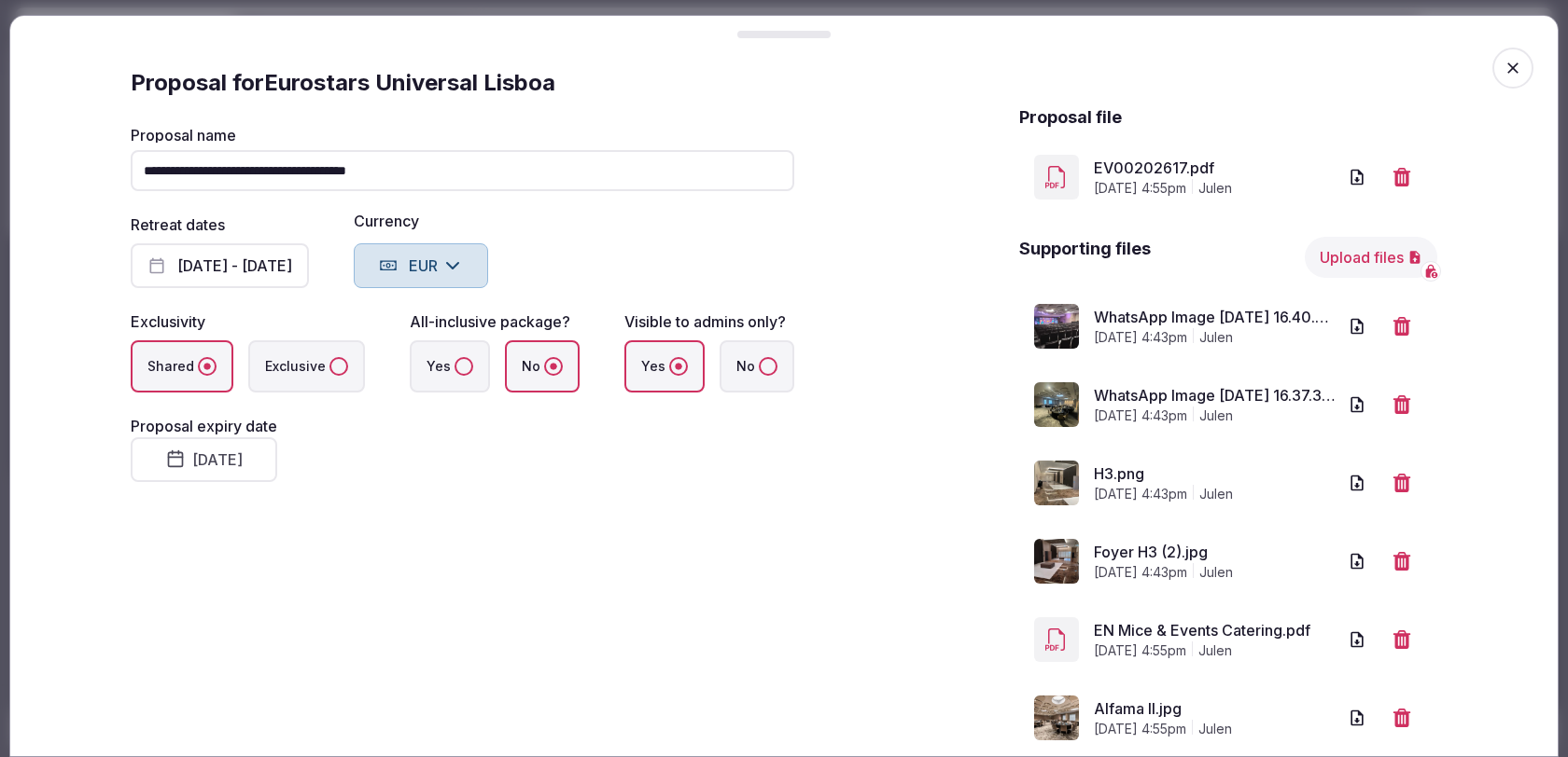
click at [1497, 73] on span "button" at bounding box center [1512, 68] width 41 height 41
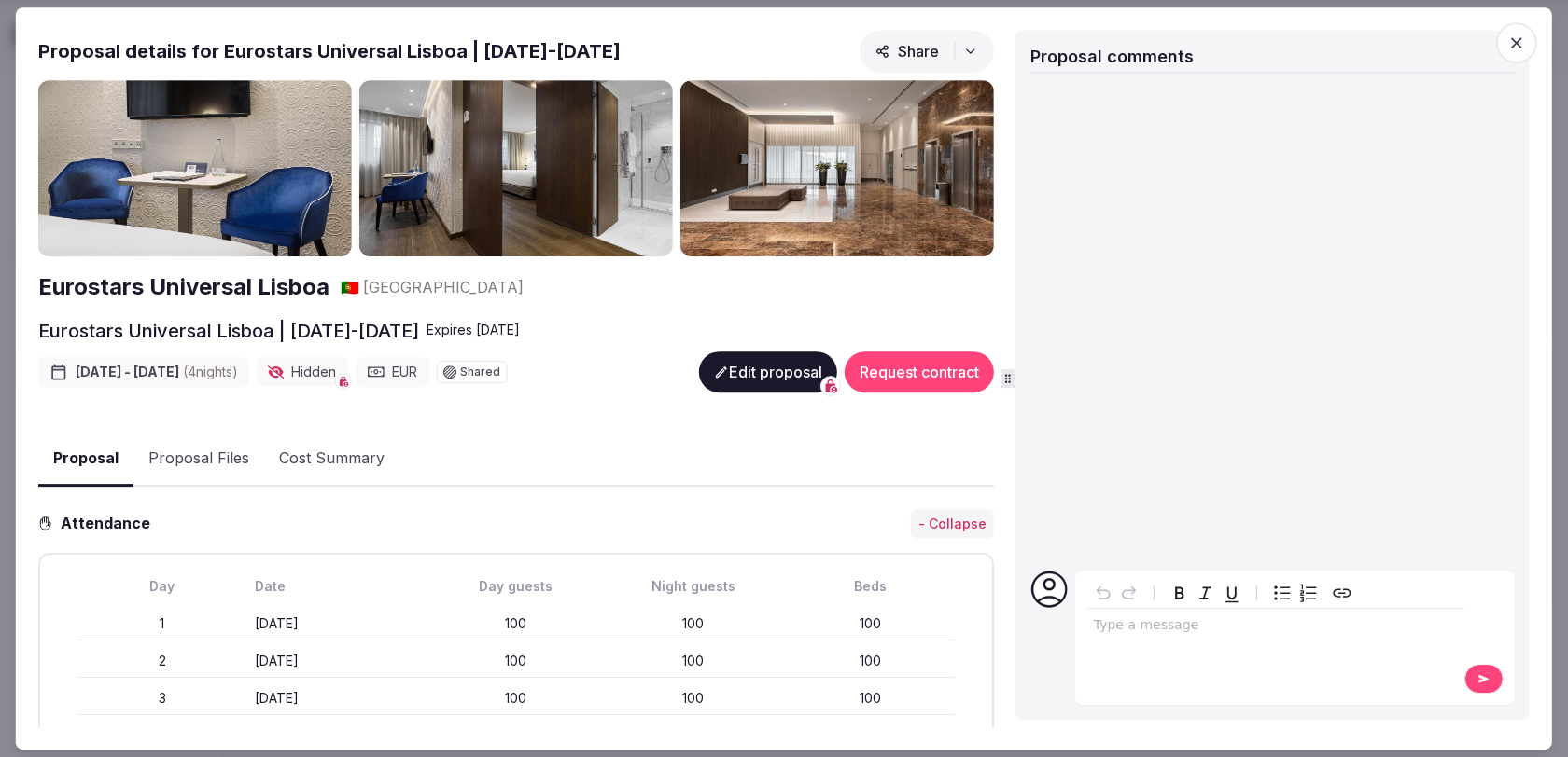
click at [1506, 48] on span "button" at bounding box center [1516, 42] width 41 height 41
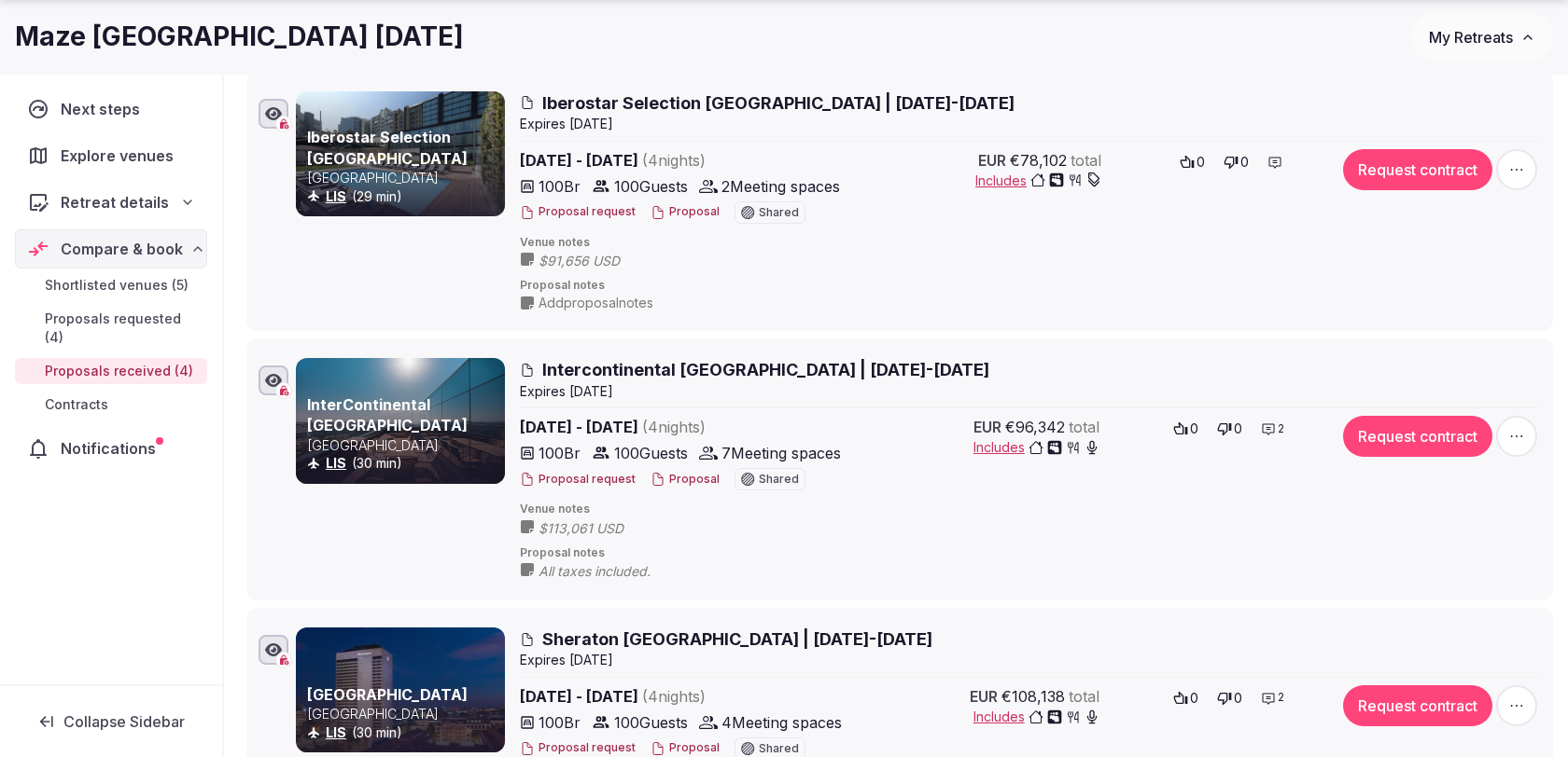
scroll to position [296, 0]
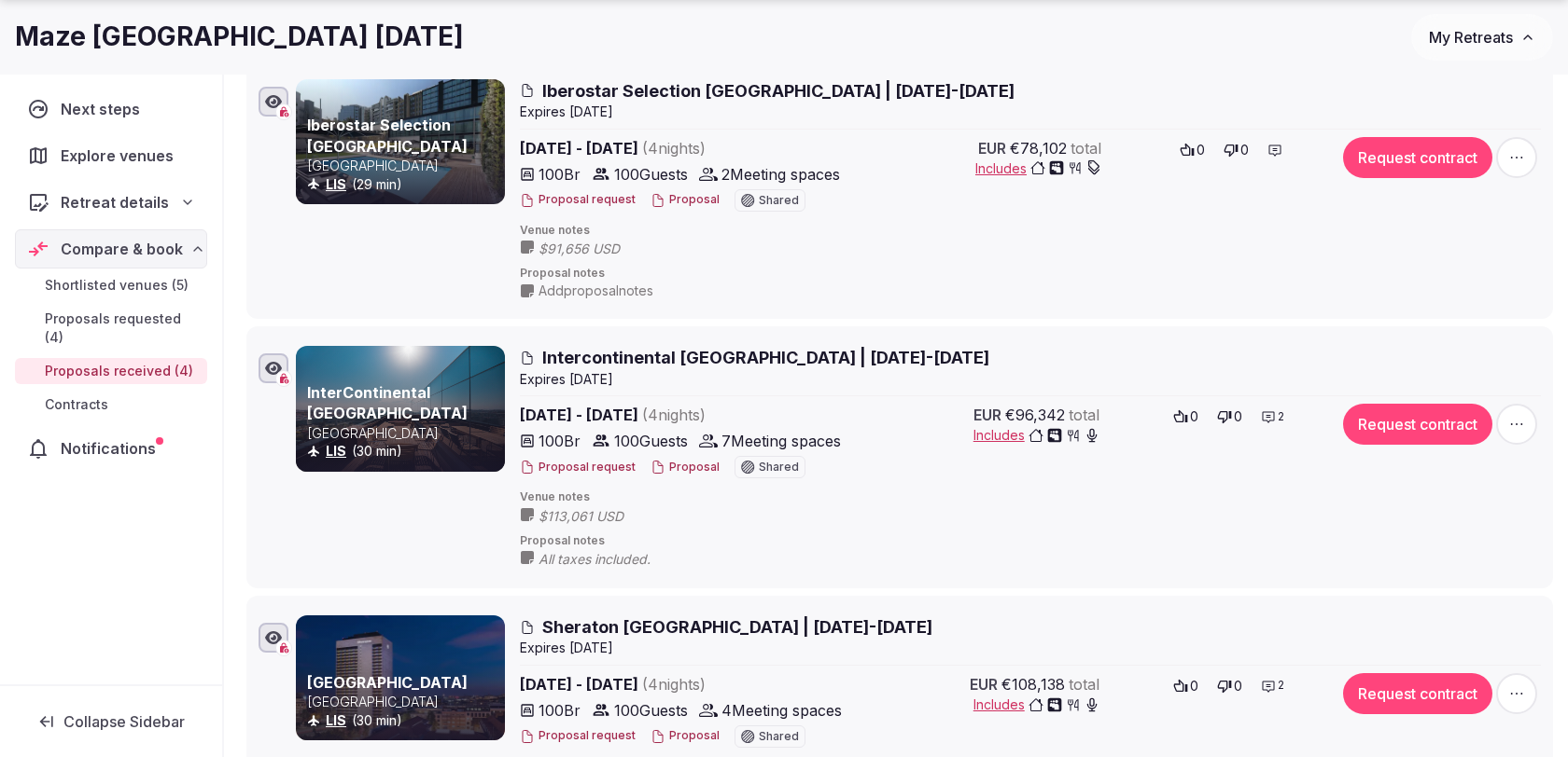
drag, startPoint x: 753, startPoint y: 89, endPoint x: 536, endPoint y: 92, distance: 217.0
click at [536, 92] on h2 "Iberostar Selection Lisboa | 16-20 Nov 2025" at bounding box center [1030, 91] width 1021 height 23
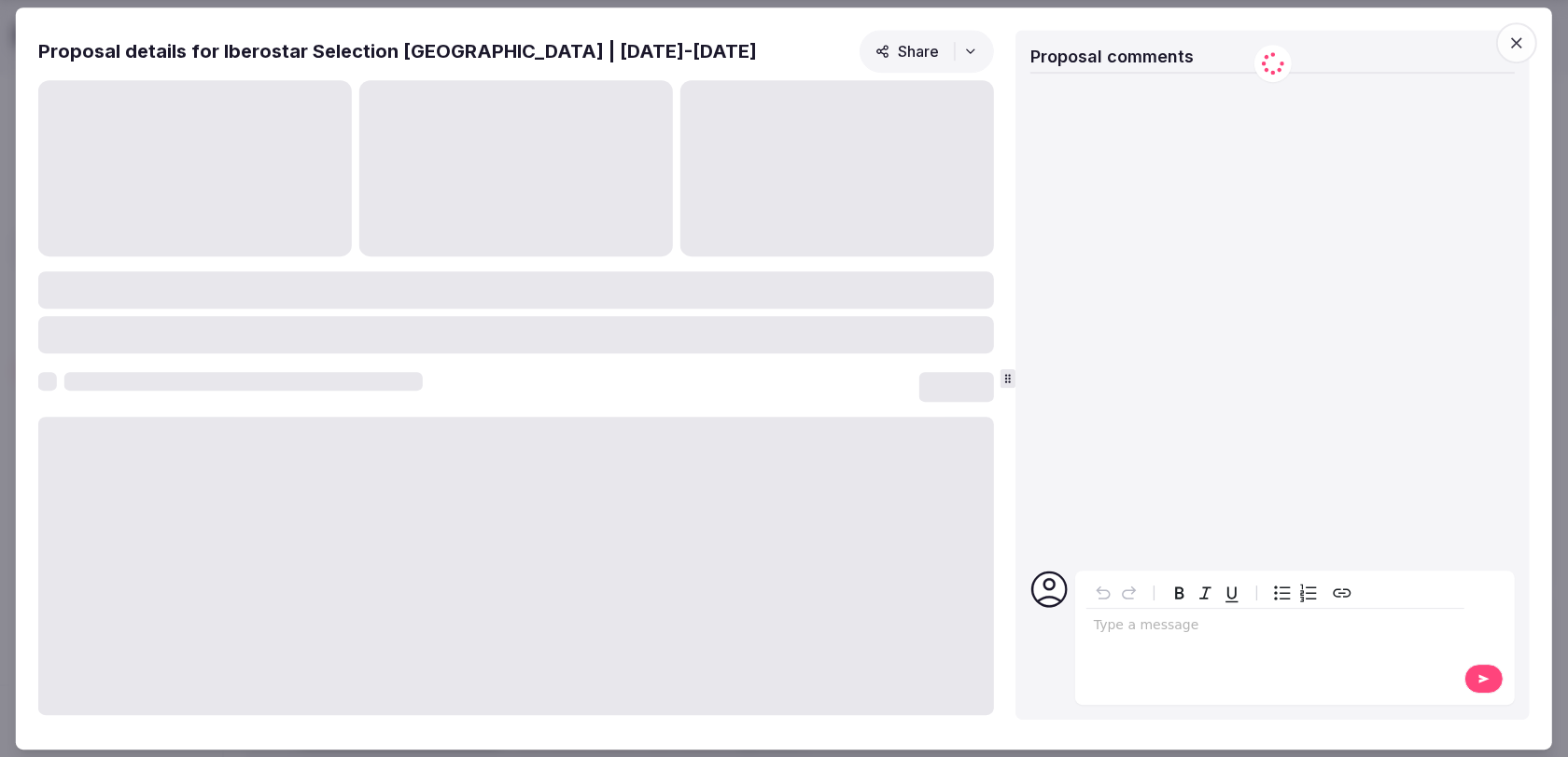
copy span "Iberostar Selection Lisboa"
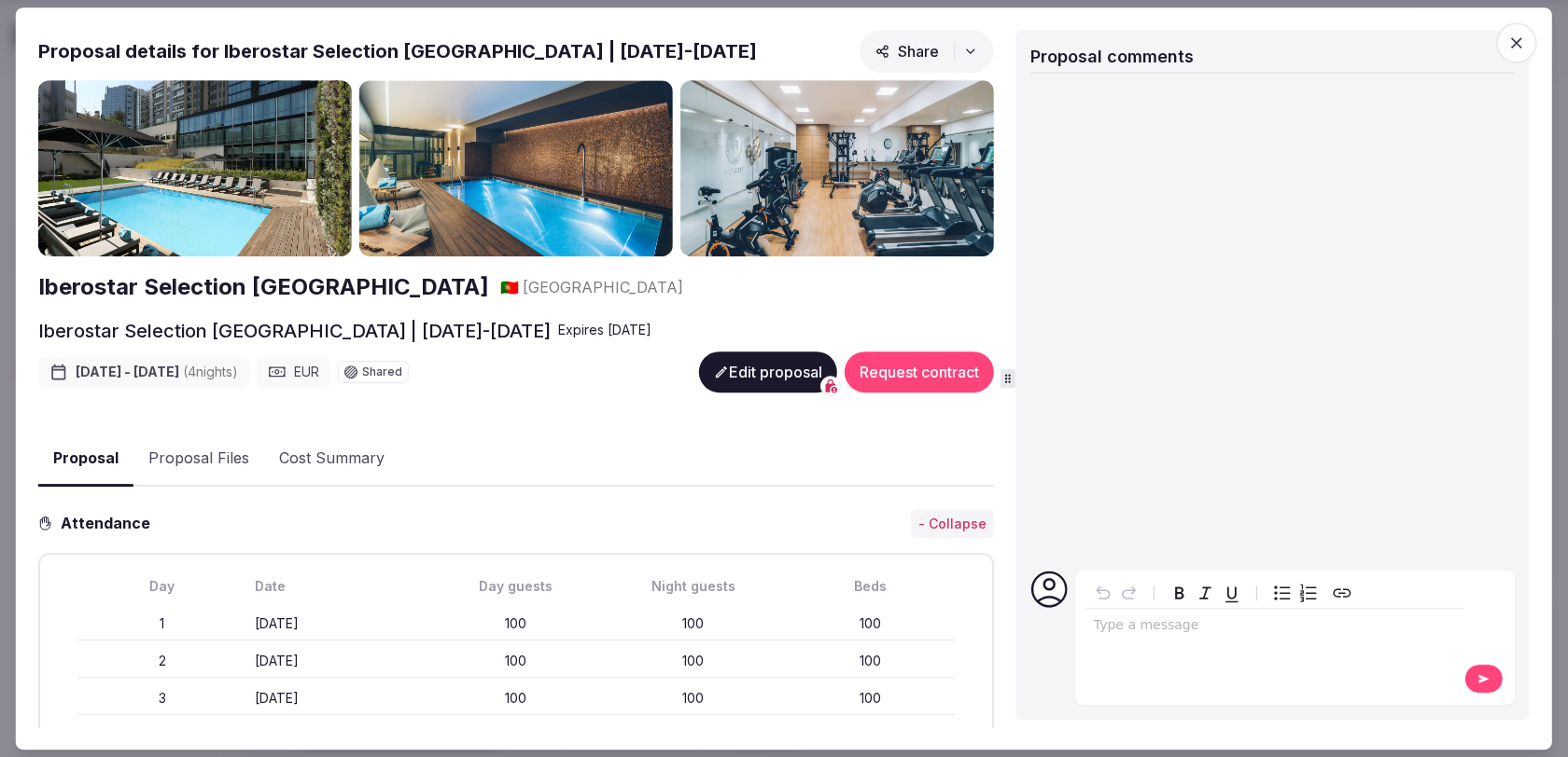
drag, startPoint x: 220, startPoint y: 47, endPoint x: 454, endPoint y: 46, distance: 234.0
click at [454, 47] on h2 "Proposal details for Iberostar Selection Lisboa | 16-20 Nov 2025" at bounding box center [397, 51] width 718 height 26
copy h2 "Iberostar Selection Lisboa"
click at [1520, 45] on icon "button" at bounding box center [1516, 43] width 19 height 19
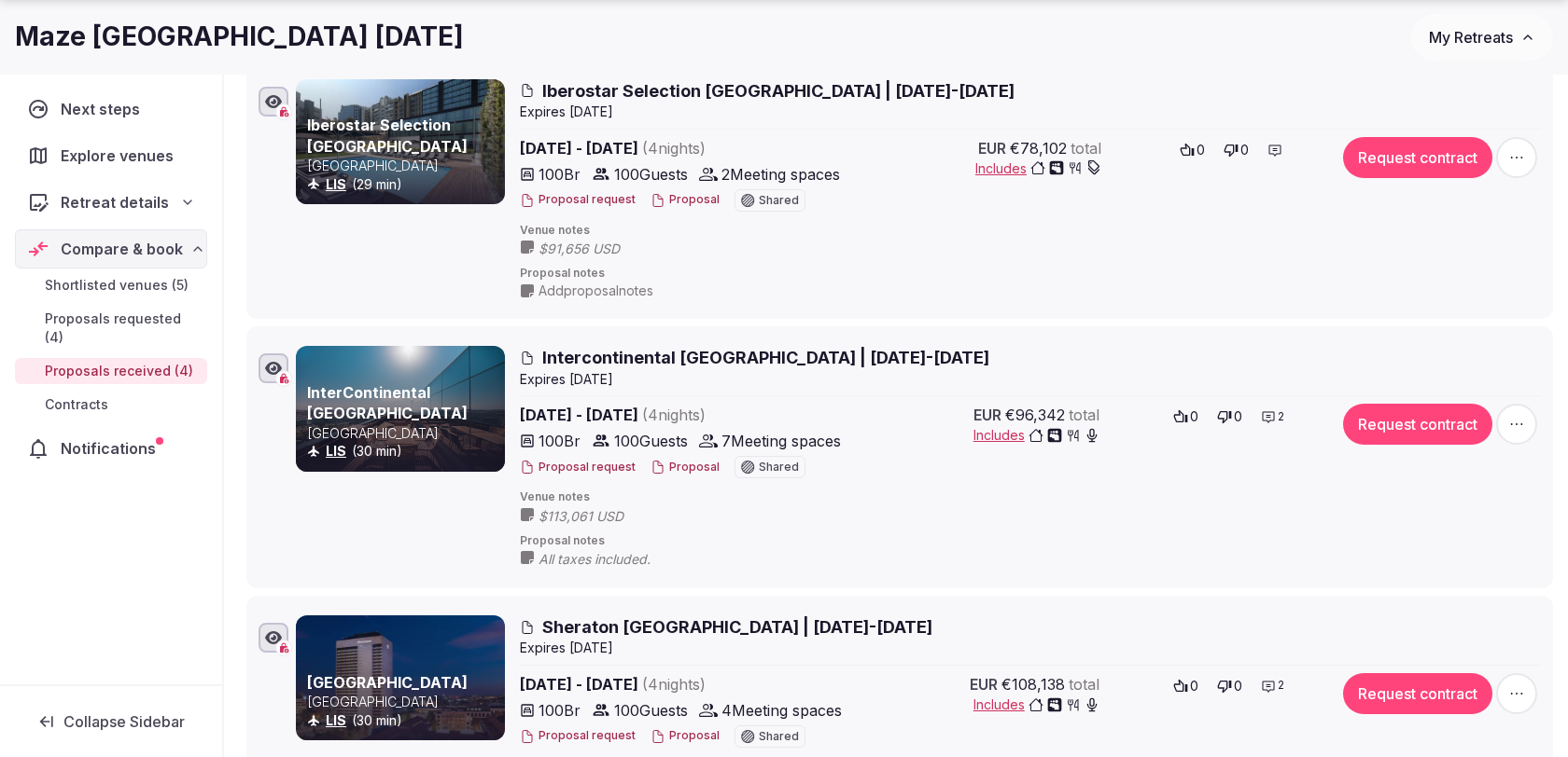
scroll to position [297, 0]
click at [809, 75] on div "Iberostar Selection Lisboa Portugal LIS (29 min) Iberostar Selection Lisboa | 1…" at bounding box center [899, 189] width 1289 height 229
click at [811, 84] on span "Iberostar Selection Lisboa | 16-20 Nov 2025" at bounding box center [777, 90] width 472 height 23
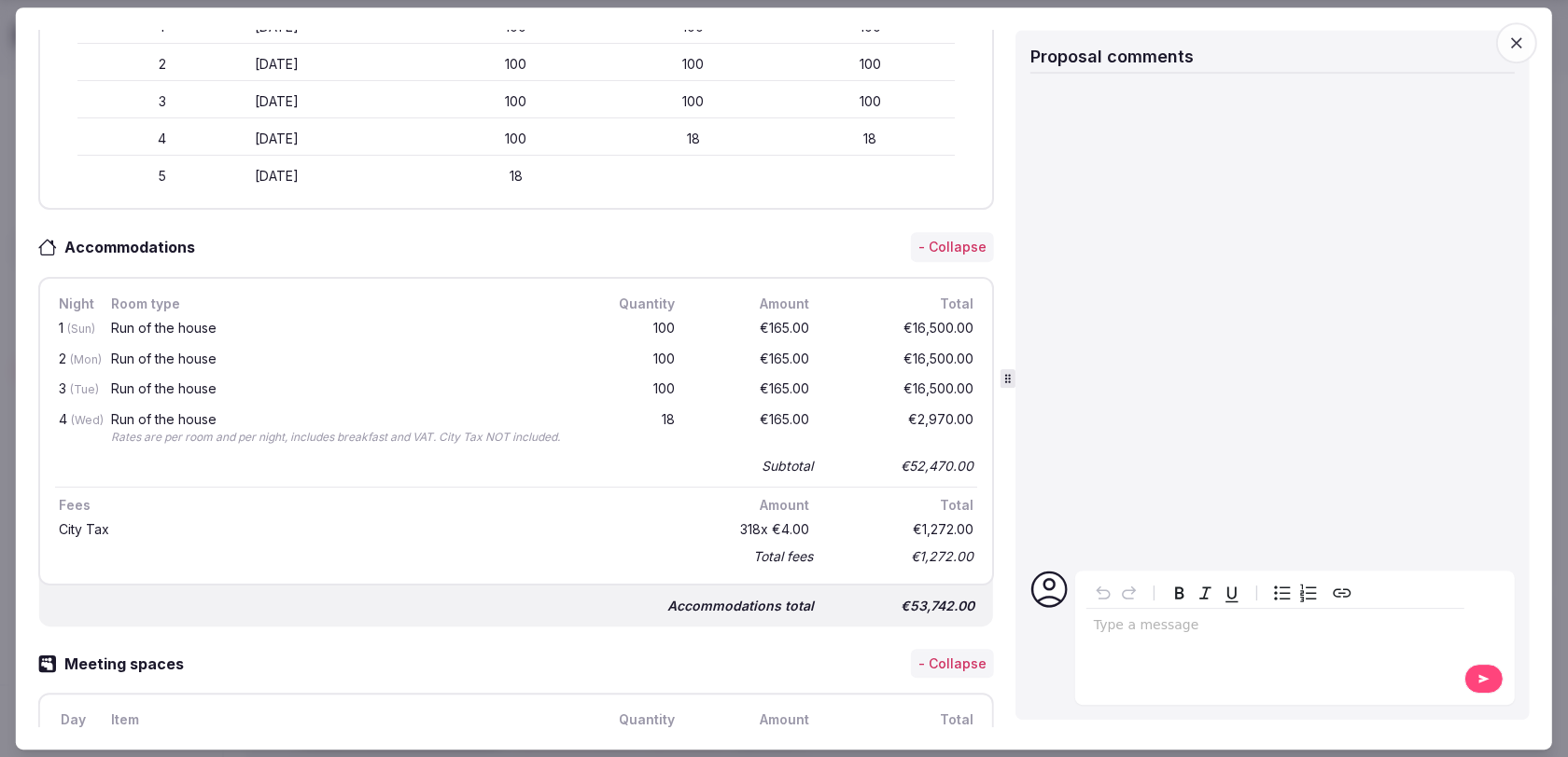
scroll to position [0, 0]
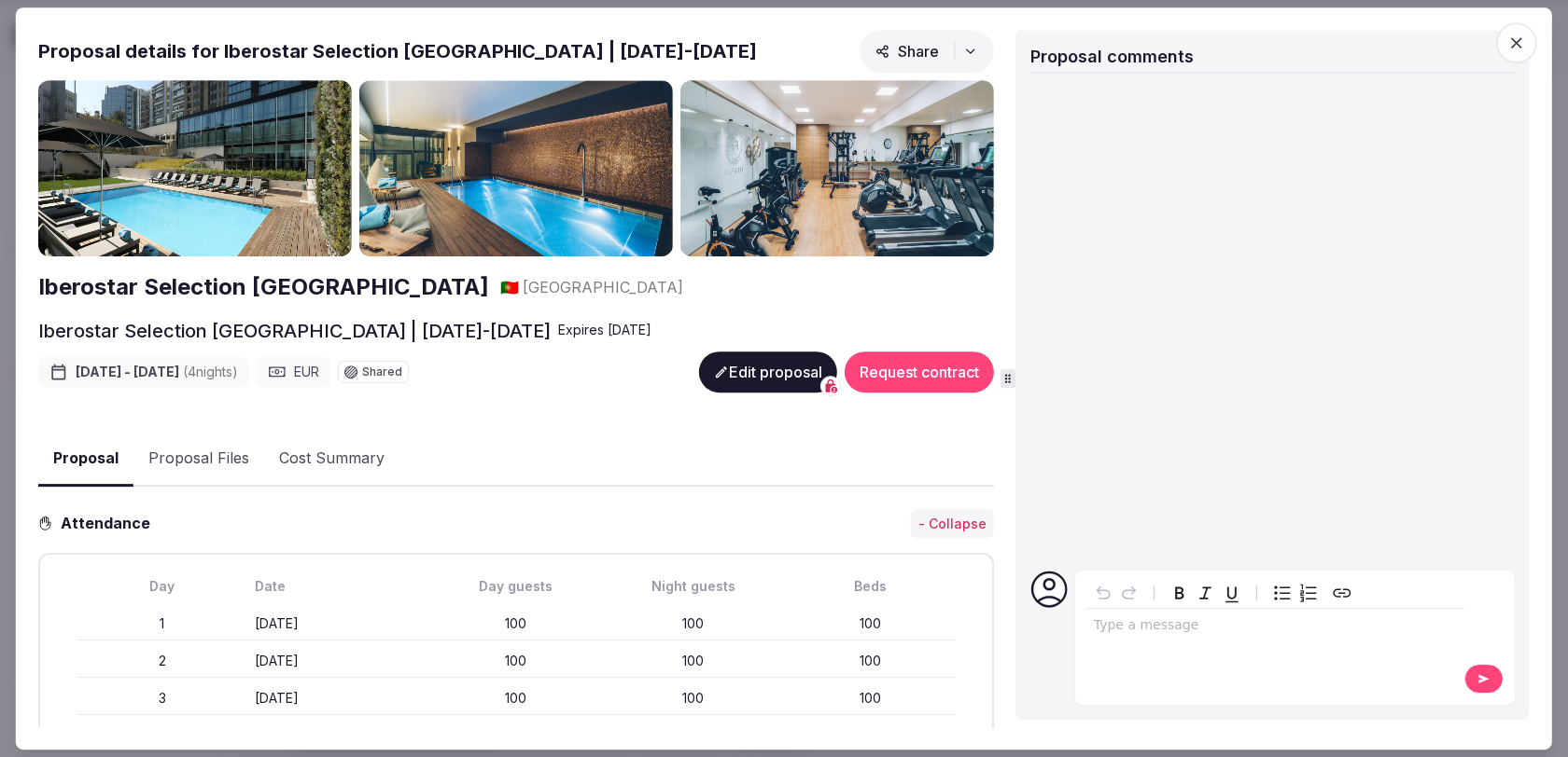
click at [1520, 47] on icon "button" at bounding box center [1516, 43] width 11 height 11
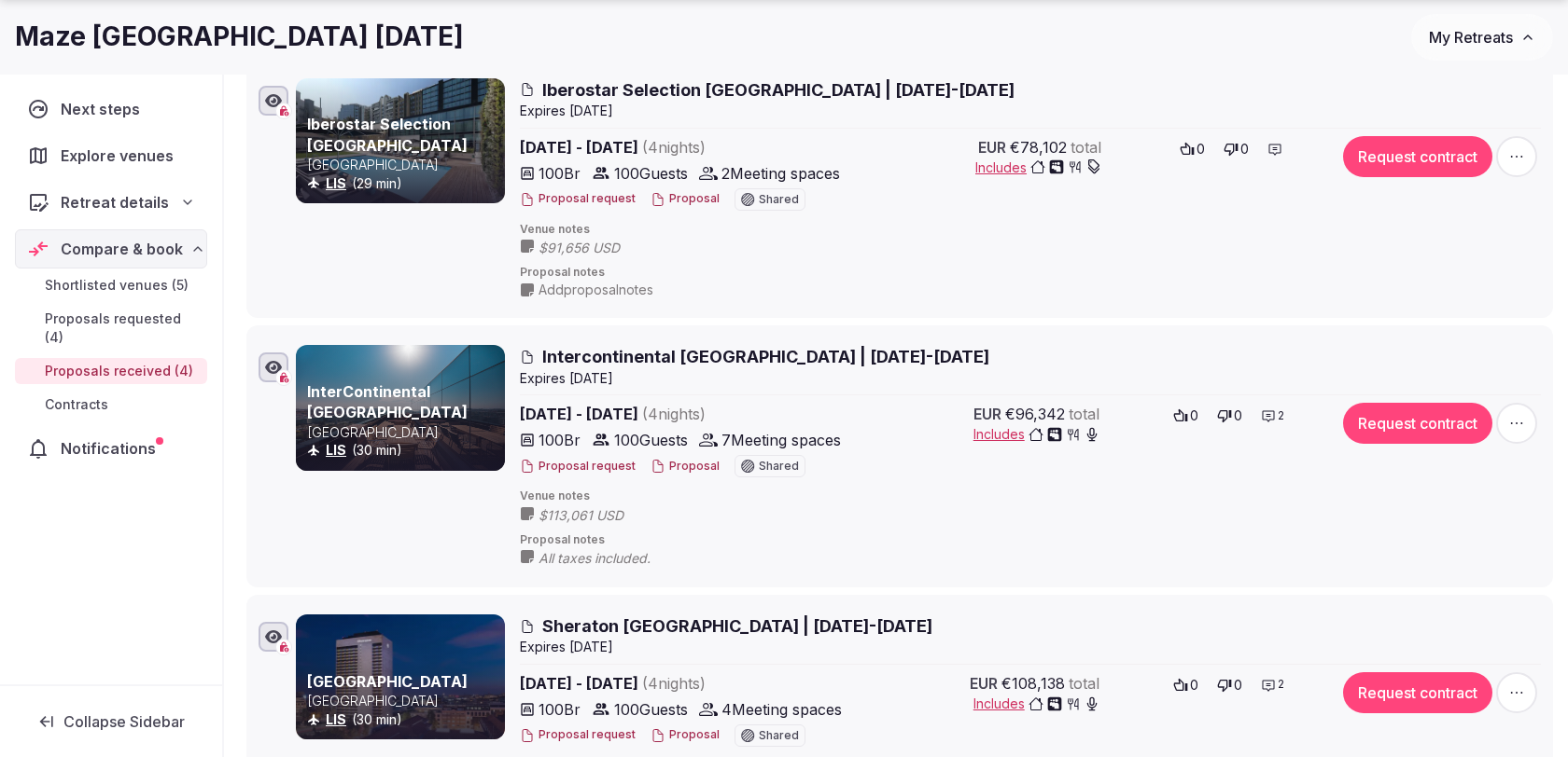
click at [687, 92] on span "Iberostar Selection Lisboa | 16-20 Nov 2025" at bounding box center [777, 90] width 472 height 23
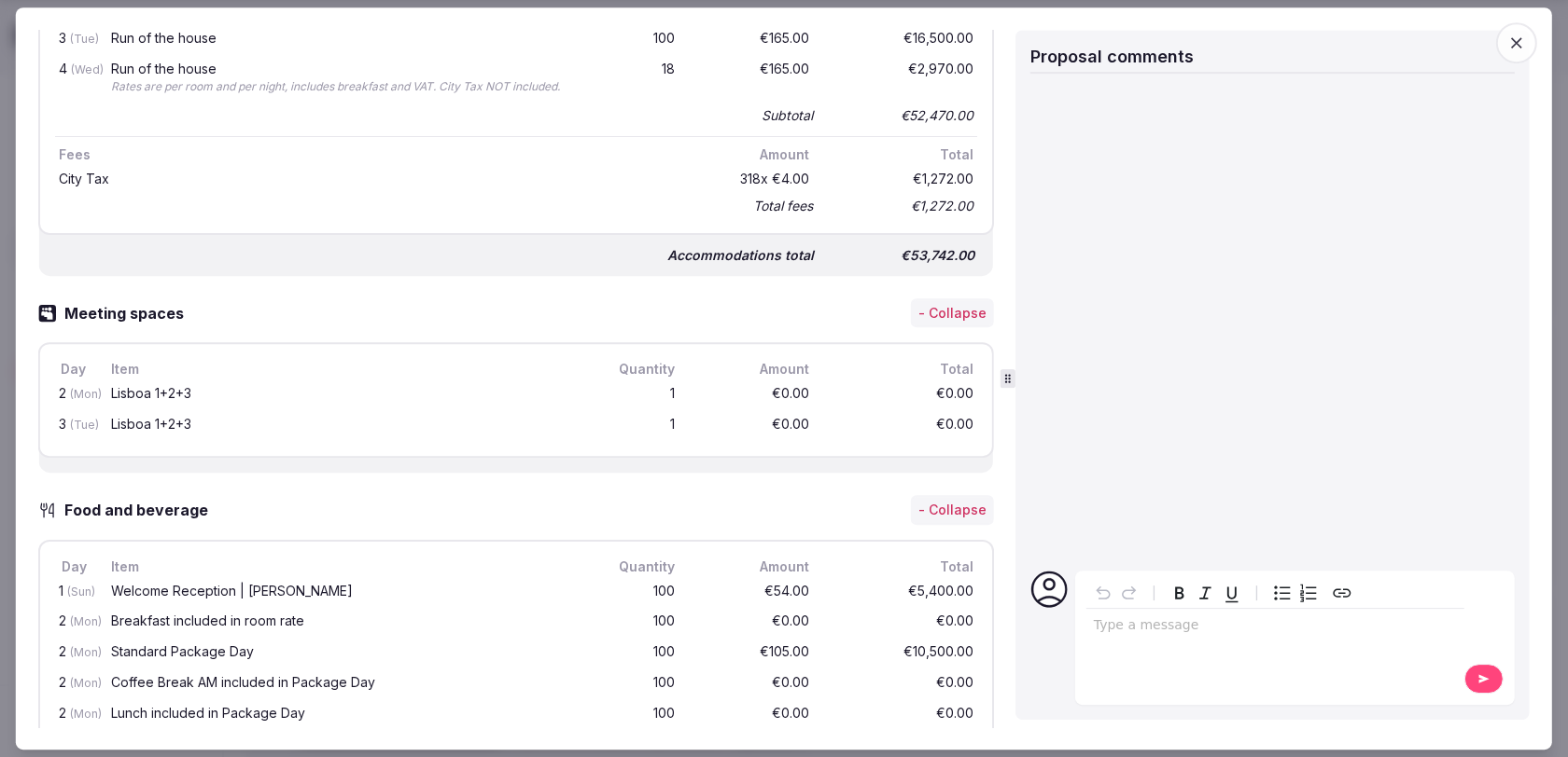
scroll to position [921, 0]
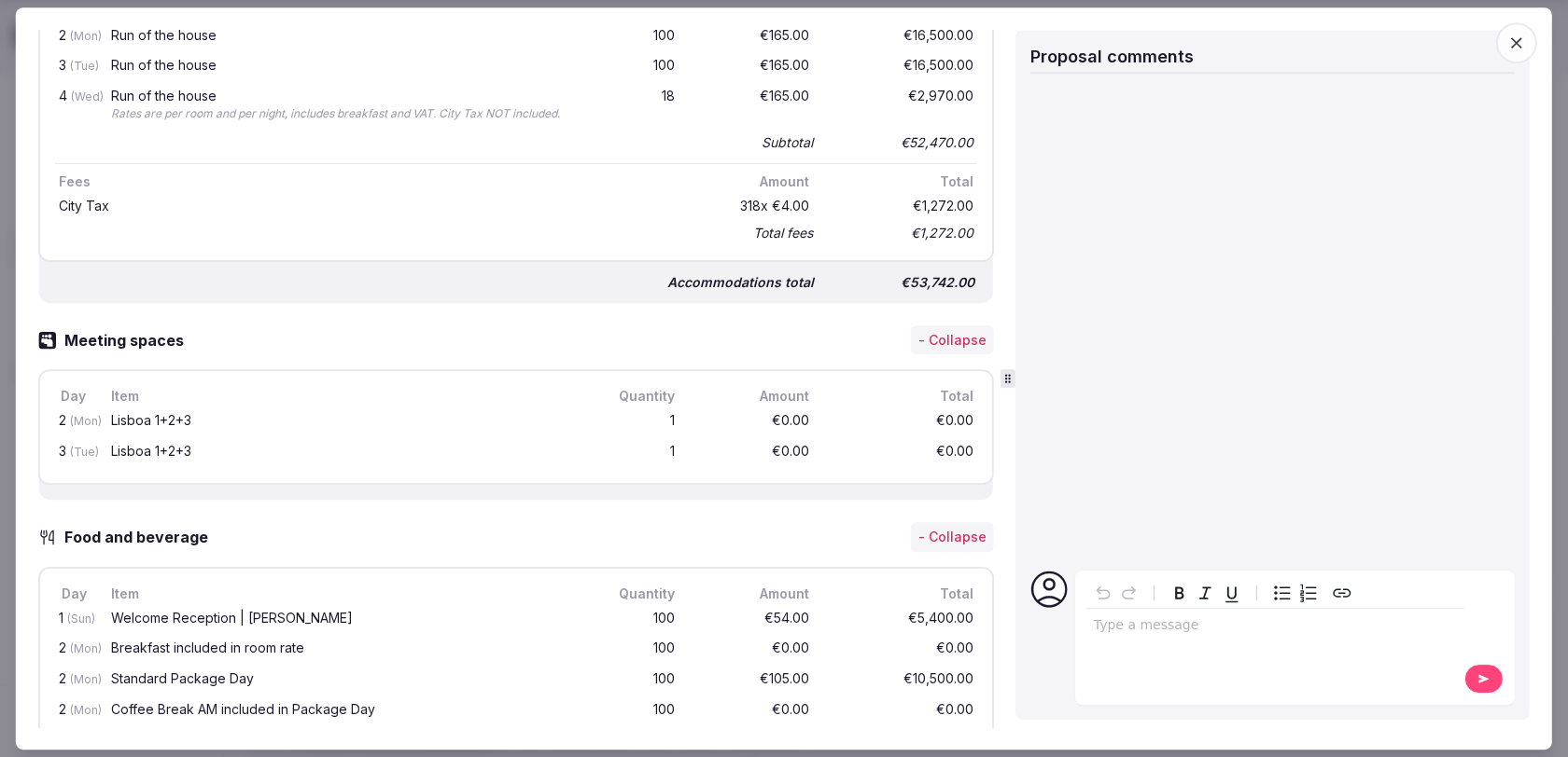
click at [1508, 45] on icon "button" at bounding box center [1516, 43] width 19 height 19
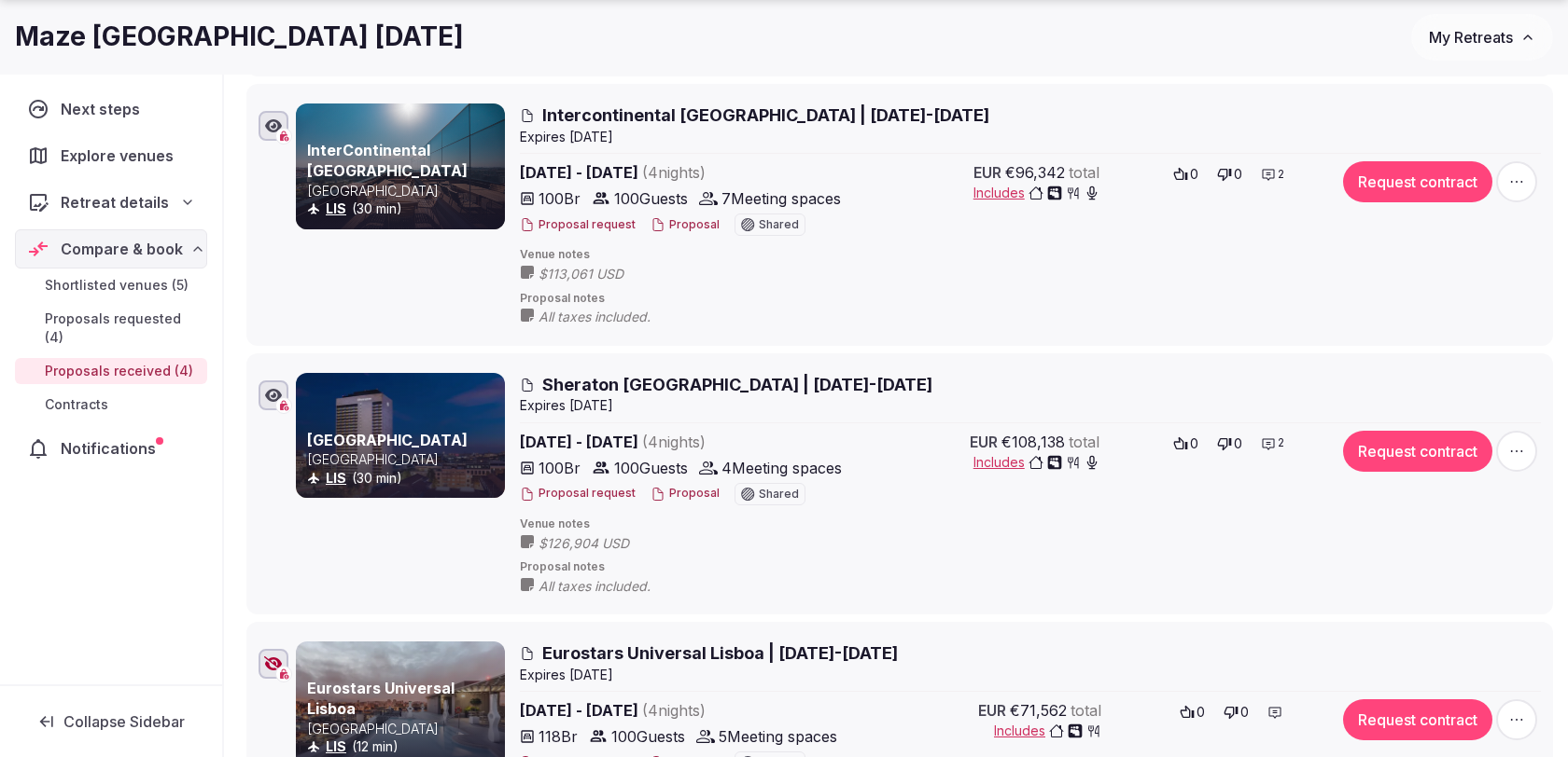
scroll to position [543, 0]
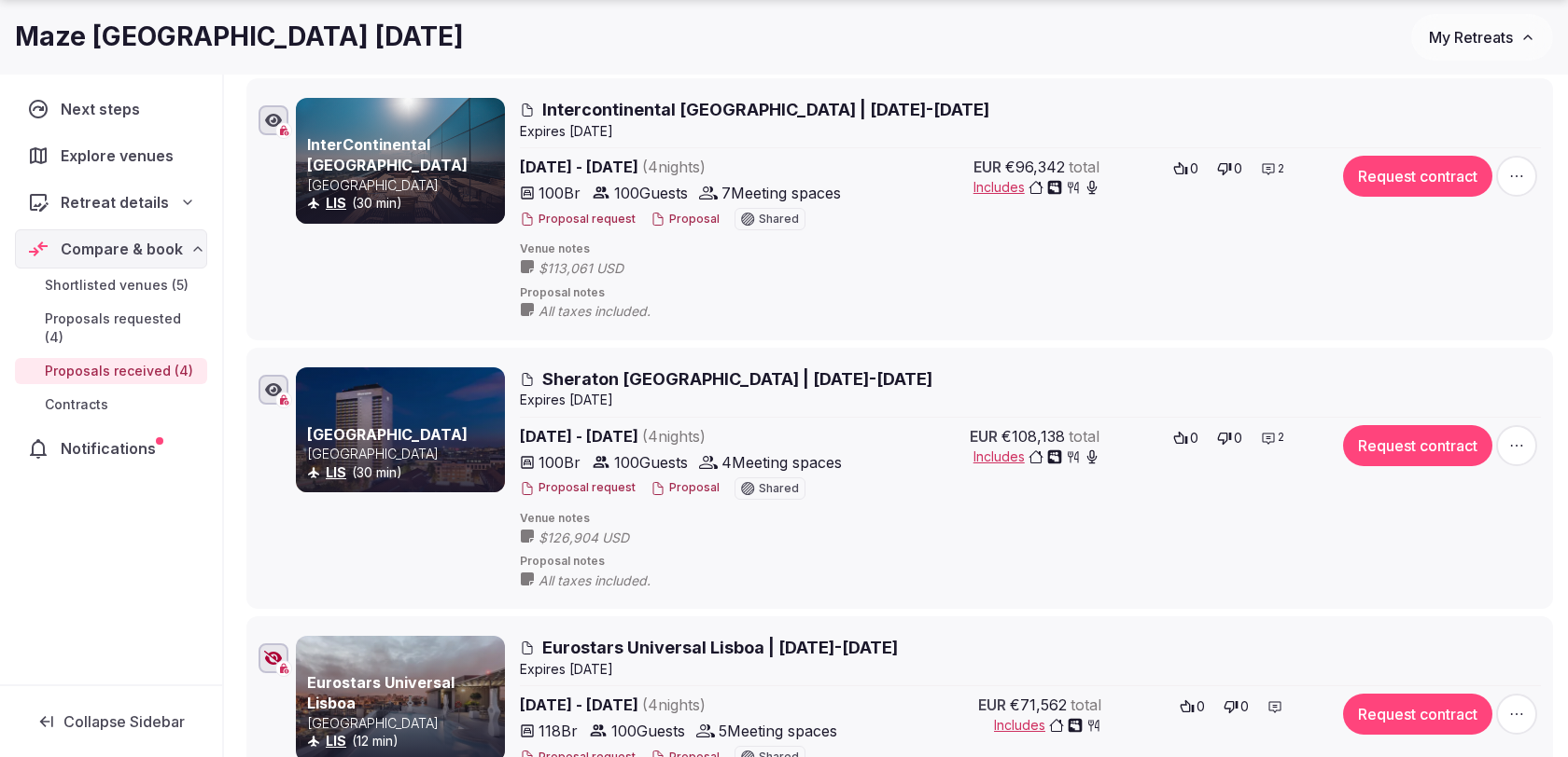
click at [744, 384] on span "Sheraton Lisboa | 16-20 Nov 2025" at bounding box center [736, 378] width 390 height 23
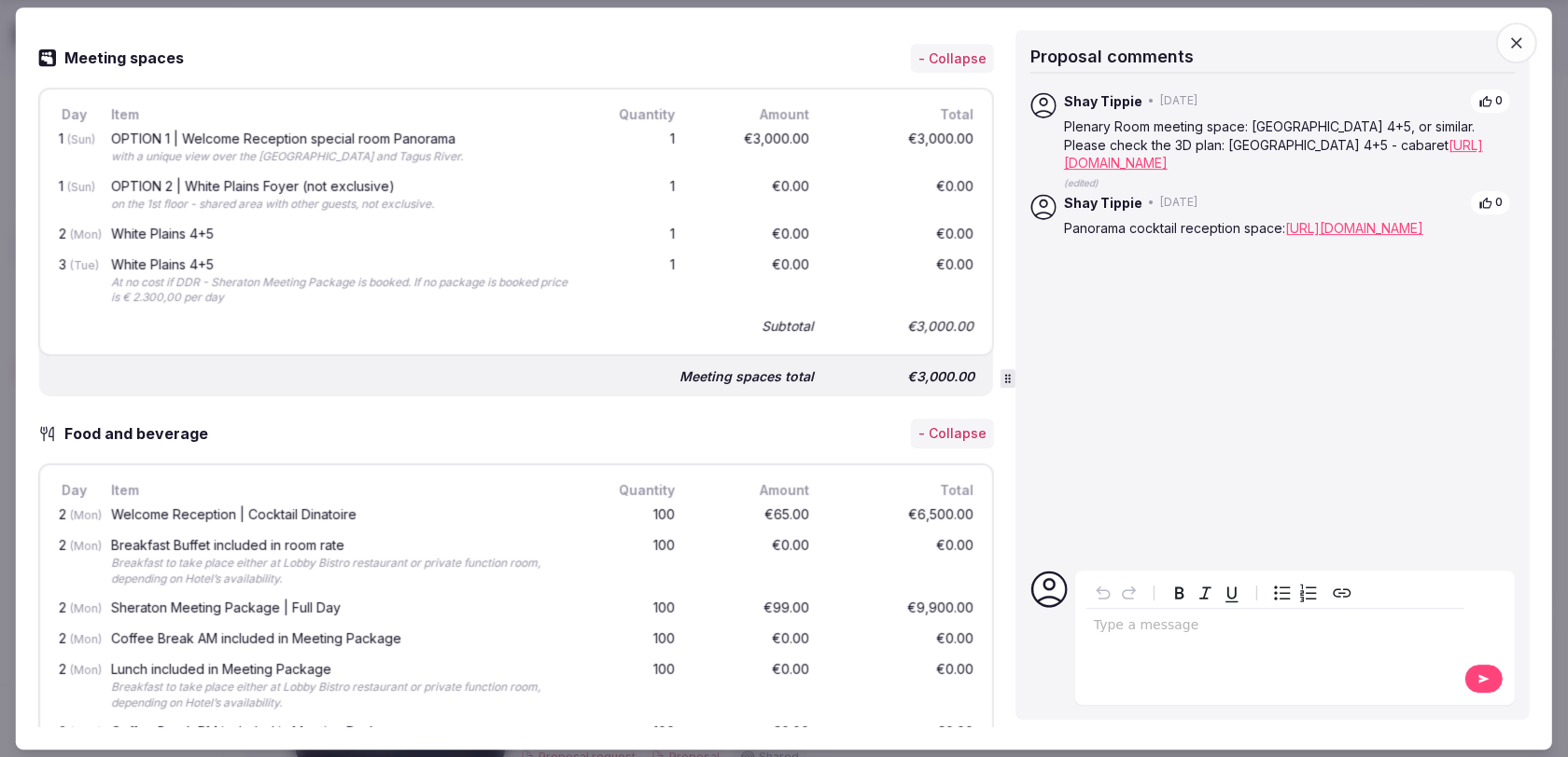
scroll to position [1217, 0]
drag, startPoint x: 110, startPoint y: 229, endPoint x: 222, endPoint y: 229, distance: 112.0
click at [222, 229] on div "White Plains 4+5" at bounding box center [340, 235] width 459 height 13
copy div "White Plains 4+5"
drag, startPoint x: 186, startPoint y: 176, endPoint x: 297, endPoint y: 174, distance: 111.0
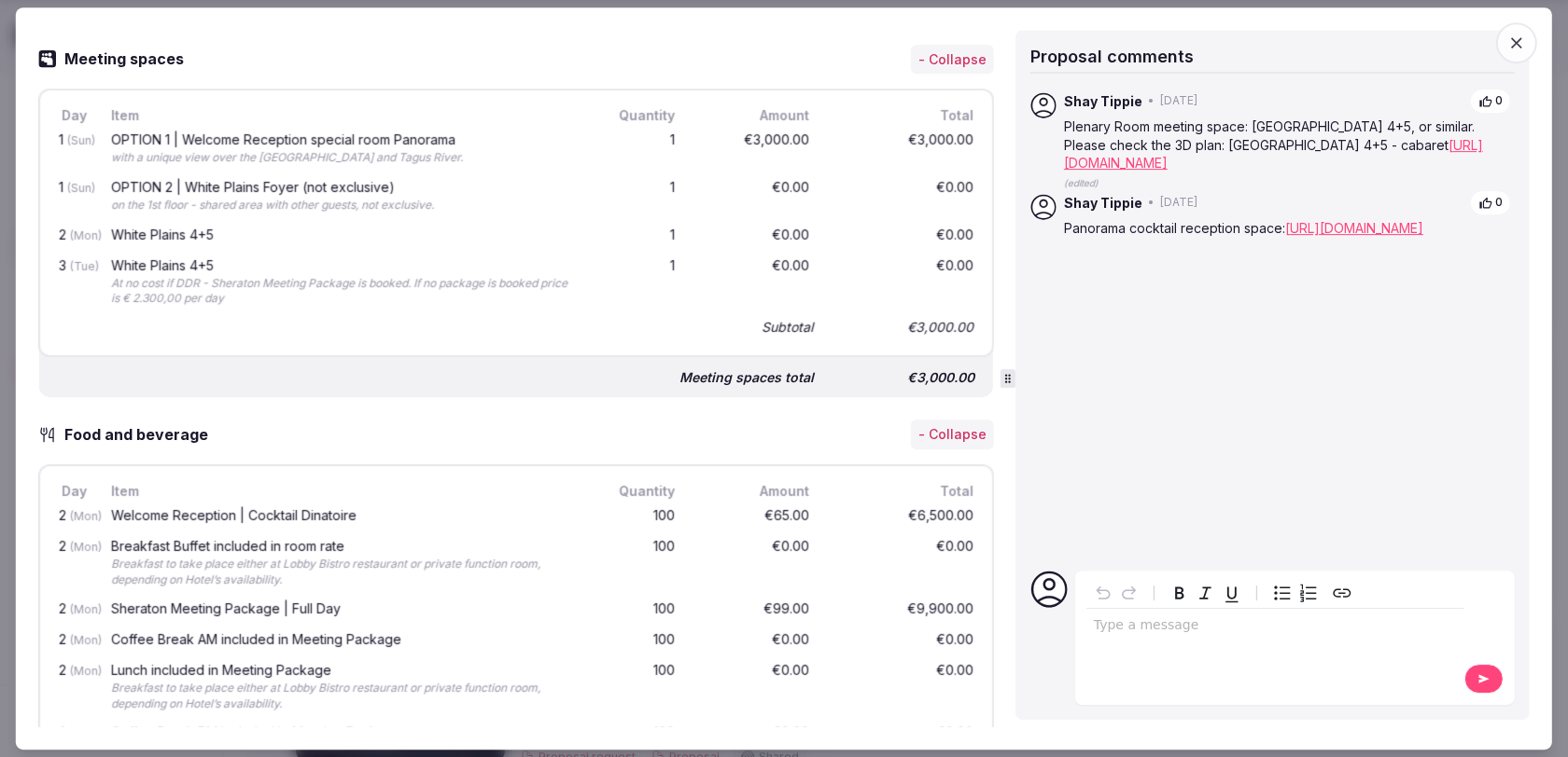
click at [297, 181] on div "OPTION 2 | White Plains Foyer (not exclusive)" at bounding box center [340, 188] width 459 height 13
copy div "White Plains Foyer"
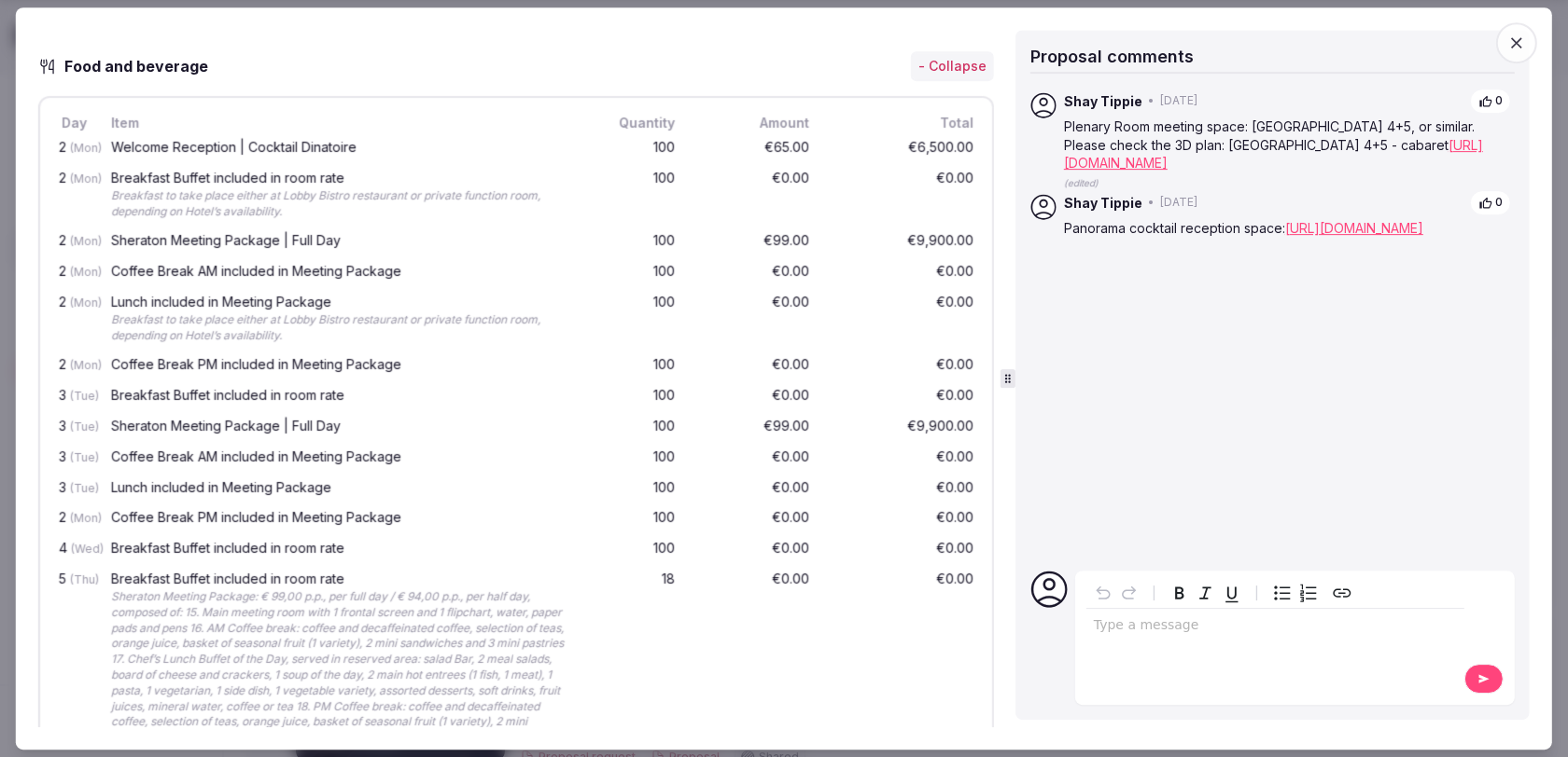
scroll to position [0, 0]
click at [1129, 621] on p "editable markdown" at bounding box center [1275, 626] width 363 height 19
click at [237, 191] on div "Breakfast to take place either at Lobby Bistro restaurant or private function r…" at bounding box center [340, 204] width 459 height 31
drag, startPoint x: 237, startPoint y: 191, endPoint x: 534, endPoint y: 186, distance: 297.0
click at [534, 189] on div "Breakfast to take place either at Lobby Bistro restaurant or private function r…" at bounding box center [340, 204] width 459 height 31
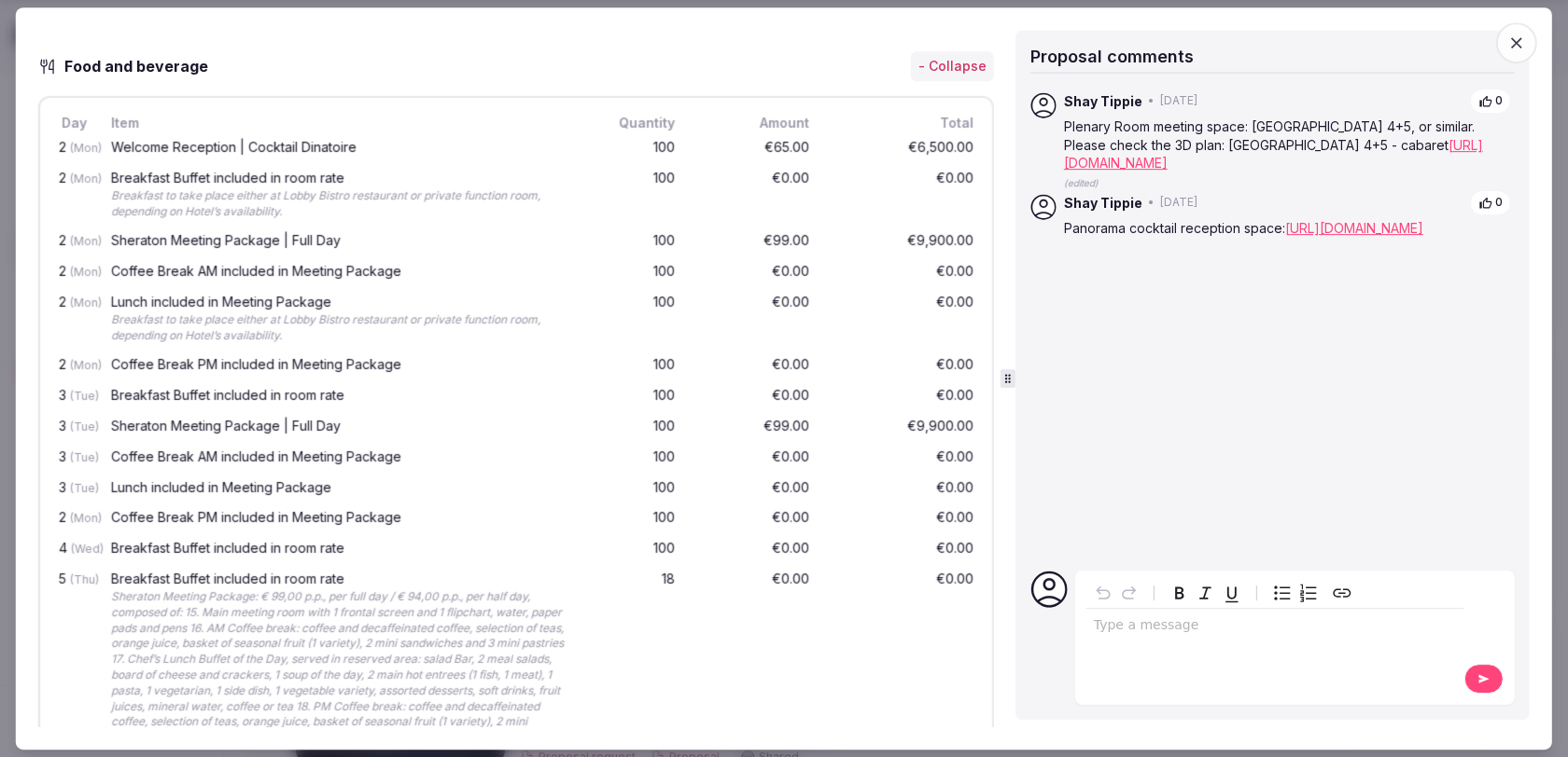
copy div "either at Lobby Bistro restaurant or private function room"
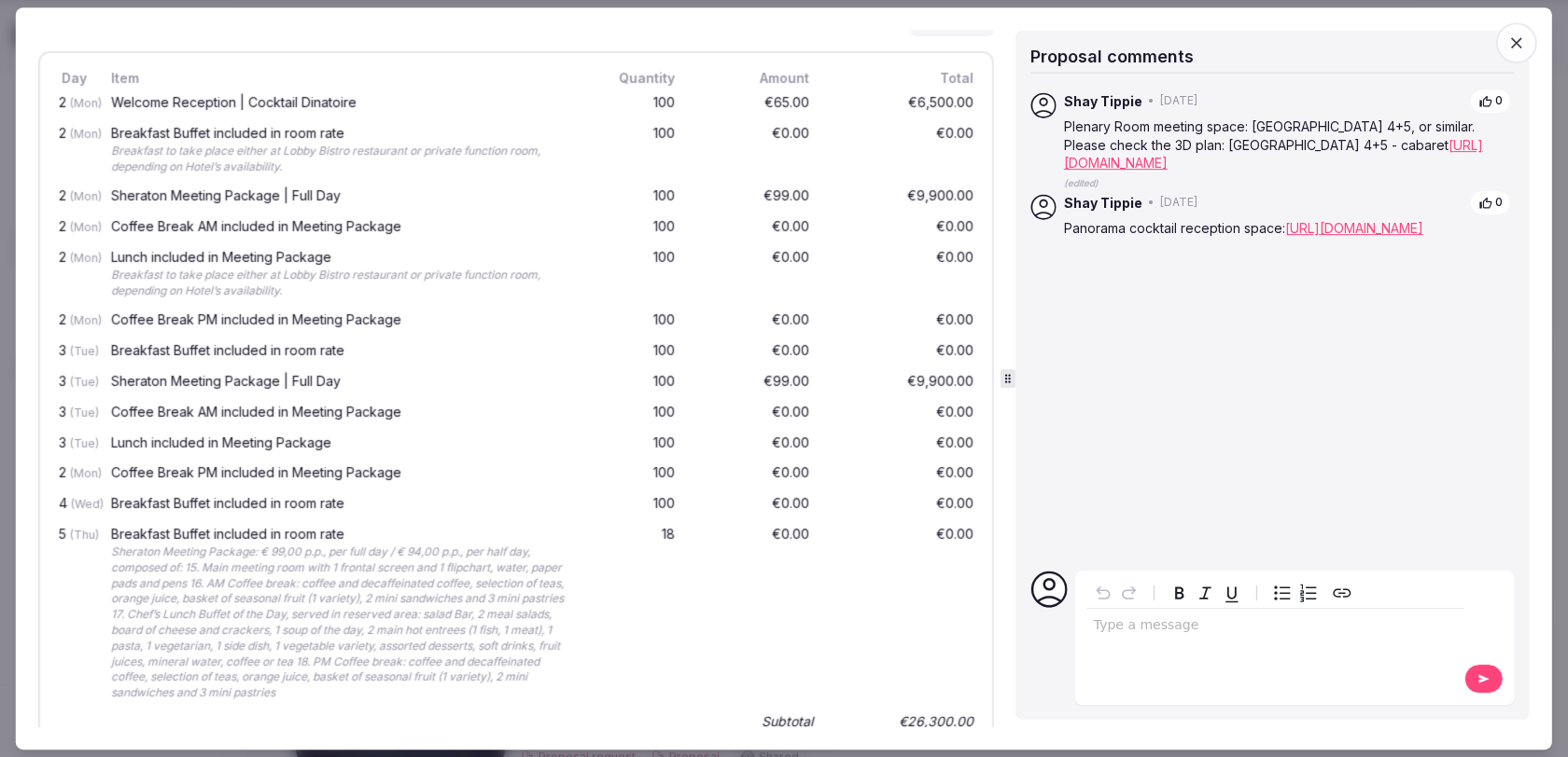
scroll to position [1667, 0]
